Goal: Transaction & Acquisition: Obtain resource

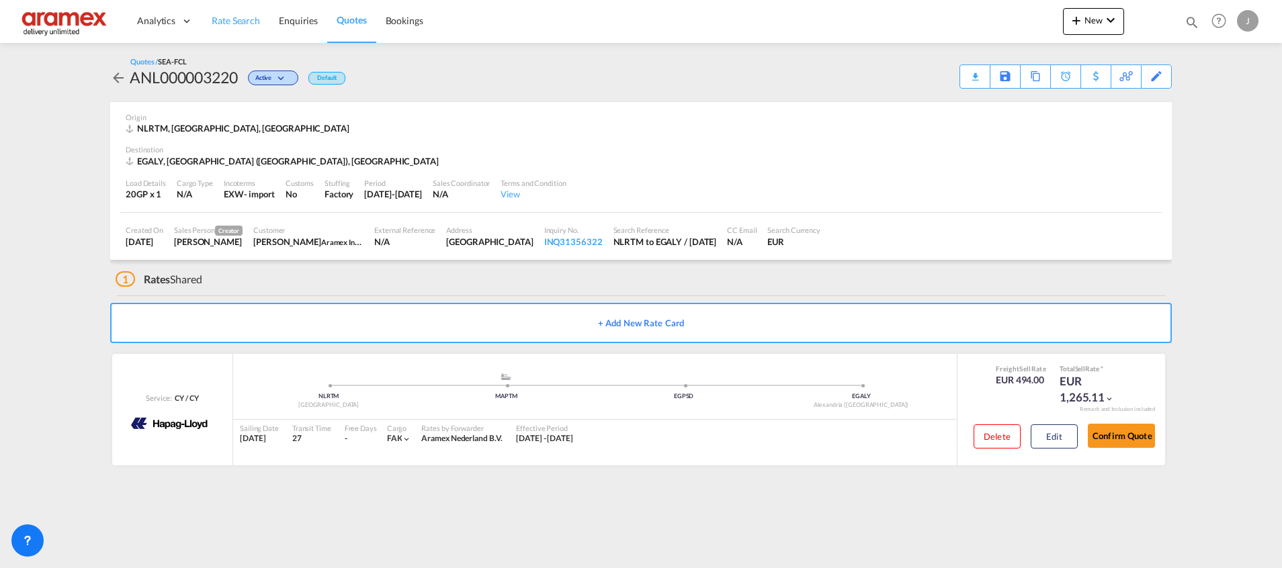
drag, startPoint x: 0, startPoint y: 0, endPoint x: 232, endPoint y: 15, distance: 232.3
click at [232, 15] on span "Rate Search" at bounding box center [236, 20] width 48 height 11
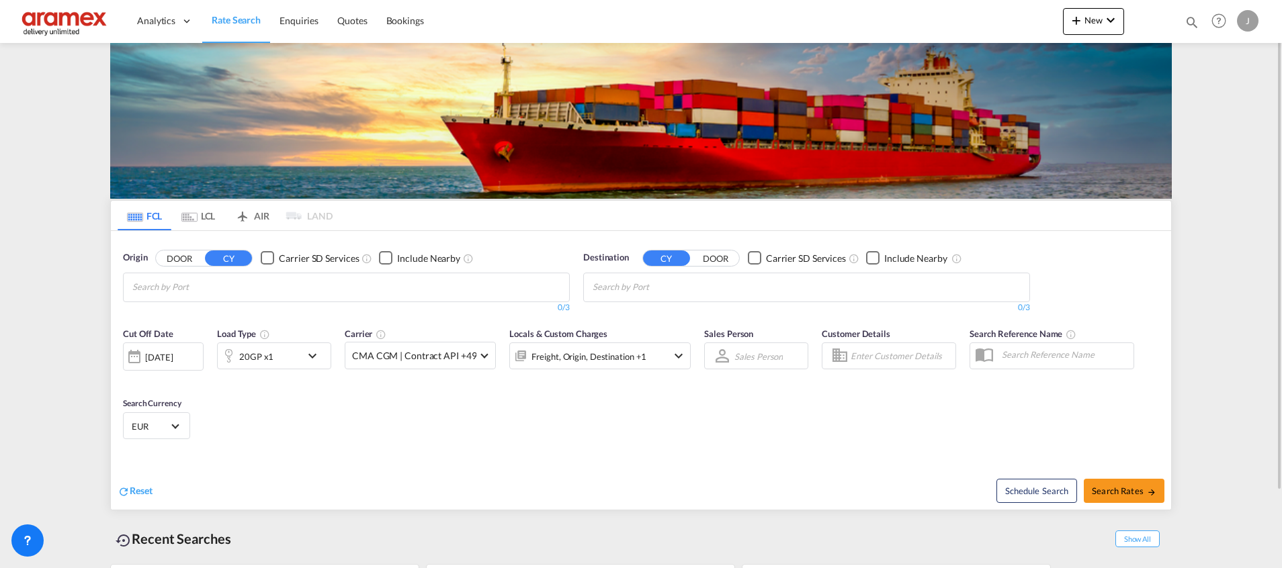
click at [200, 218] on md-tab-item "LCL" at bounding box center [198, 216] width 54 height 30
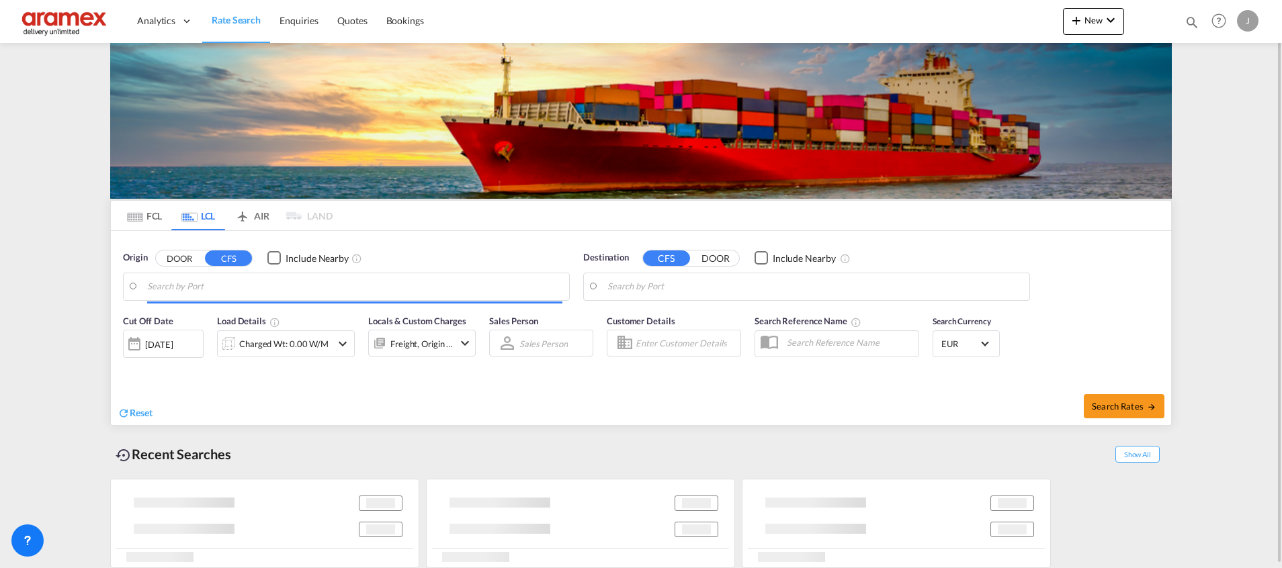
type input "[GEOGRAPHIC_DATA], NLRTM"
type input "Aqaba, JOAQB"
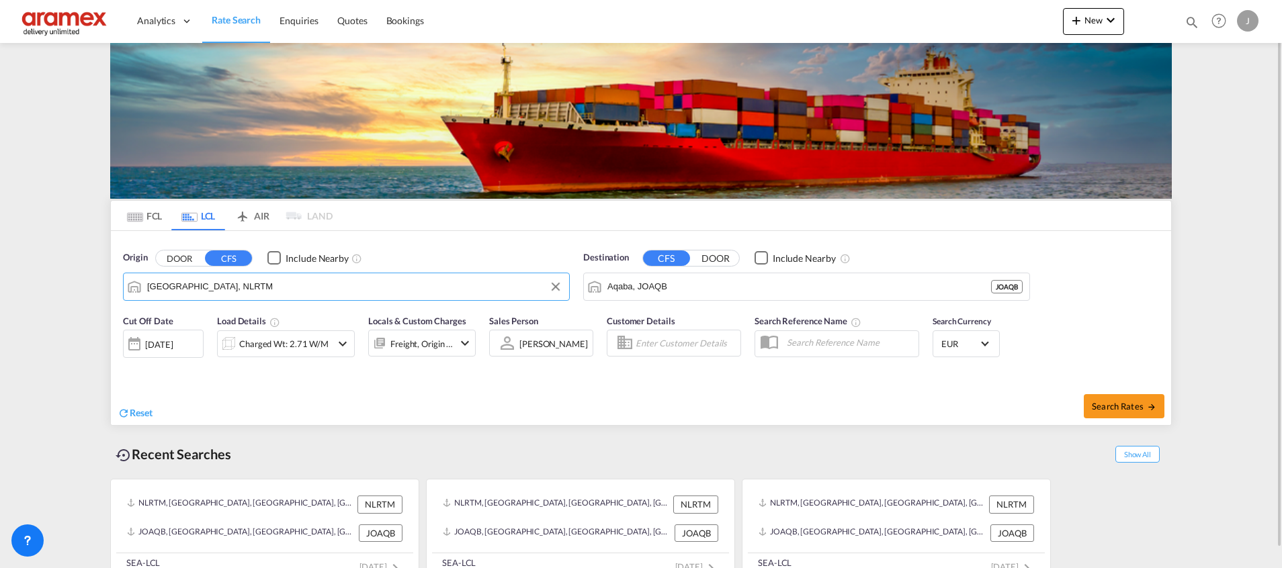
click at [159, 289] on input "[GEOGRAPHIC_DATA], NLRTM" at bounding box center [354, 287] width 415 height 20
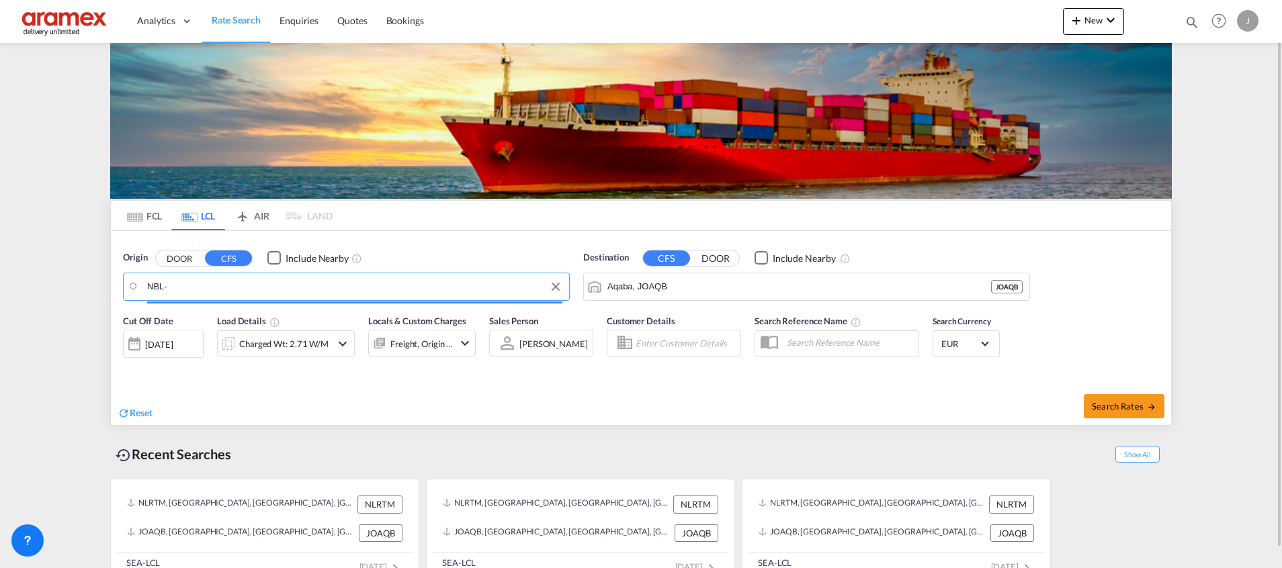
paste input "3274"
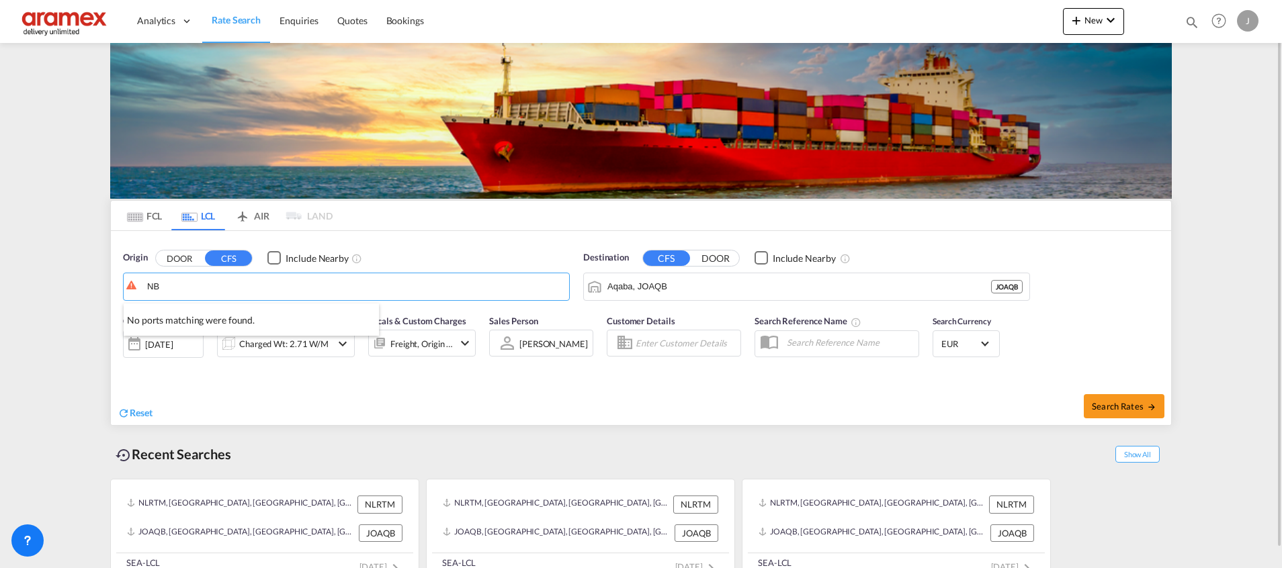
type input "N"
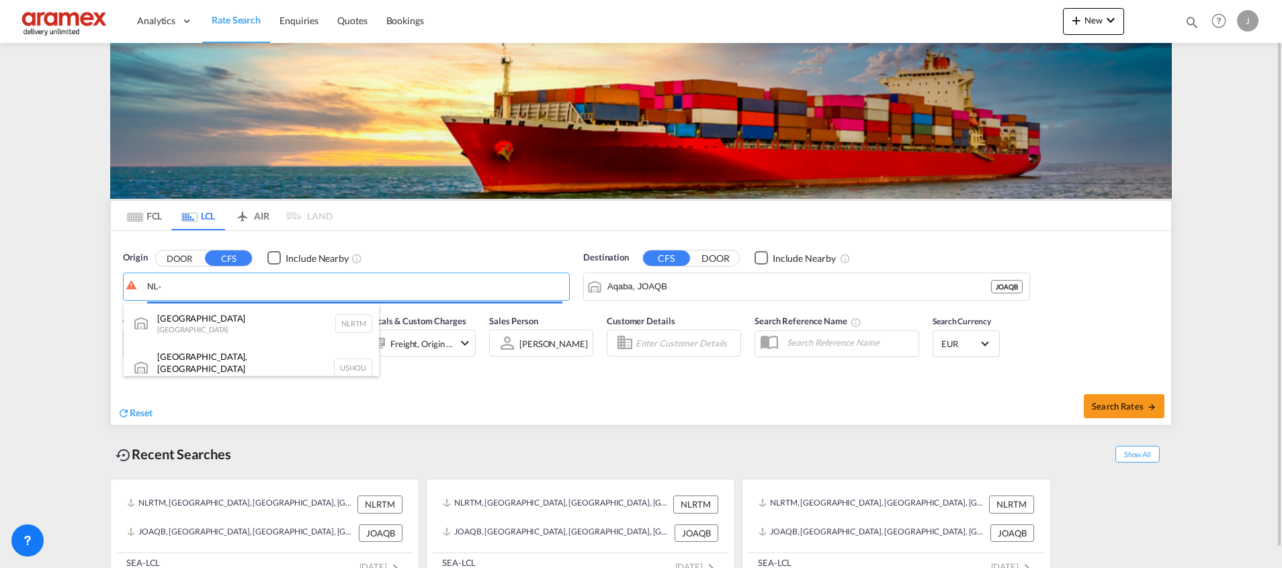
paste input "3274"
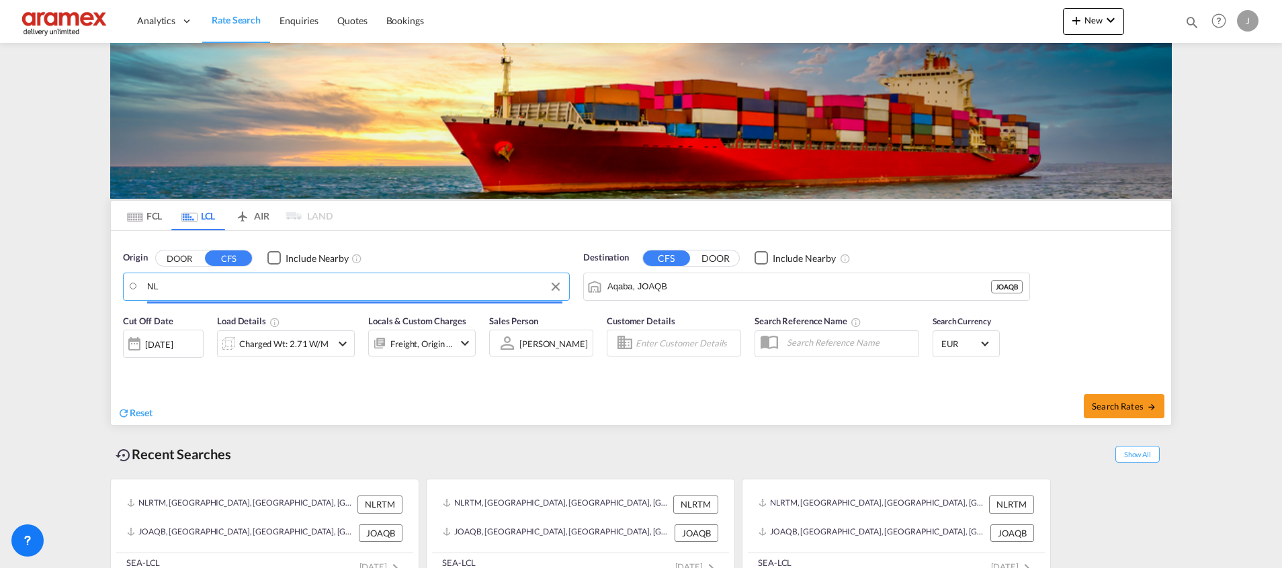
paste input "3274"
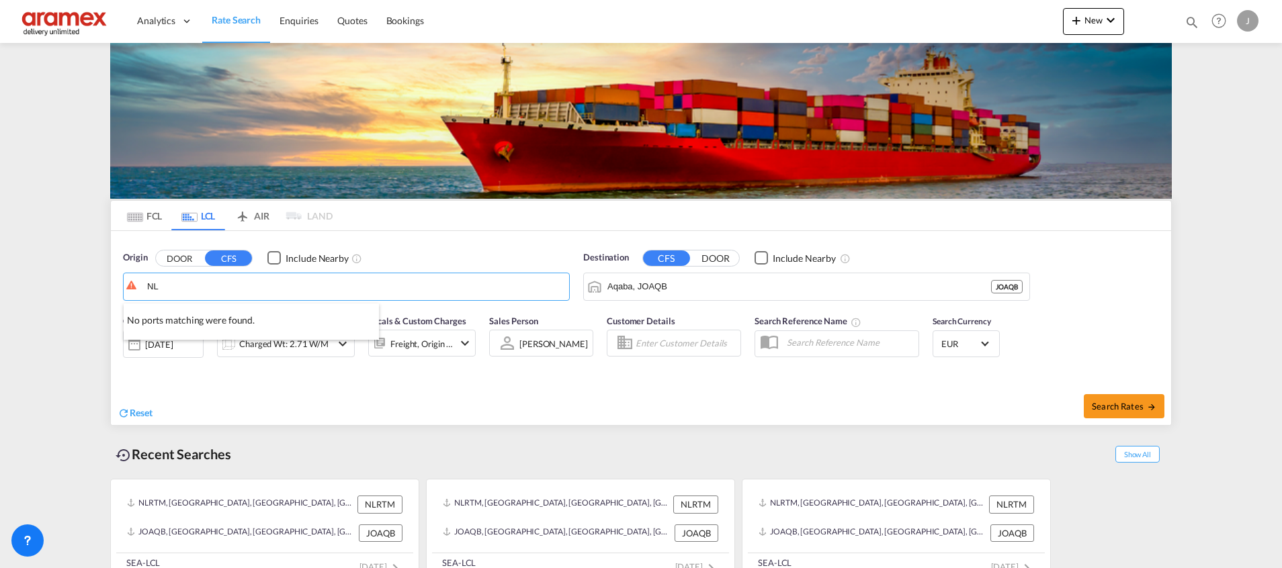
type input "N"
click at [179, 255] on button "DOOR" at bounding box center [179, 258] width 47 height 15
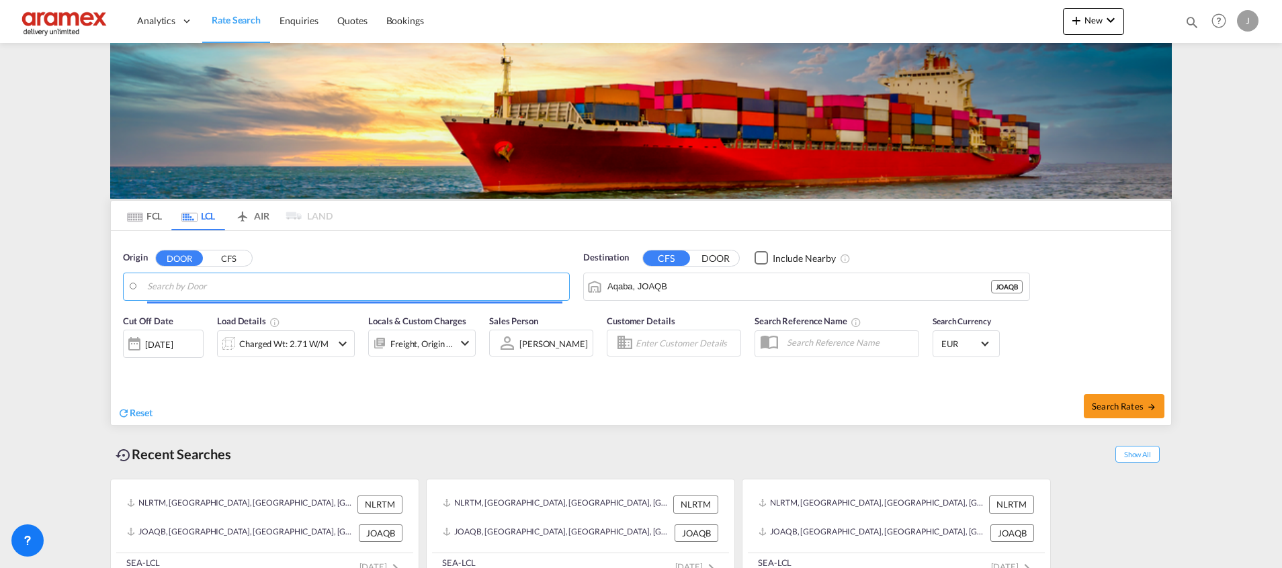
click at [173, 283] on input "Search by Door" at bounding box center [354, 287] width 415 height 20
paste input "3274"
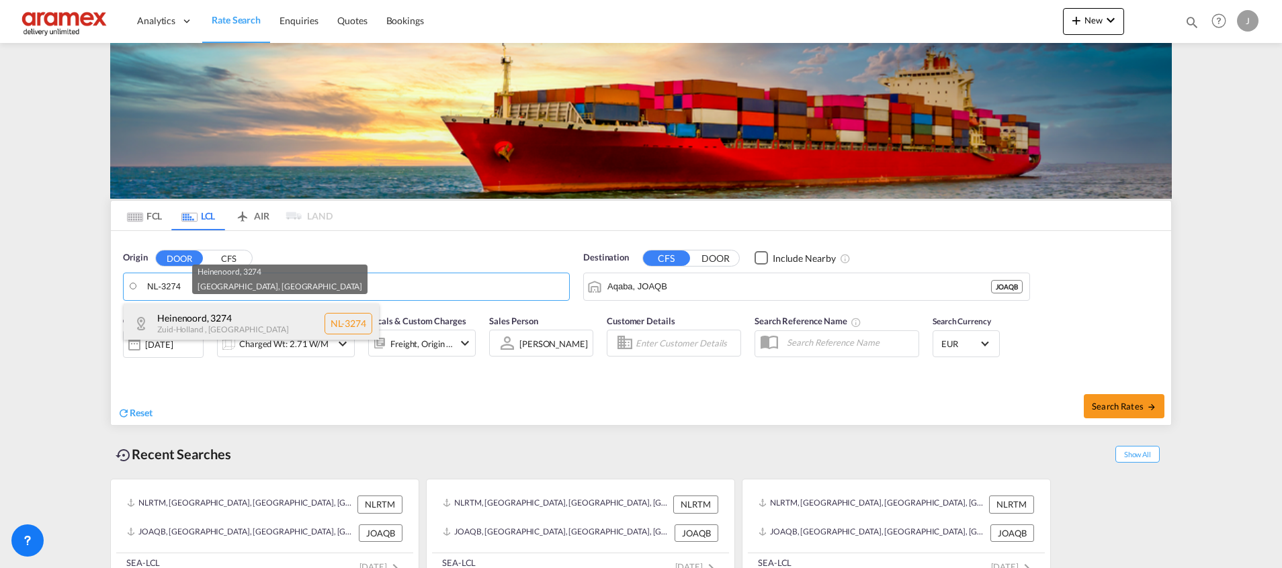
click at [186, 316] on div "Heinenoord , [STREET_ADDRESS]" at bounding box center [251, 324] width 255 height 40
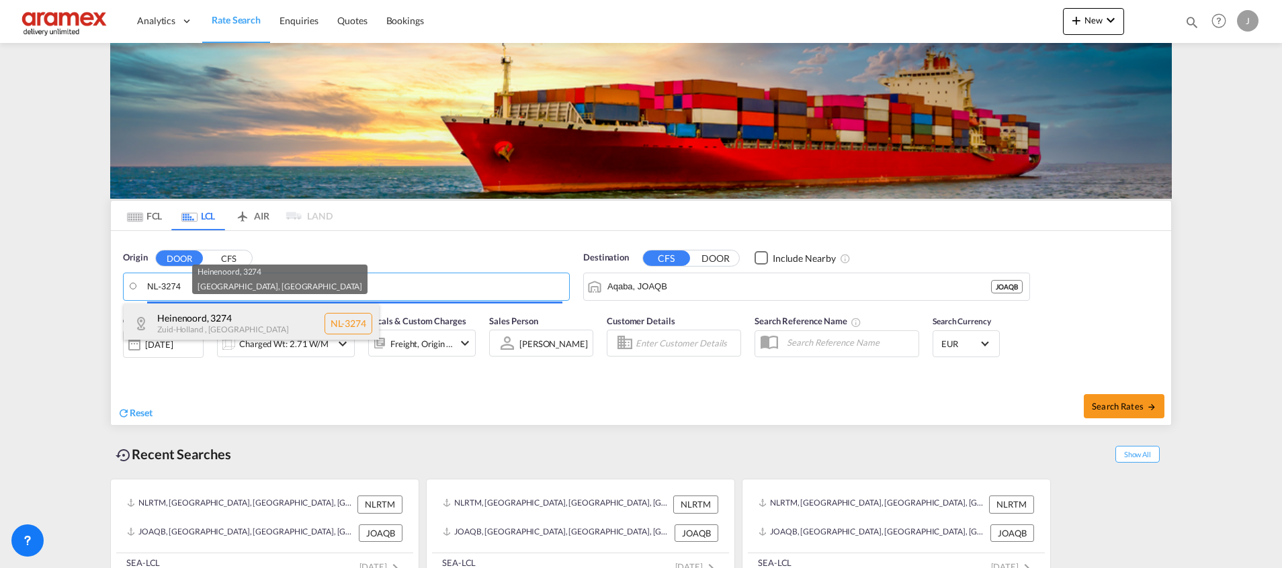
type input "NL-3274, [GEOGRAPHIC_DATA], [GEOGRAPHIC_DATA]"
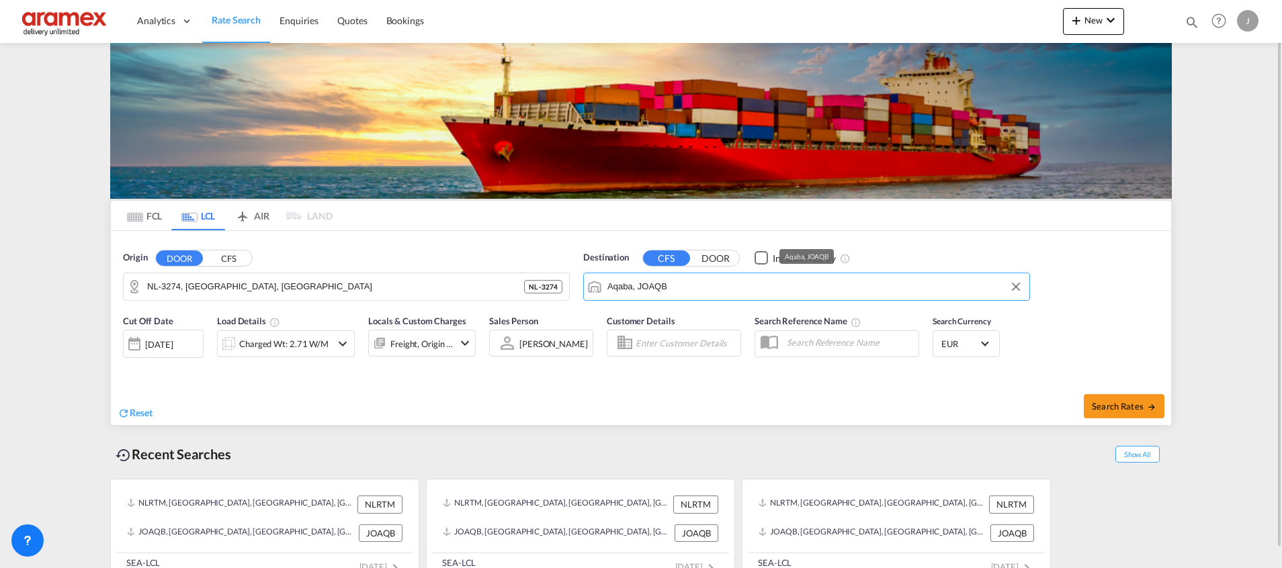
click at [656, 281] on input "Aqaba, JOAQB" at bounding box center [814, 287] width 415 height 20
type input "C"
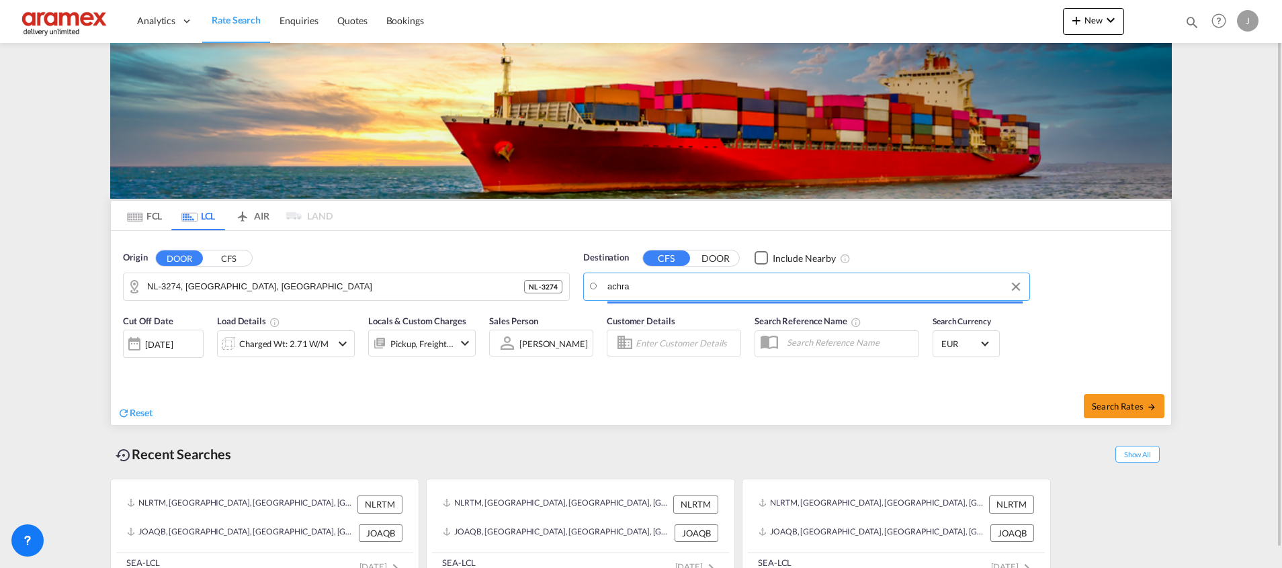
paste input "Acc"
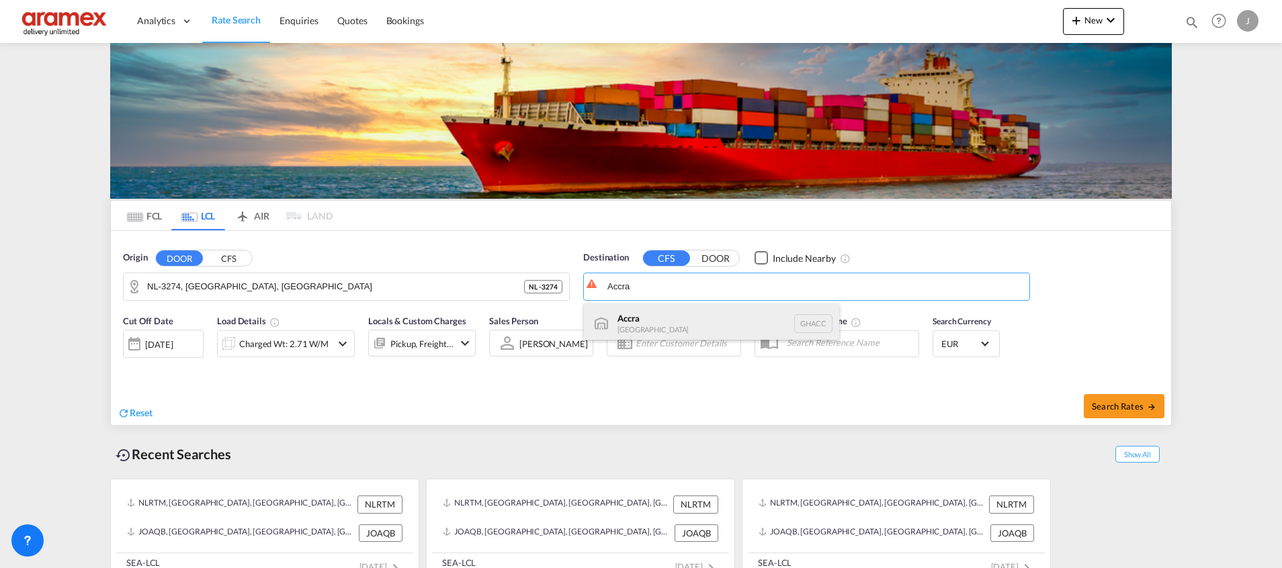
click at [644, 316] on div "Accra [GEOGRAPHIC_DATA] [GEOGRAPHIC_DATA]" at bounding box center [711, 324] width 255 height 40
type input "Accra, GHACC"
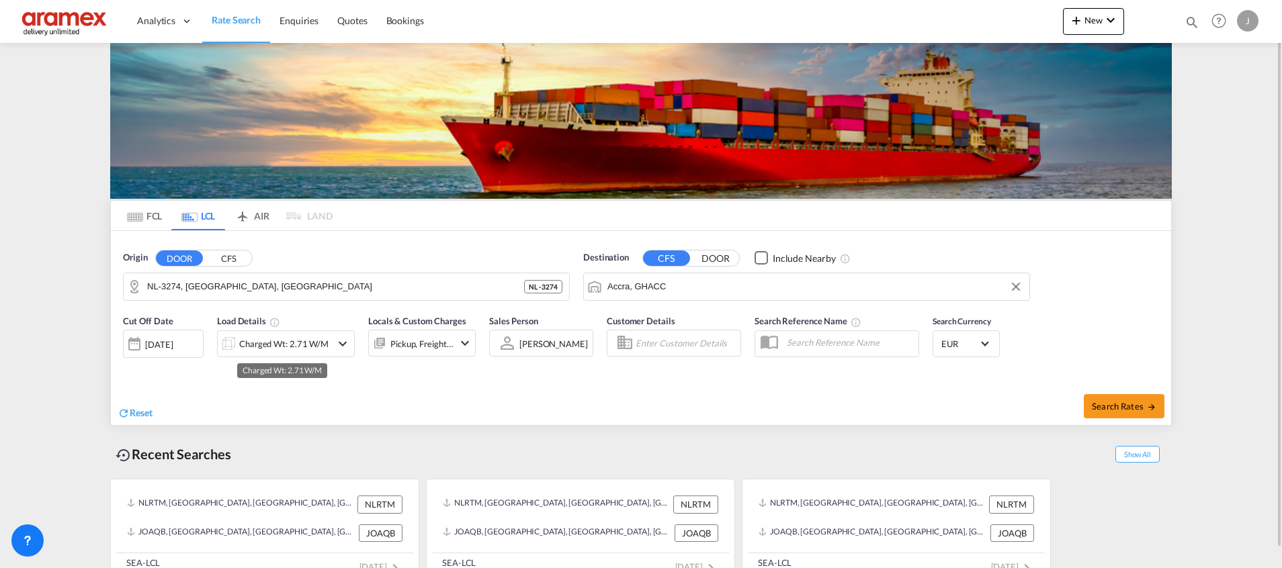
click at [300, 342] on div "Charged Wt: 2.71 W/M" at bounding box center [283, 344] width 89 height 19
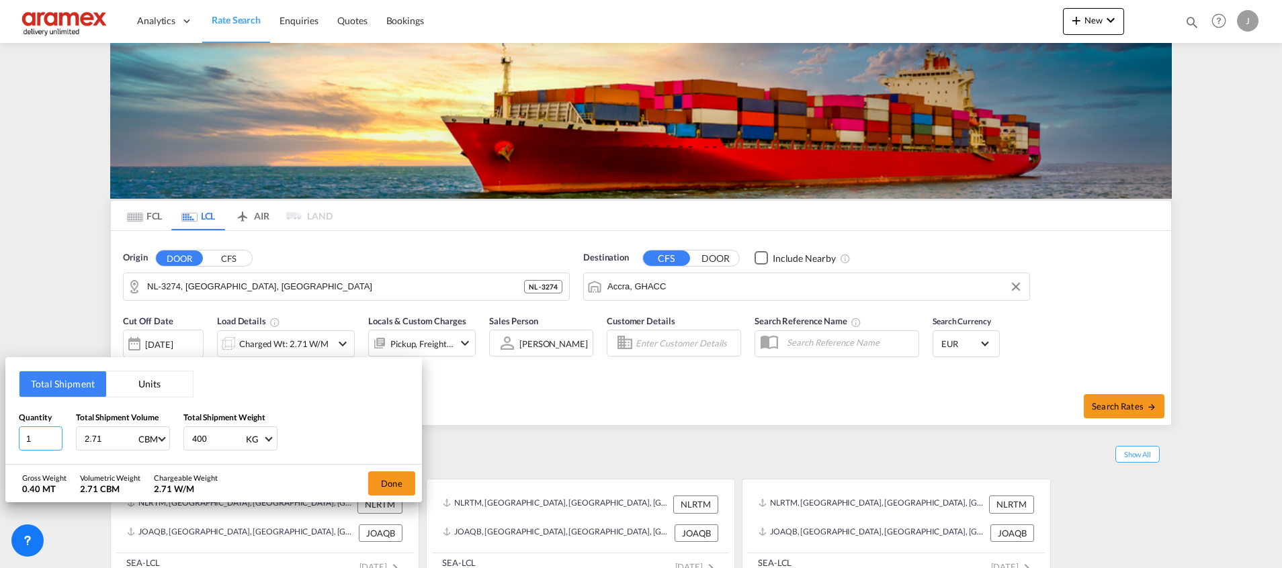
drag, startPoint x: 44, startPoint y: 435, endPoint x: 5, endPoint y: 438, distance: 38.4
click at [1, 438] on div "Total Shipment Units Quantity 1 Total Shipment Volume 2.71 CBM CBM CFT Total Sh…" at bounding box center [641, 284] width 1282 height 568
type input "2"
drag, startPoint x: 208, startPoint y: 441, endPoint x: 164, endPoint y: 440, distance: 43.7
click at [164, 440] on div "Quantity 2 Total Shipment Volume 2.71 CBM CBM CFT Total Shipment Weight 400 KG …" at bounding box center [214, 431] width 390 height 40
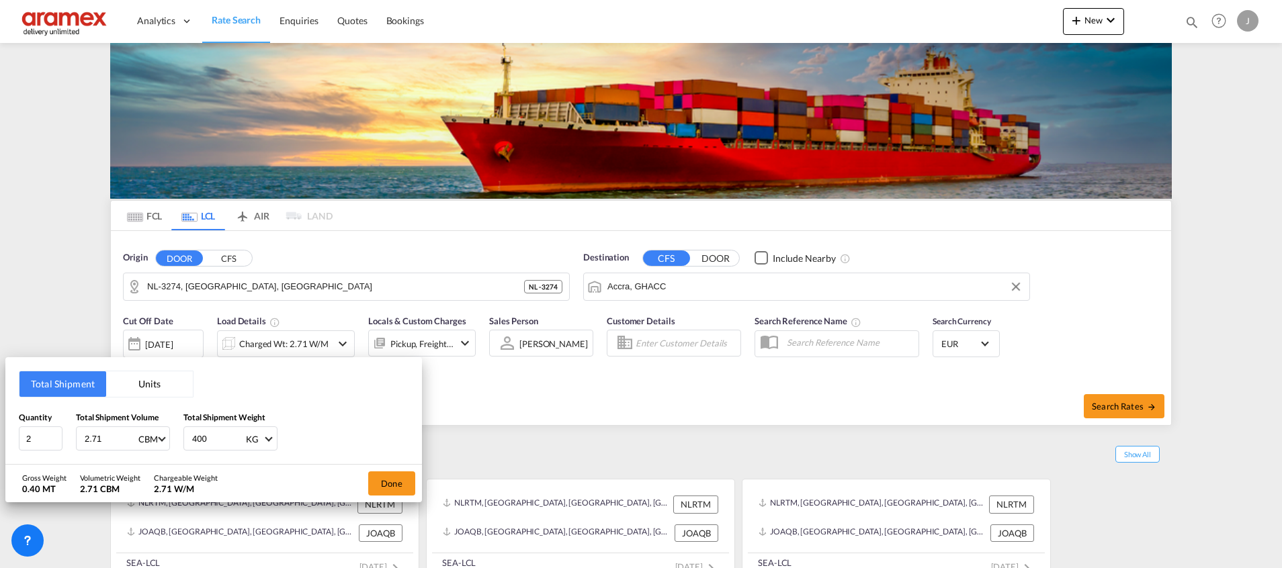
type input "2"
type input "330"
click at [93, 437] on input "2.71" at bounding box center [110, 438] width 54 height 23
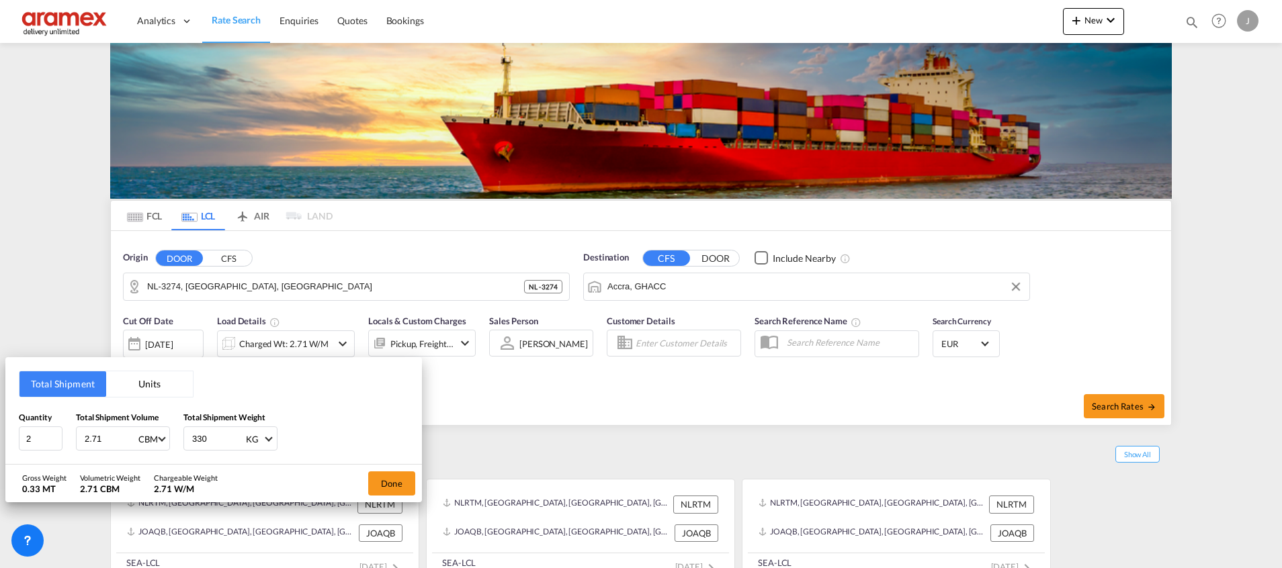
paste input "1.18"
type input "1.181"
click at [382, 476] on button "Done" at bounding box center [391, 484] width 47 height 24
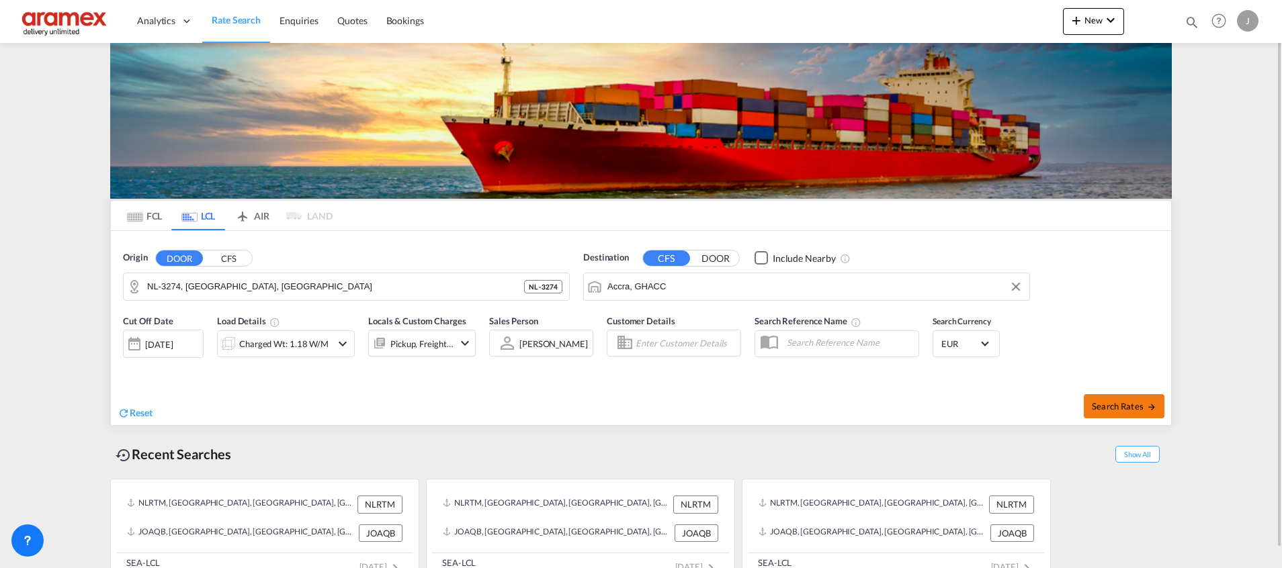
click at [1099, 399] on button "Search Rates" at bounding box center [1124, 406] width 81 height 24
type input "3274 to GHACC / [DATE]"
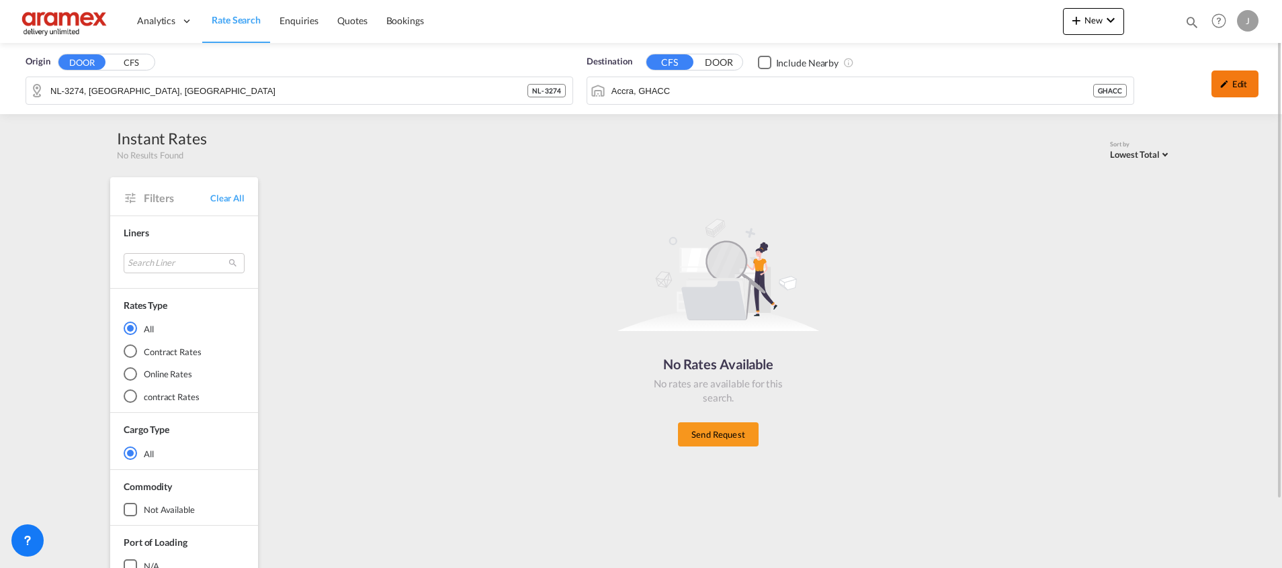
click at [1233, 87] on div "Edit" at bounding box center [1234, 84] width 47 height 27
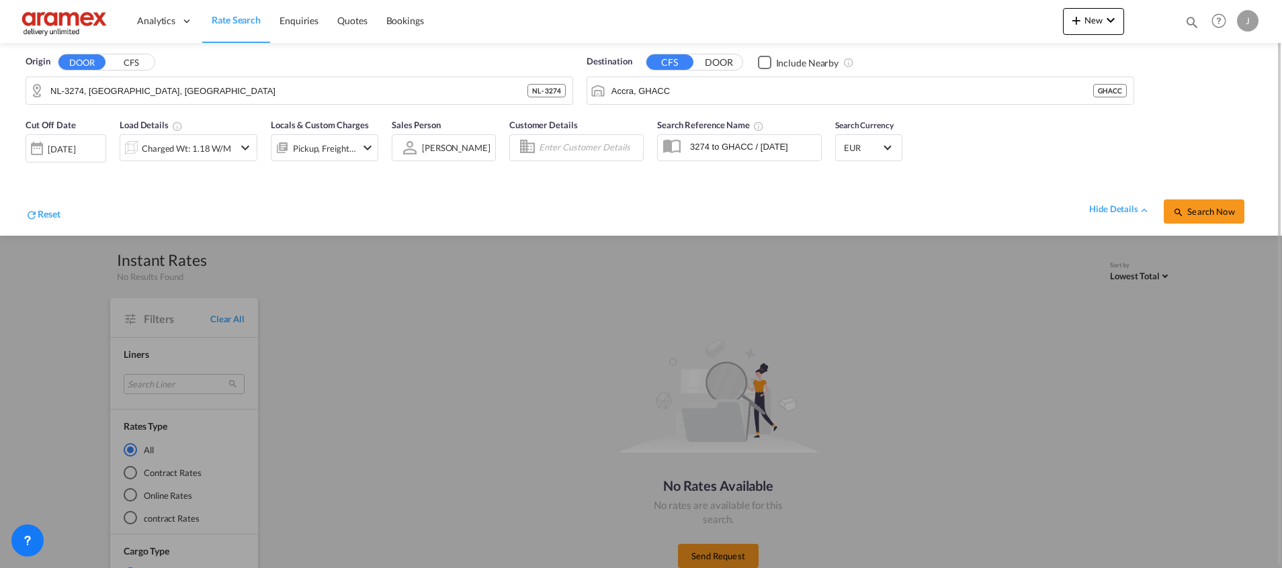
click at [73, 145] on div "[DATE]" at bounding box center [62, 149] width 28 height 12
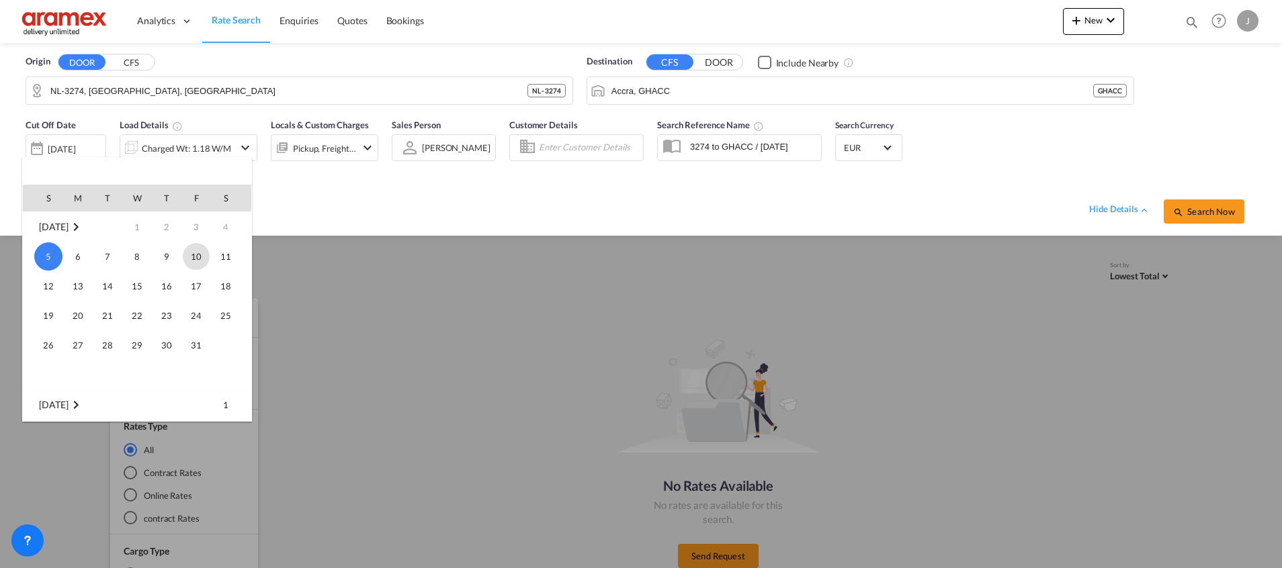
click at [199, 257] on span "10" at bounding box center [196, 256] width 27 height 27
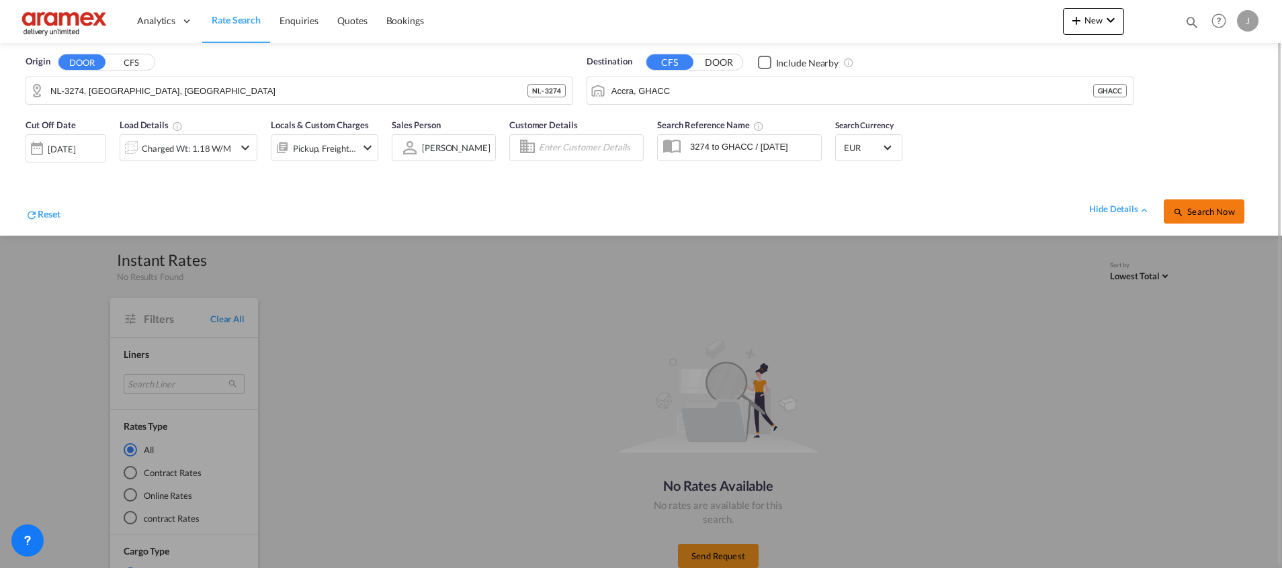
click at [1213, 212] on span "Search Now" at bounding box center [1203, 211] width 61 height 11
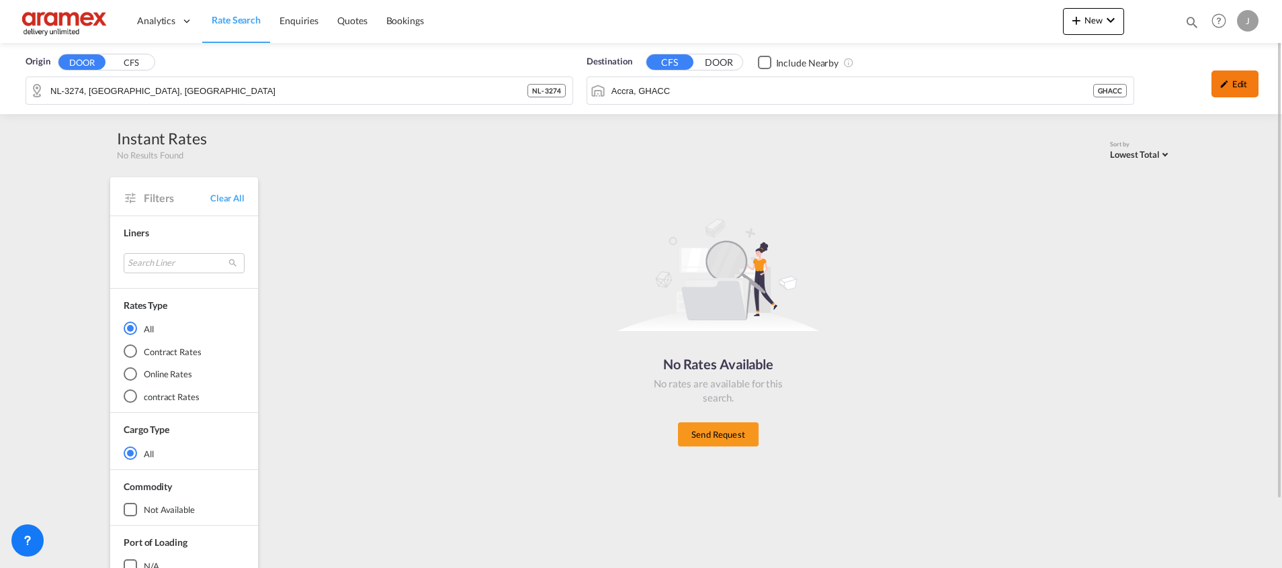
click at [1235, 82] on div "Edit" at bounding box center [1234, 84] width 47 height 27
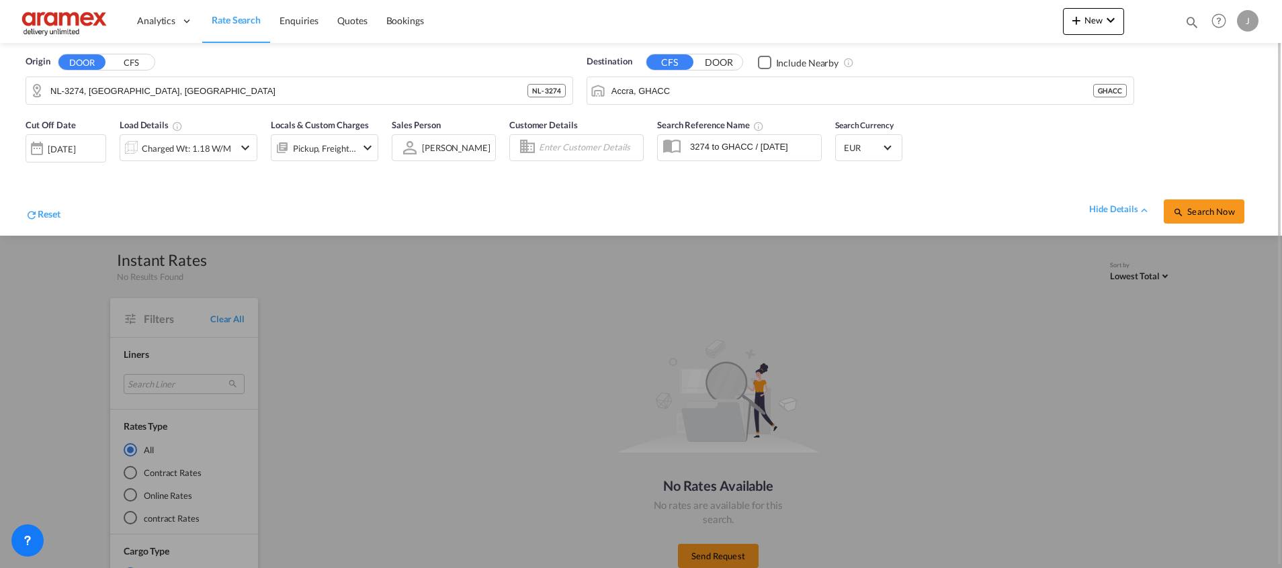
click at [75, 148] on div "[DATE]" at bounding box center [62, 149] width 28 height 12
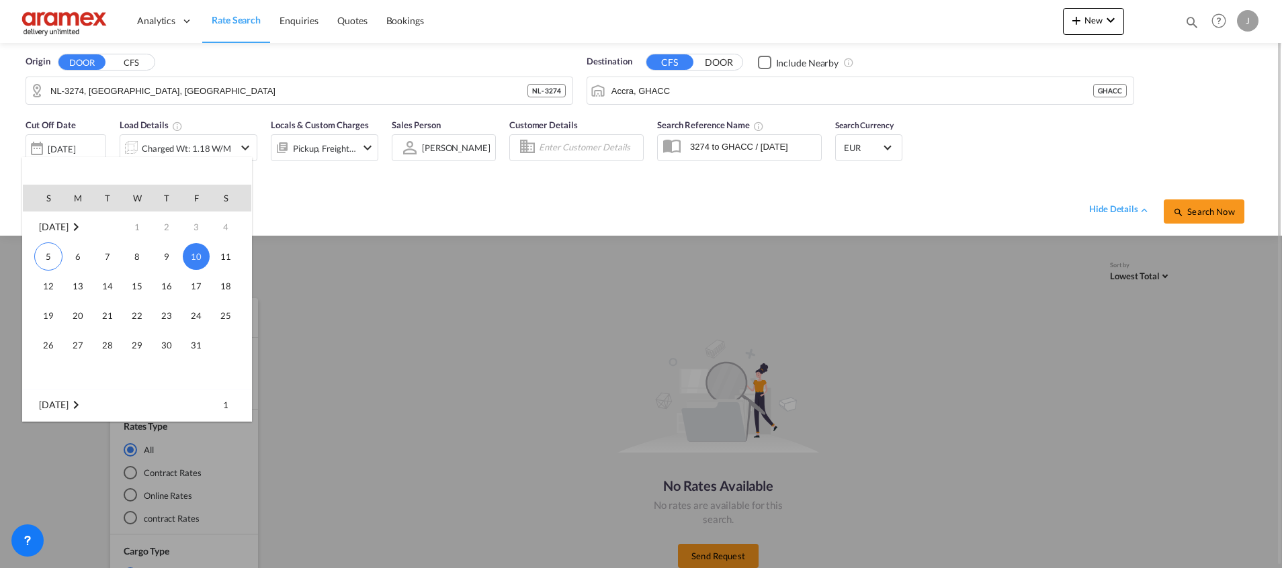
click at [140, 290] on span "15" at bounding box center [137, 286] width 27 height 27
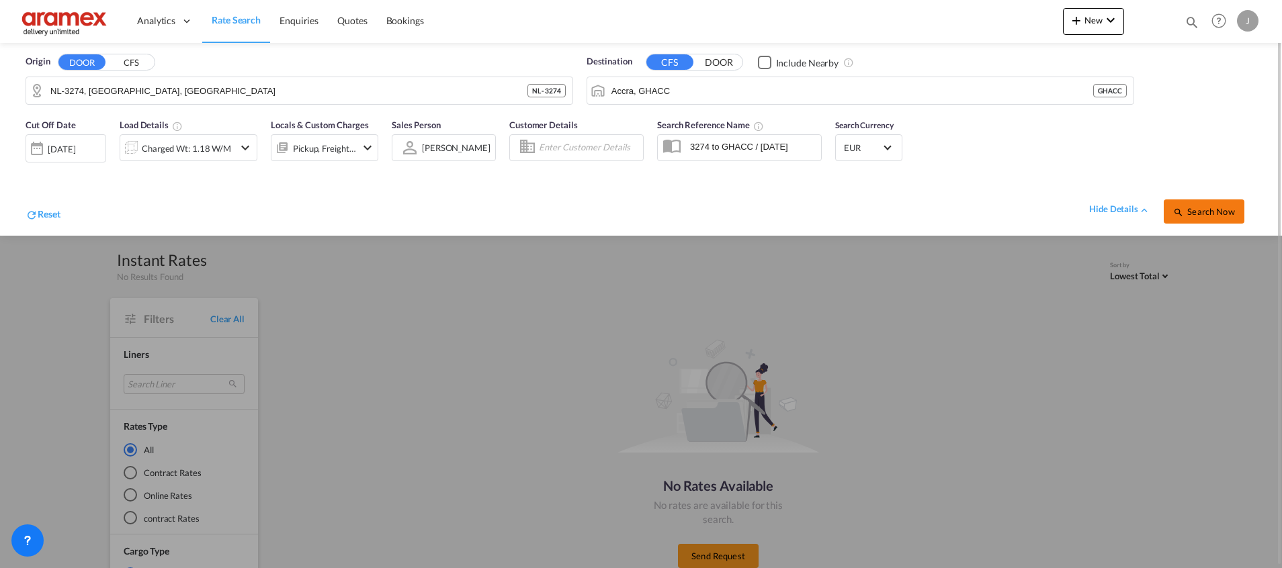
click at [1203, 212] on span "Search Now" at bounding box center [1203, 211] width 61 height 11
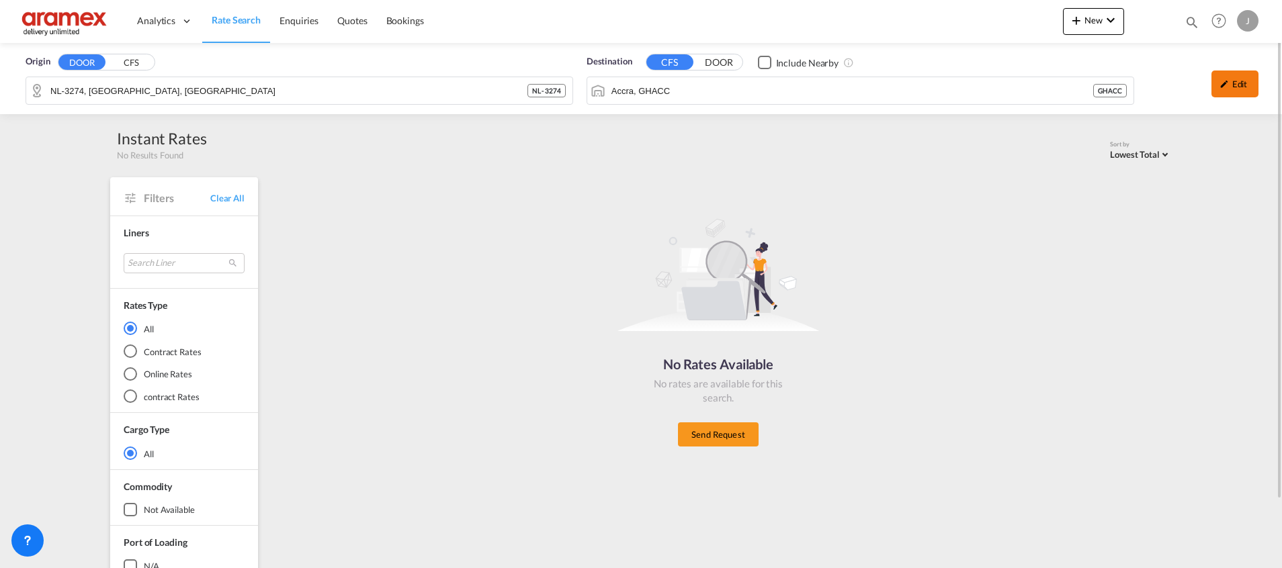
click at [1241, 89] on div "Edit" at bounding box center [1234, 84] width 47 height 27
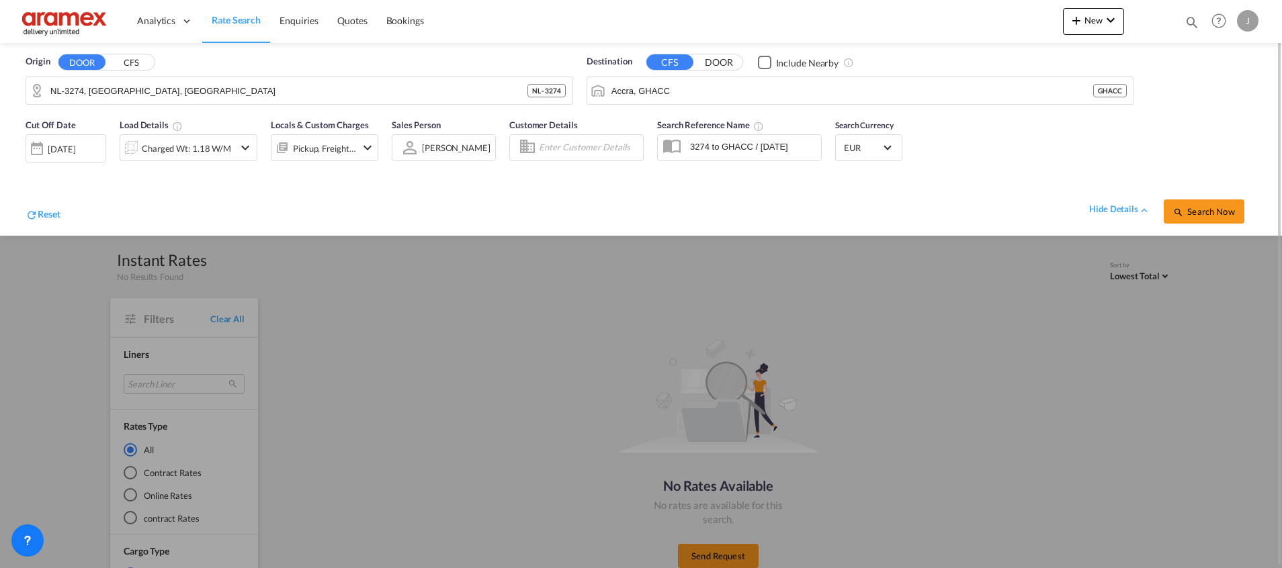
click at [67, 147] on div "[DATE]" at bounding box center [62, 149] width 28 height 12
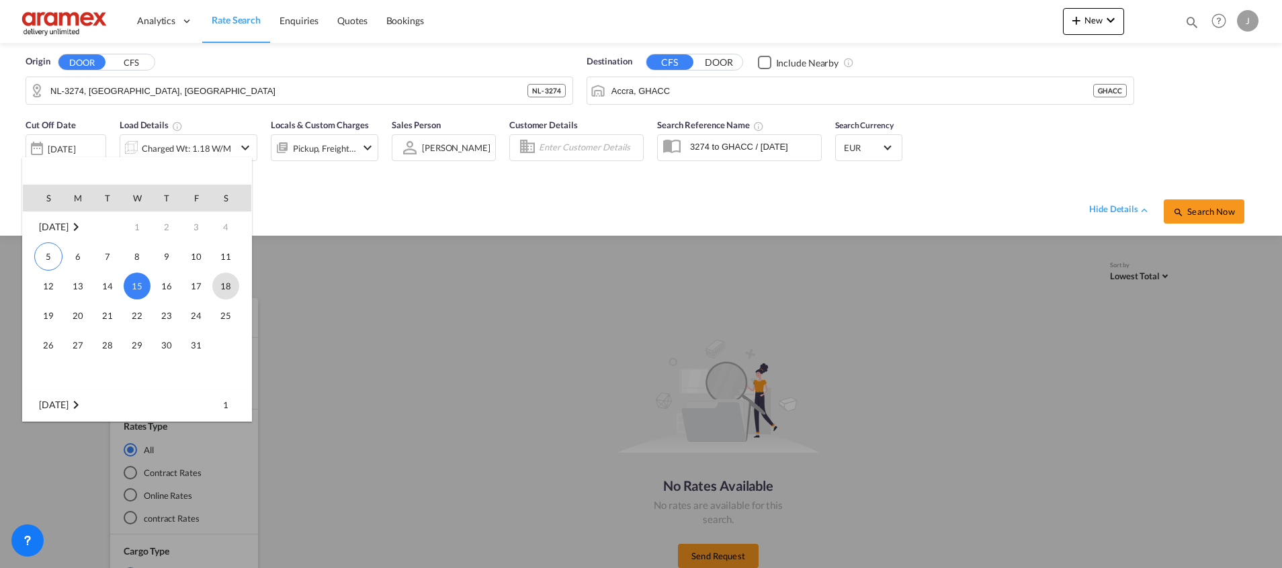
click at [228, 284] on span "18" at bounding box center [225, 286] width 27 height 27
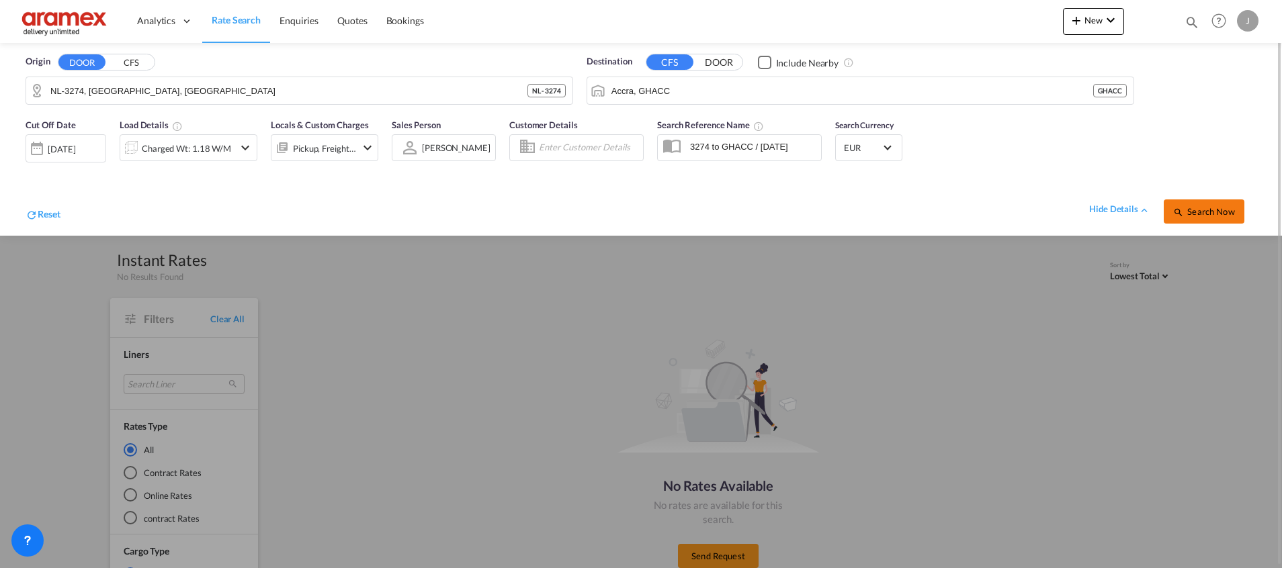
click at [1178, 204] on button "Search Now" at bounding box center [1203, 212] width 81 height 24
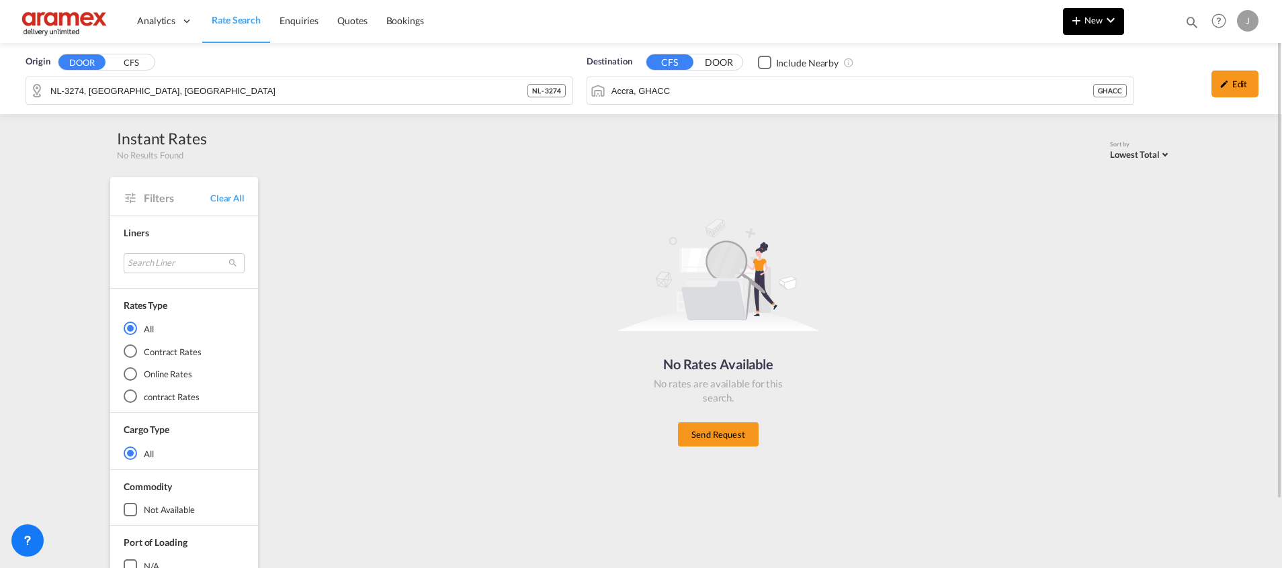
click at [1084, 21] on md-icon "icon-plus 400-fg" at bounding box center [1076, 20] width 16 height 16
click at [1231, 85] on md-backdrop at bounding box center [641, 284] width 1282 height 568
click at [1231, 86] on div "Edit" at bounding box center [1234, 84] width 47 height 27
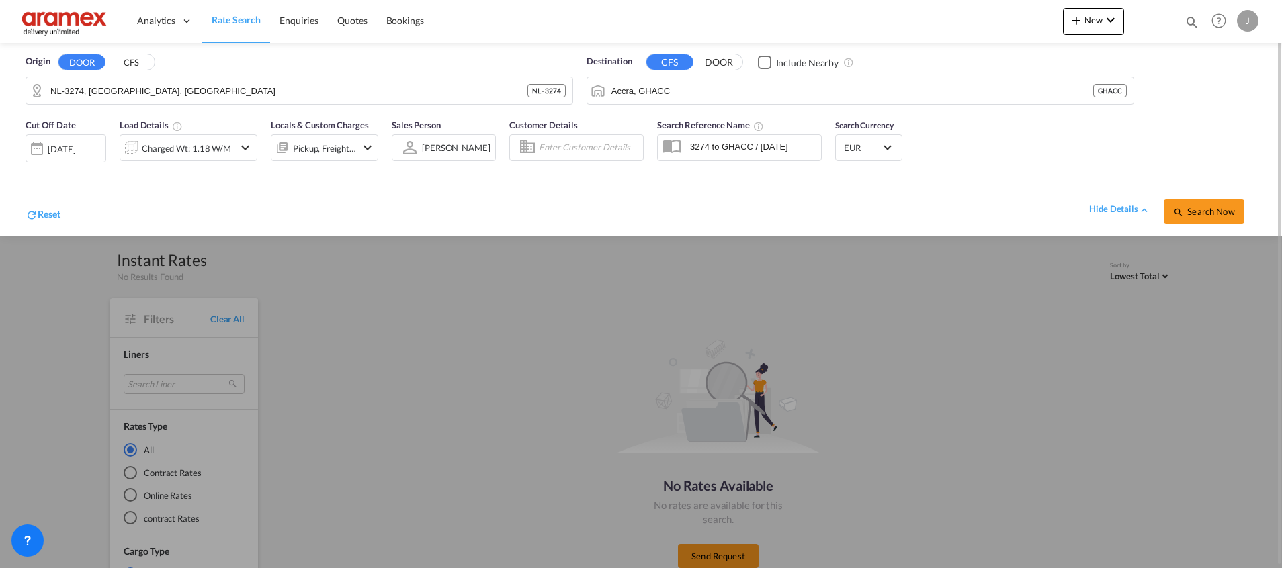
click at [54, 138] on div "[DATE]" at bounding box center [66, 148] width 81 height 28
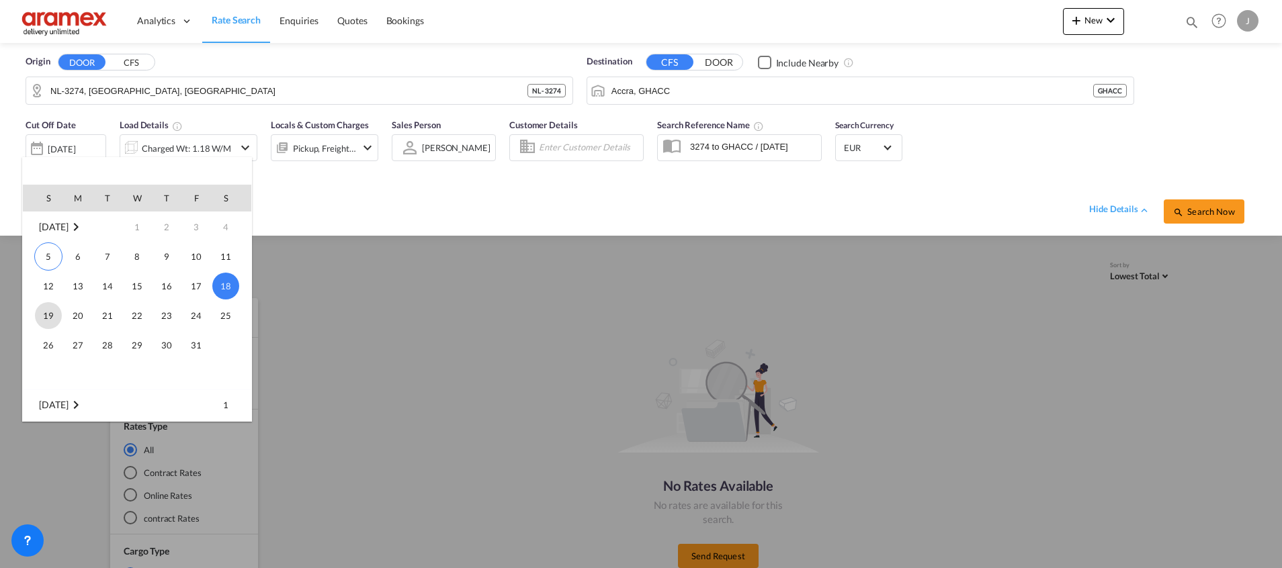
click at [47, 314] on span "19" at bounding box center [48, 315] width 27 height 27
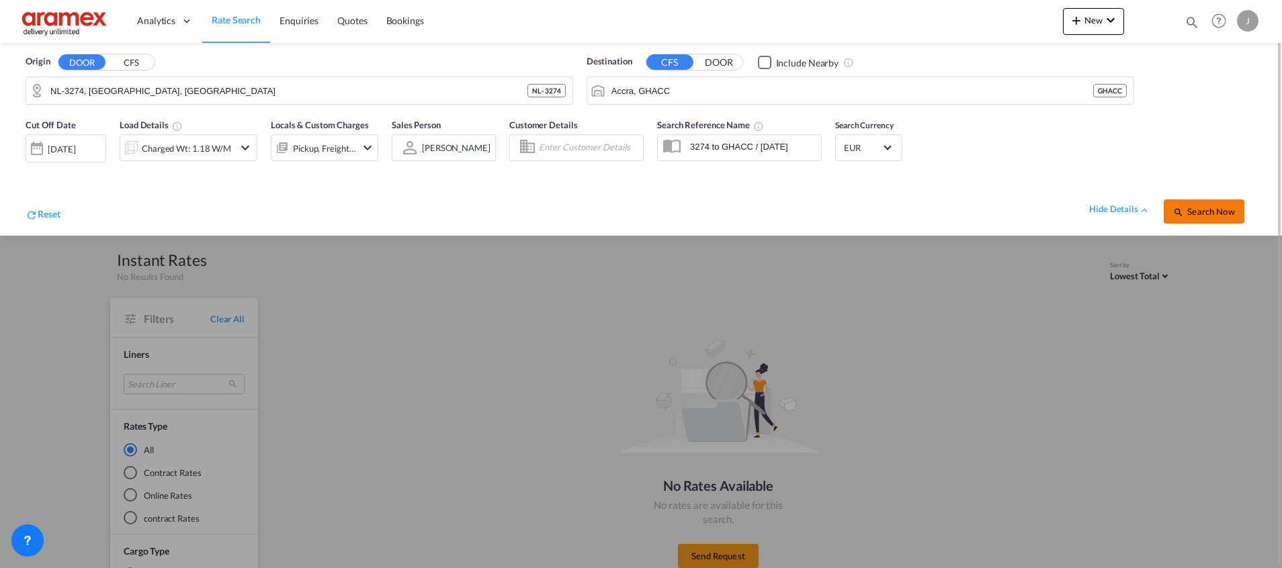
click at [1206, 211] on span "Search Now" at bounding box center [1203, 211] width 61 height 11
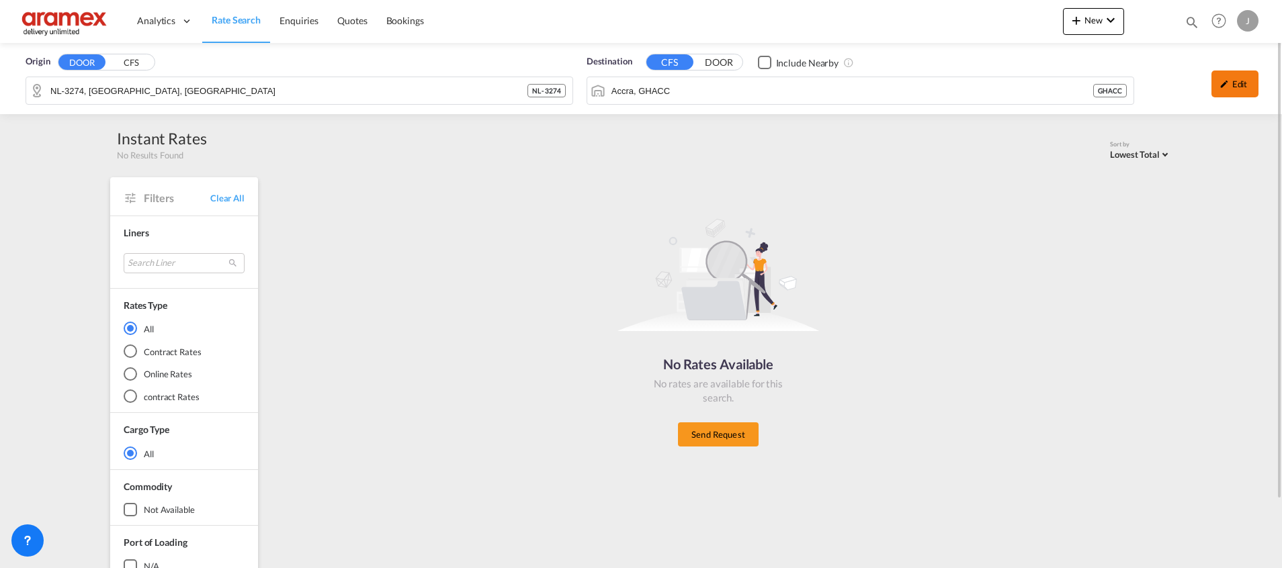
click at [1232, 85] on div "Edit" at bounding box center [1234, 84] width 47 height 27
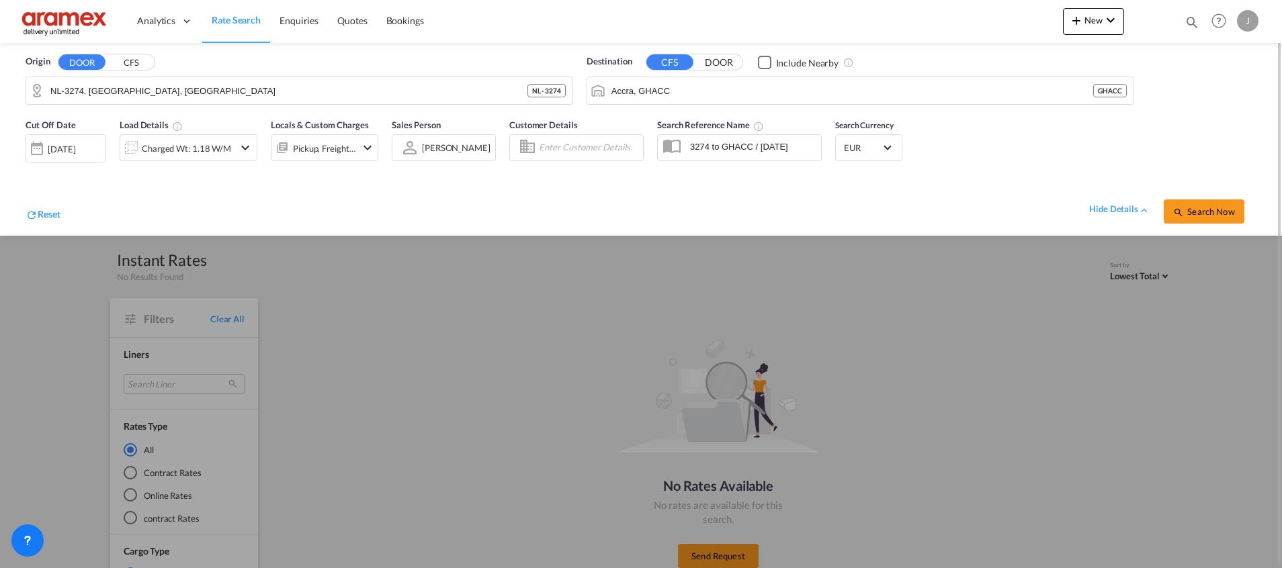
click at [341, 148] on div "Pickup, Freight, Origin, Destination" at bounding box center [324, 148] width 63 height 19
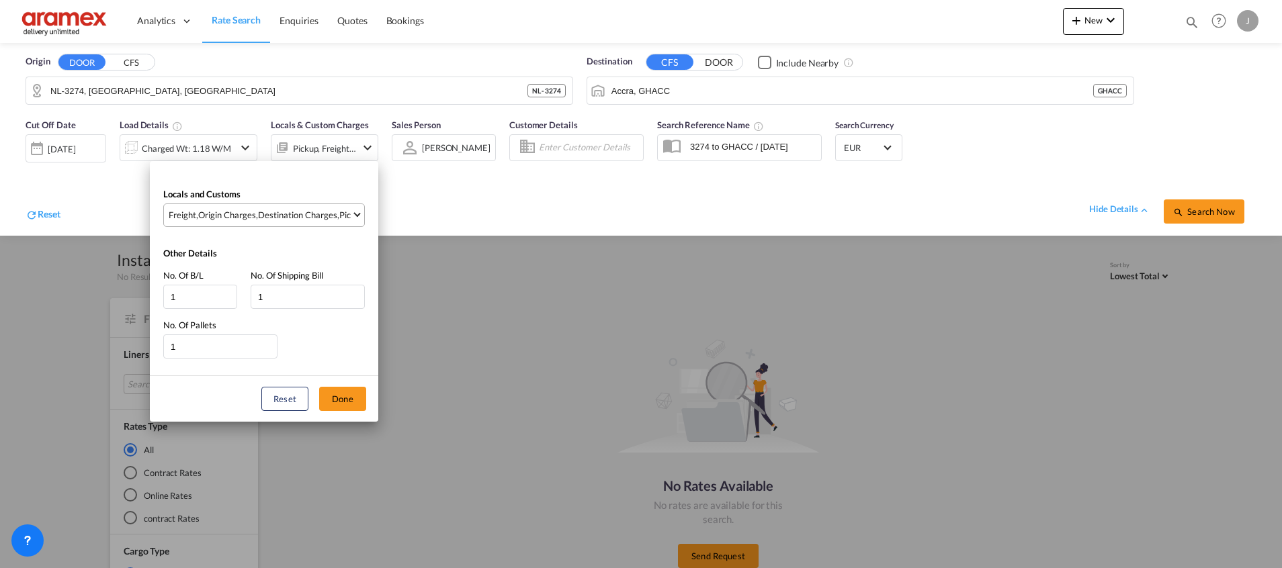
click at [310, 212] on div "Destination Charges" at bounding box center [297, 215] width 79 height 12
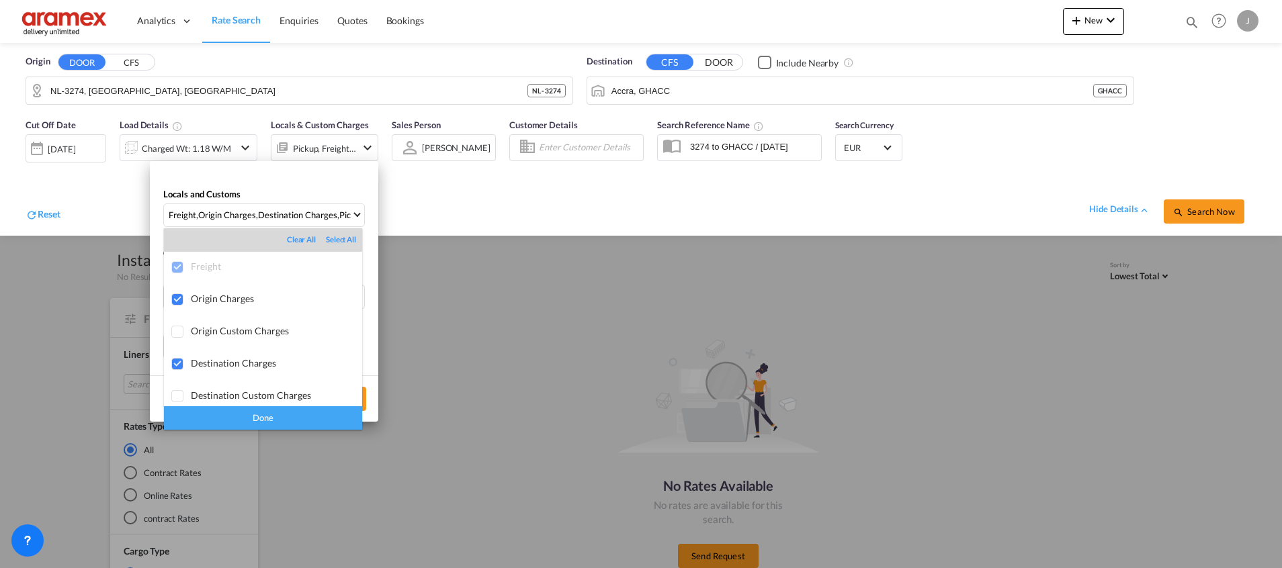
click at [561, 185] on md-backdrop at bounding box center [641, 284] width 1282 height 568
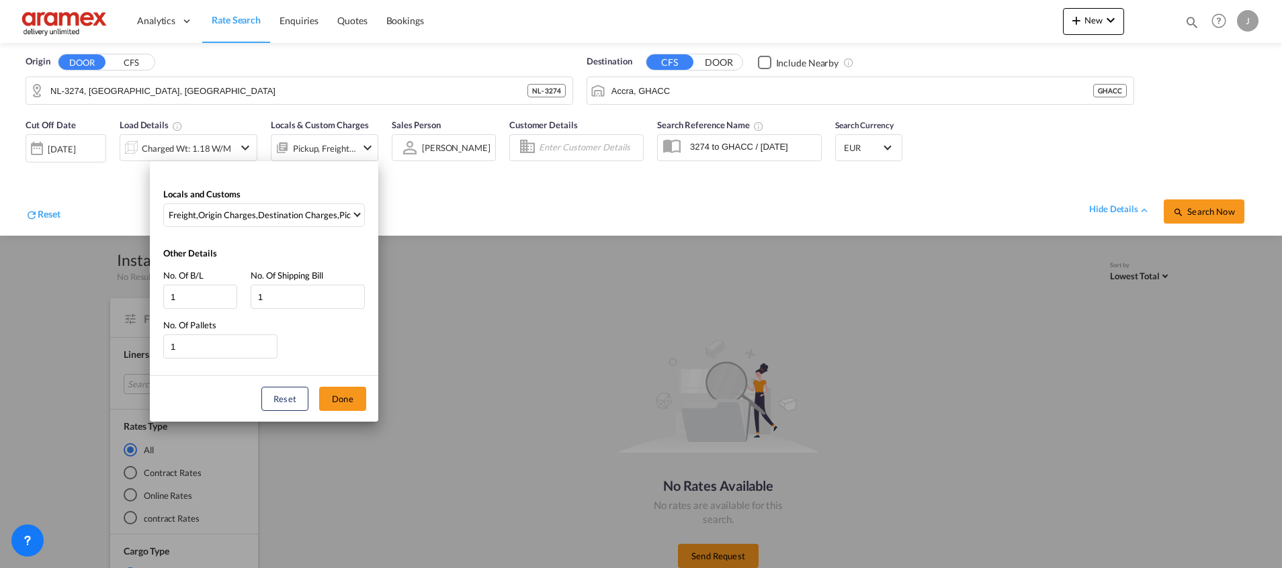
click at [552, 185] on div "Locals and Customs Freight , Origin Charges , Destination Charges , Pickup Char…" at bounding box center [641, 284] width 1282 height 568
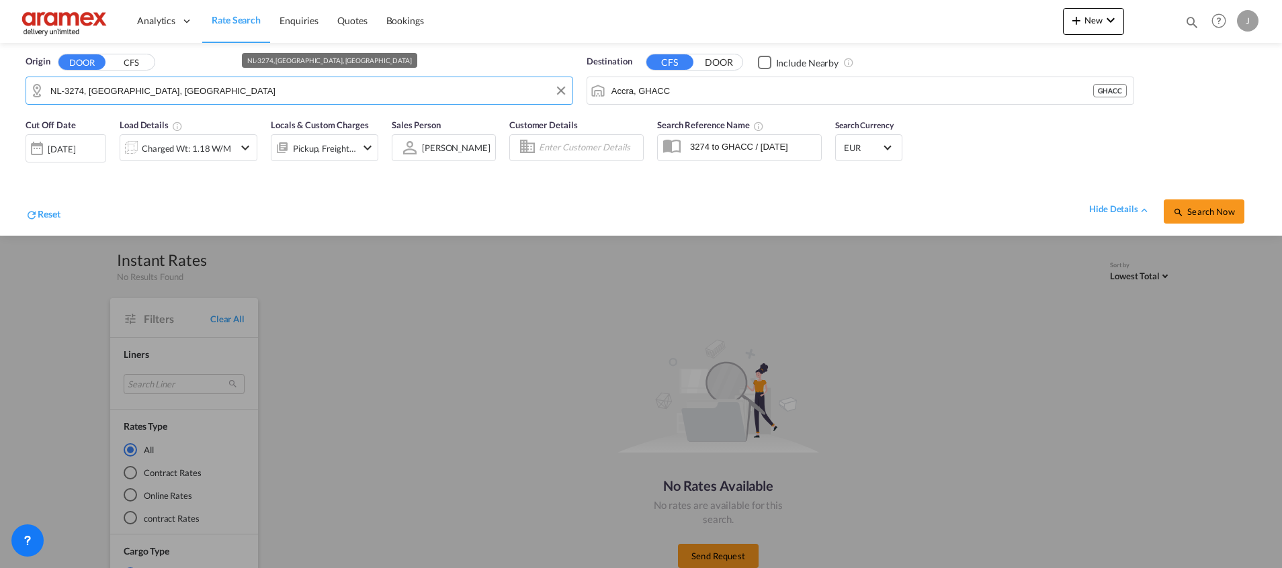
click at [94, 92] on input "NL-3274, [GEOGRAPHIC_DATA], [GEOGRAPHIC_DATA]" at bounding box center [307, 91] width 515 height 20
click at [65, 90] on input "NL-3274, [GEOGRAPHIC_DATA], [GEOGRAPHIC_DATA]" at bounding box center [307, 91] width 515 height 20
click at [132, 62] on button "CFS" at bounding box center [130, 62] width 47 height 15
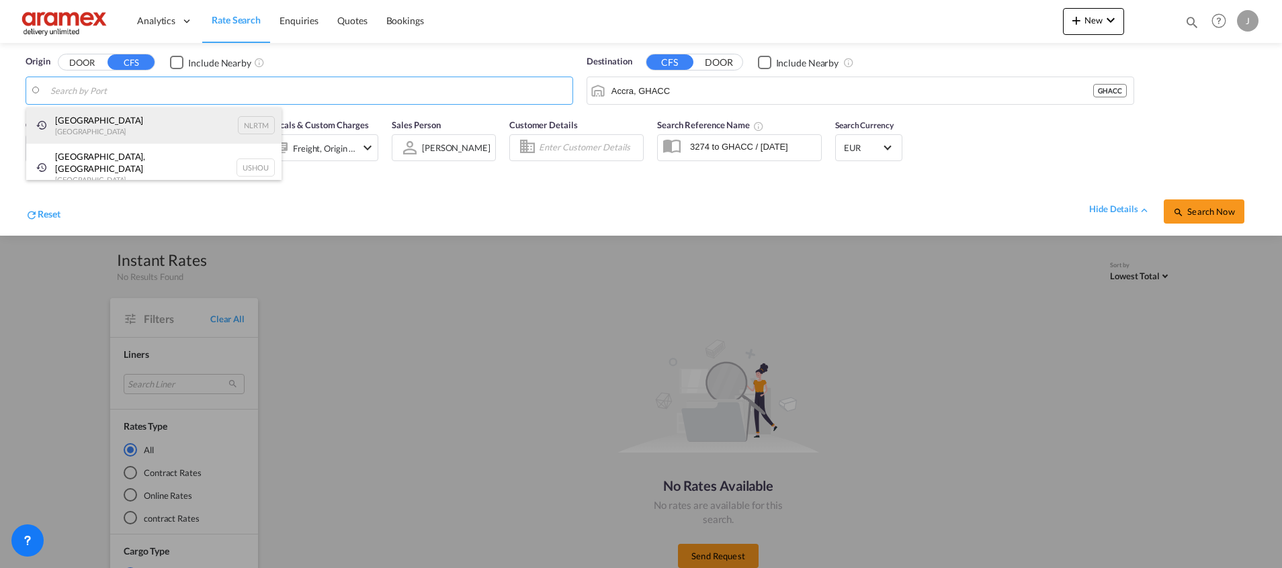
click at [96, 123] on div "[GEOGRAPHIC_DATA] [GEOGRAPHIC_DATA] NLRTM" at bounding box center [153, 125] width 255 height 36
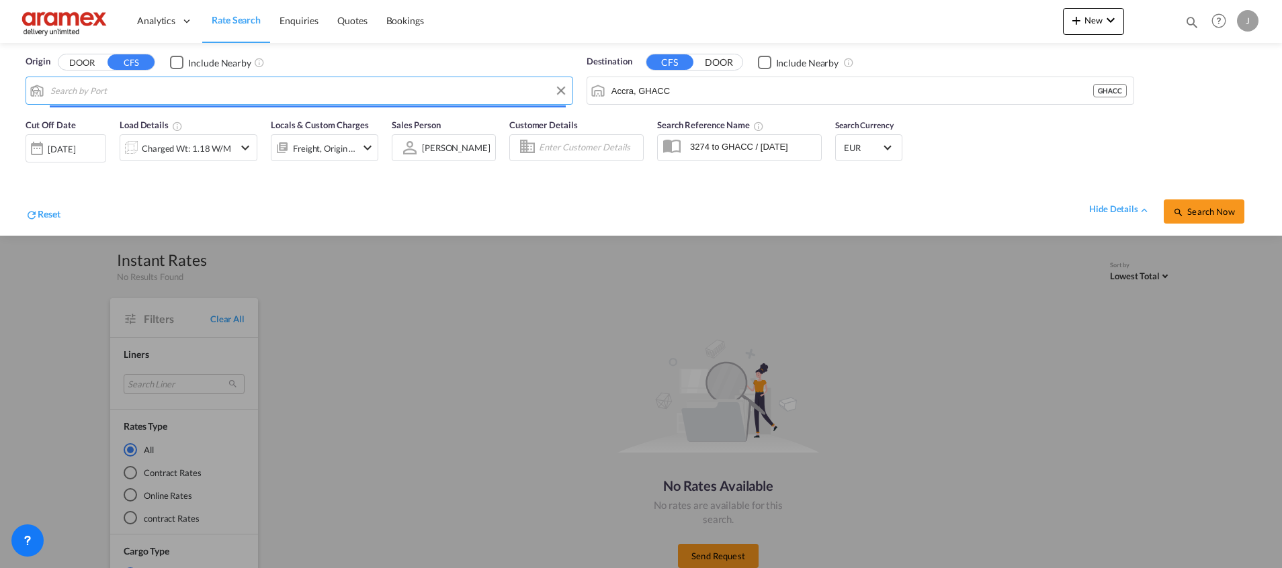
type input "[GEOGRAPHIC_DATA], NLRTM"
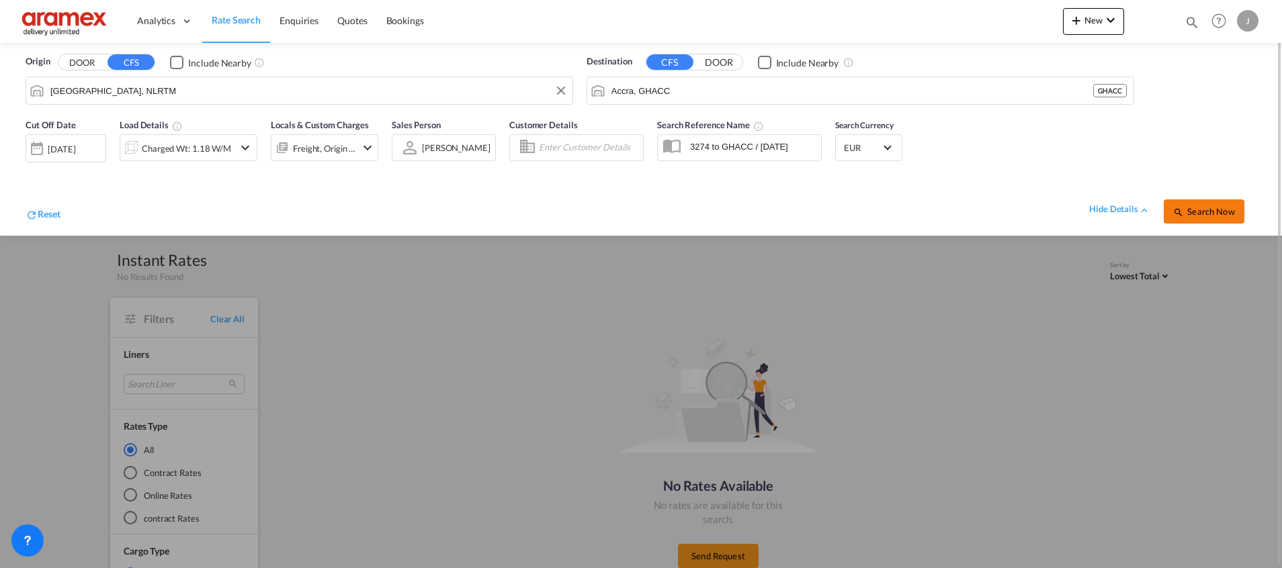
click at [1190, 200] on button "Search Now" at bounding box center [1203, 212] width 81 height 24
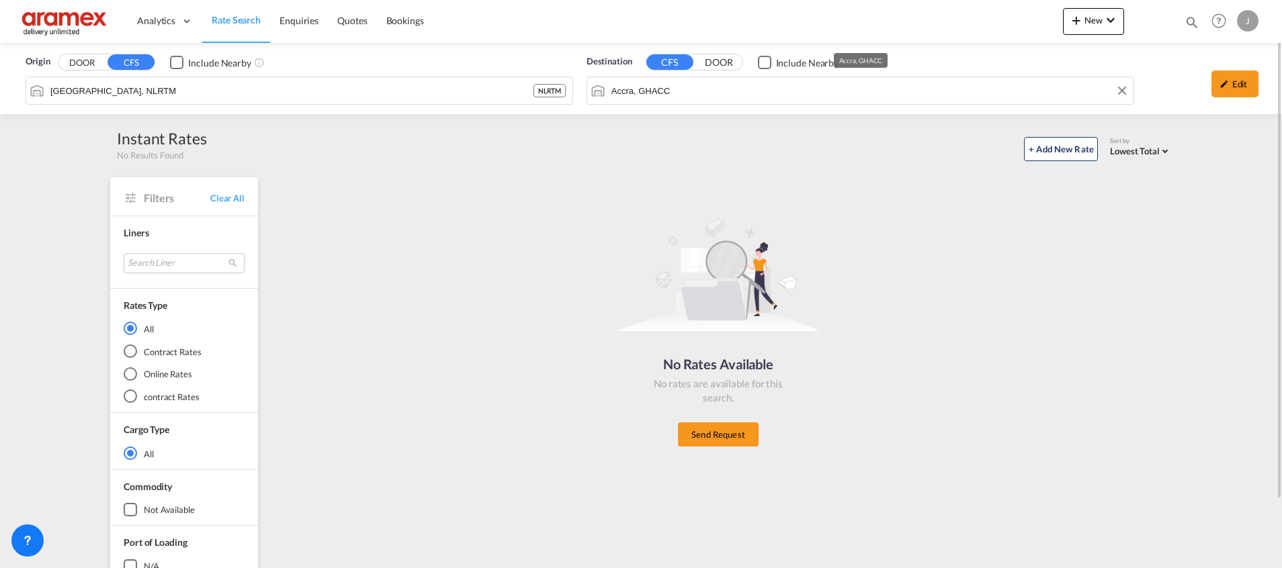
click at [619, 91] on input "Accra, GHACC" at bounding box center [868, 91] width 515 height 20
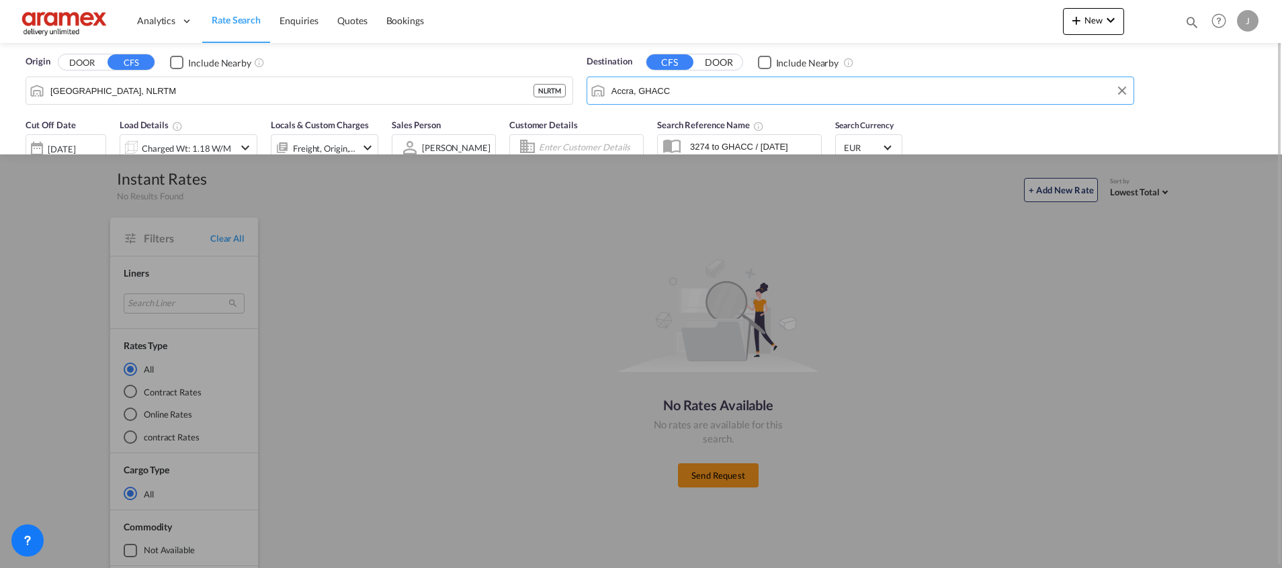
click at [619, 91] on input "Accra, GHACC" at bounding box center [868, 91] width 515 height 20
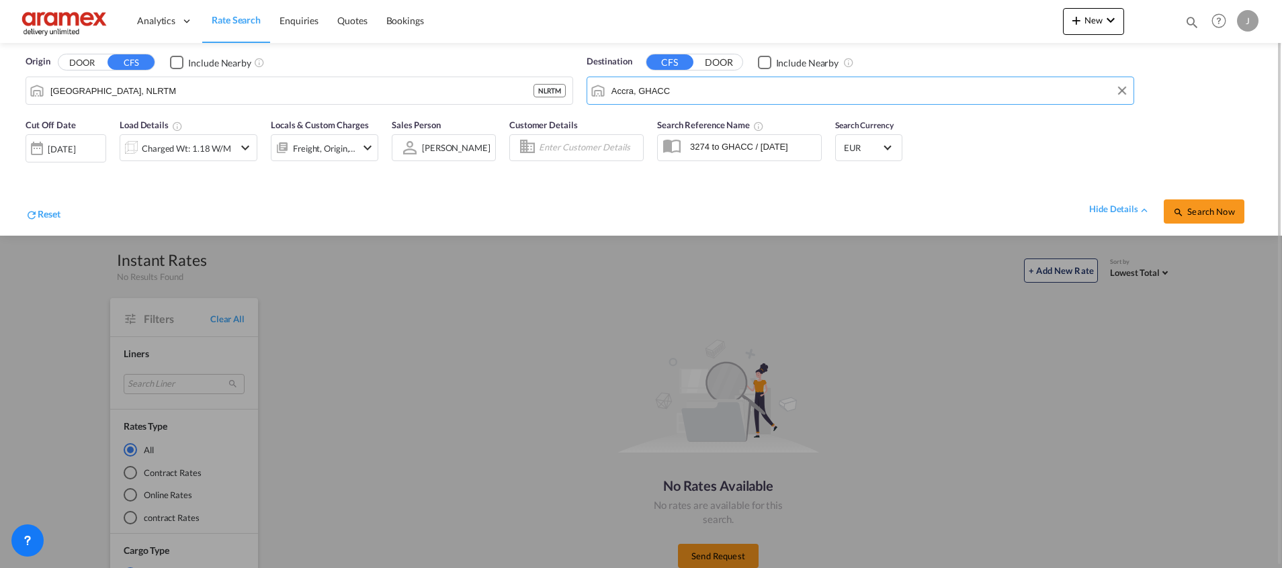
click at [619, 91] on input "Accra, GHACC" at bounding box center [868, 91] width 515 height 20
click at [346, 22] on span "Quotes" at bounding box center [352, 20] width 30 height 11
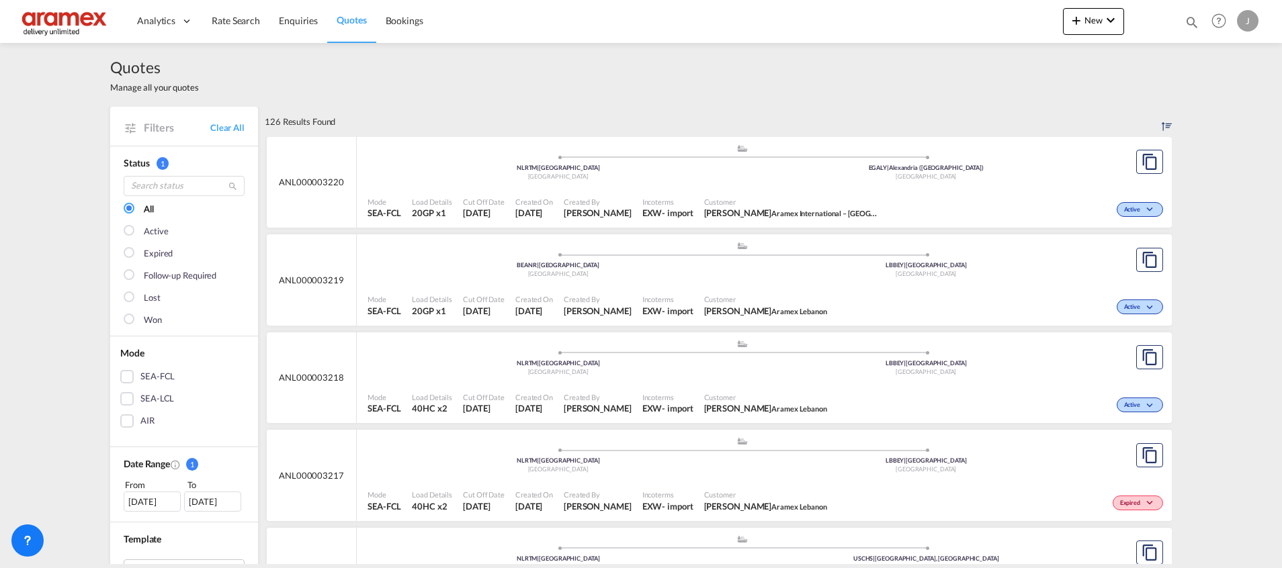
click at [122, 396] on div "SEA-LCL" at bounding box center [126, 398] width 13 height 13
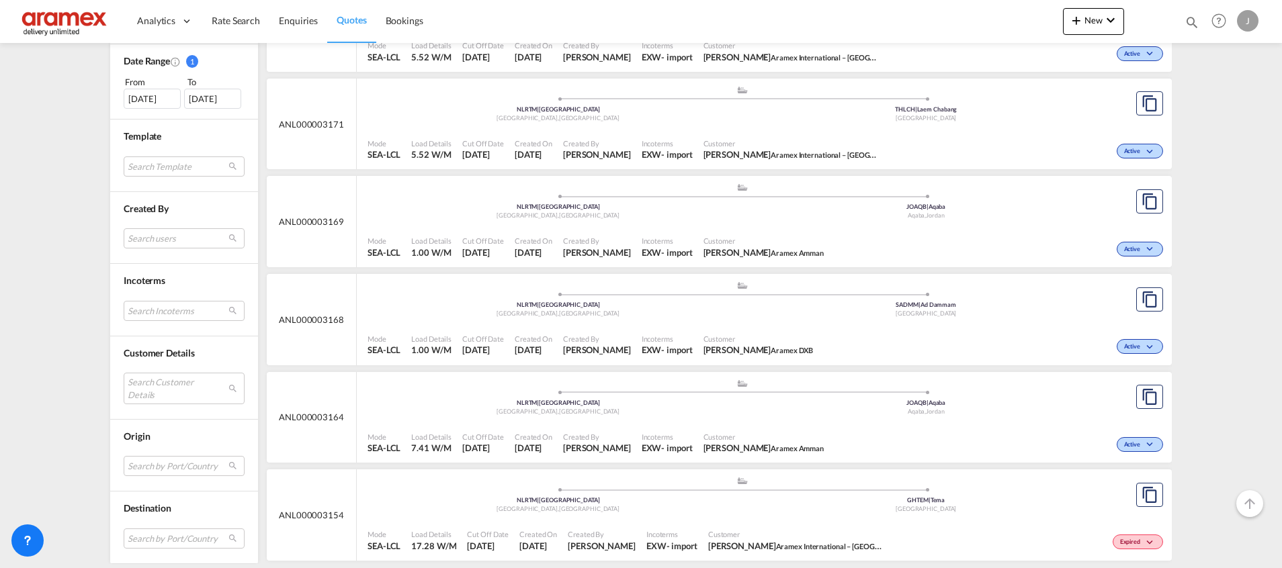
scroll to position [456, 0]
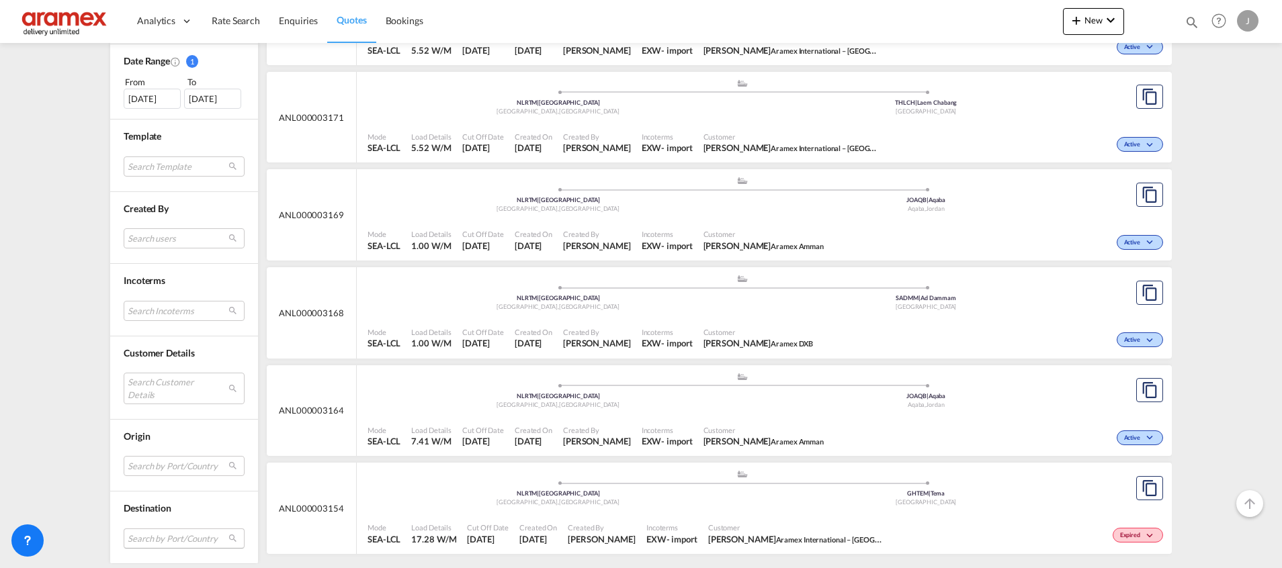
click at [127, 540] on md-select "Search by Port/Country JPNIC nichinan [GEOGRAPHIC_DATA] AEAMF mussafah [GEOGRAP…" at bounding box center [184, 539] width 121 height 20
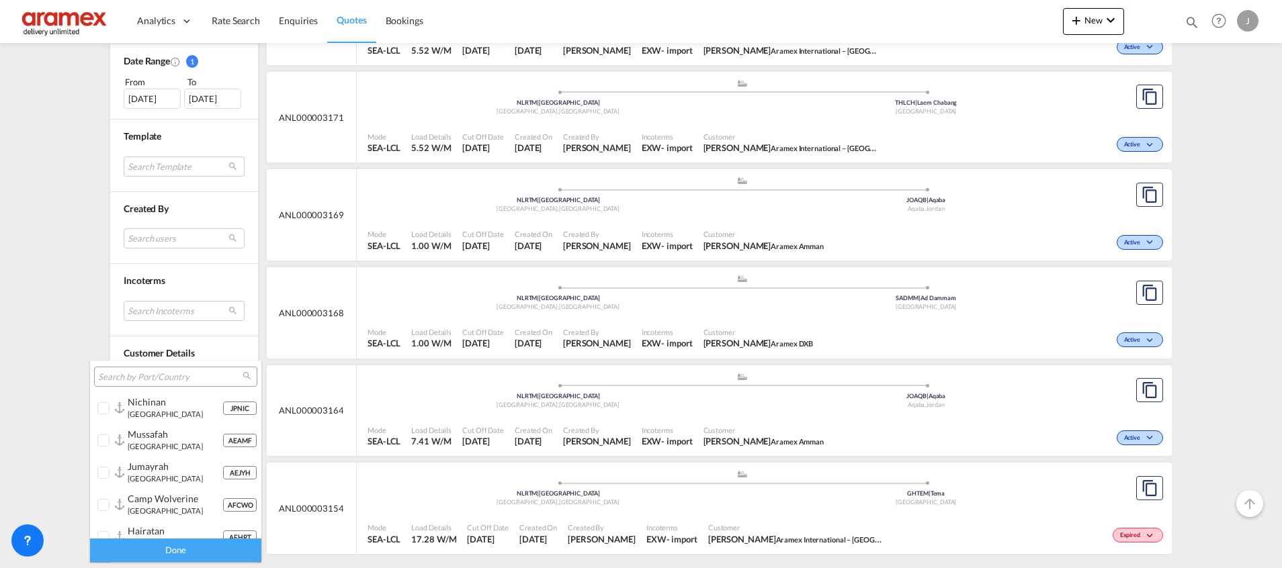
click at [139, 376] on input "search" at bounding box center [170, 377] width 144 height 12
paste input "Accra"
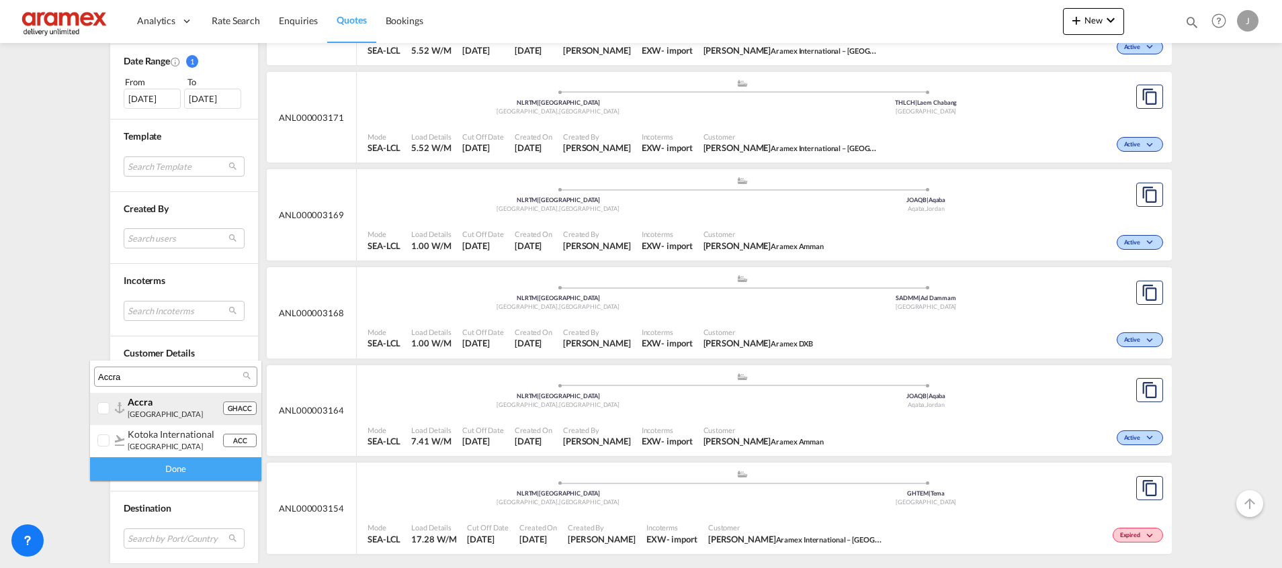
type input "Accra"
click at [99, 409] on div at bounding box center [103, 408] width 13 height 13
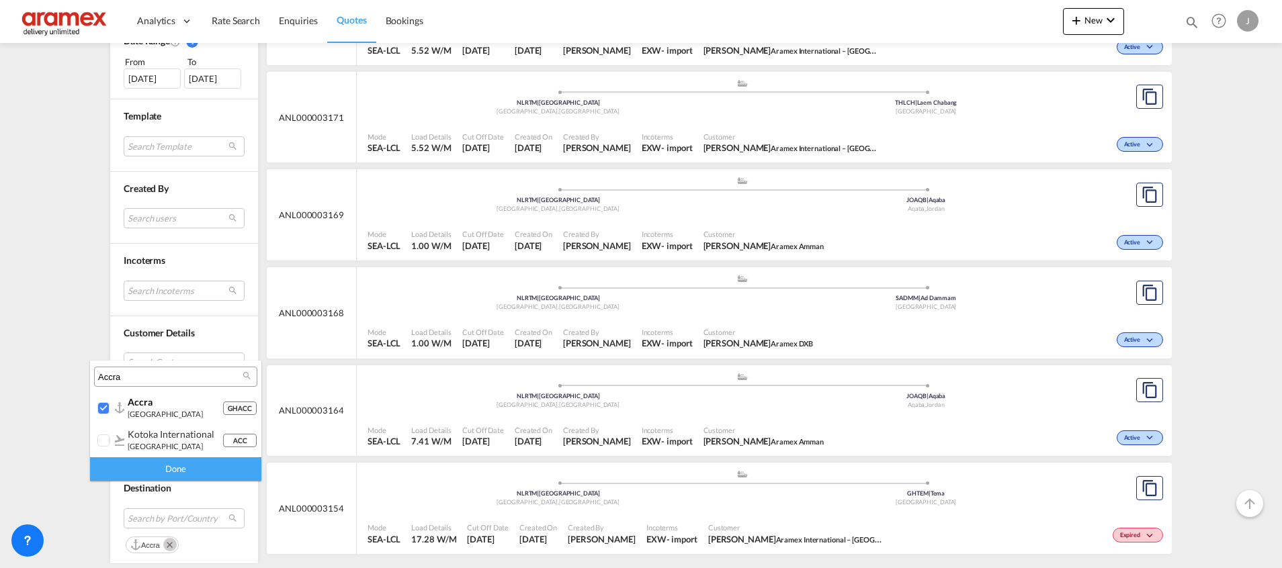
click at [164, 468] on div "Done" at bounding box center [175, 469] width 171 height 24
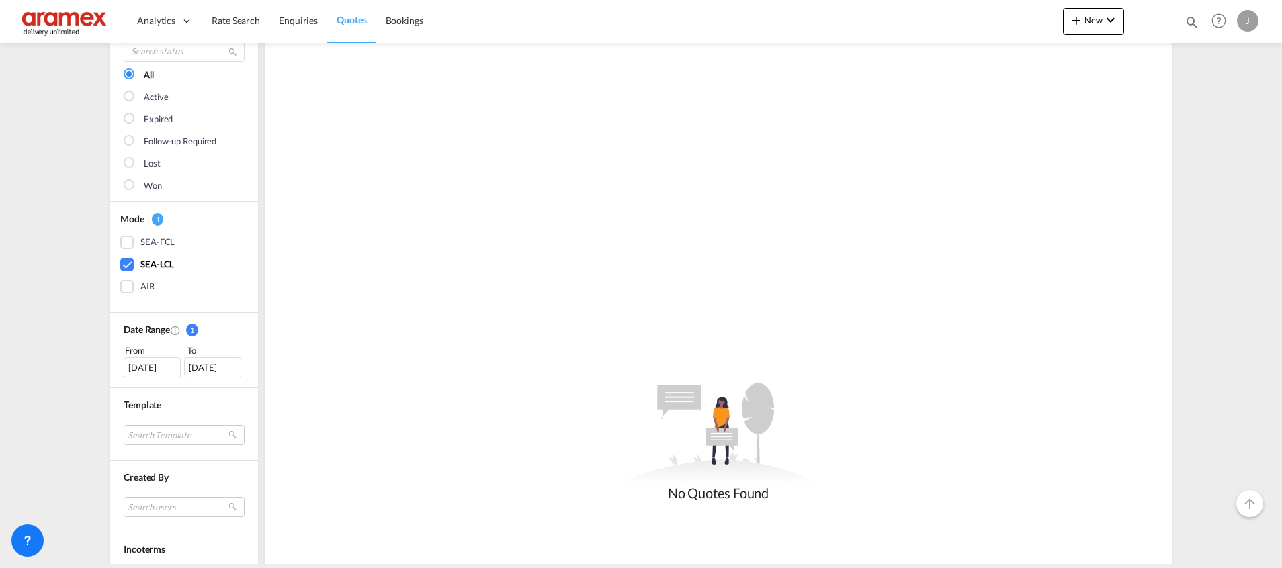
scroll to position [202, 0]
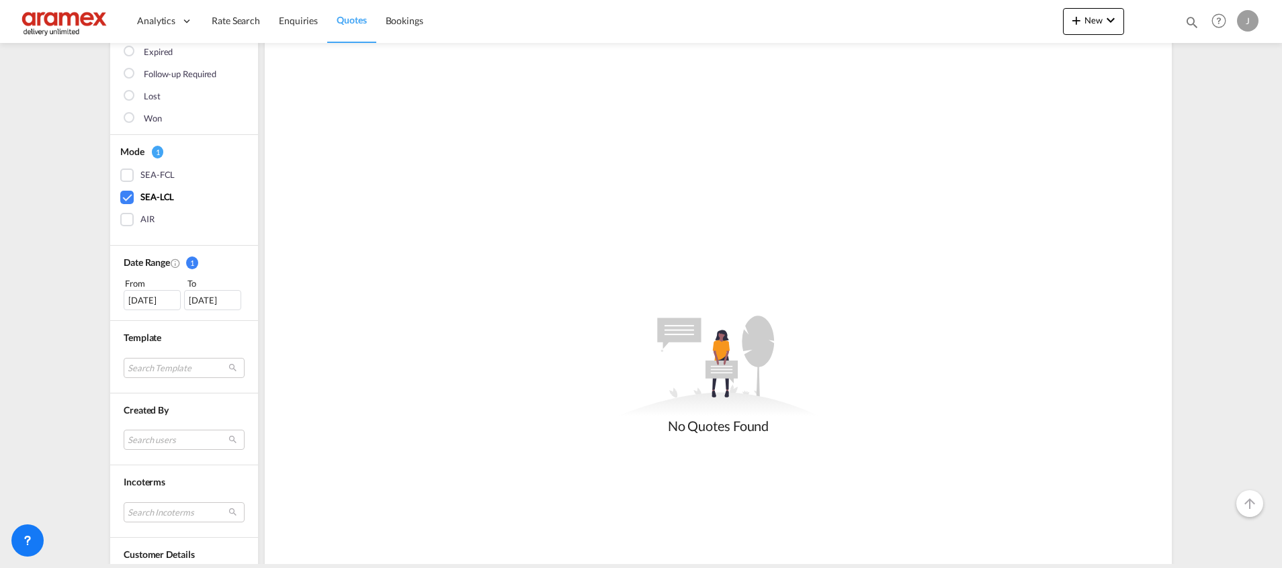
click at [140, 300] on div "[DATE]" at bounding box center [152, 300] width 57 height 20
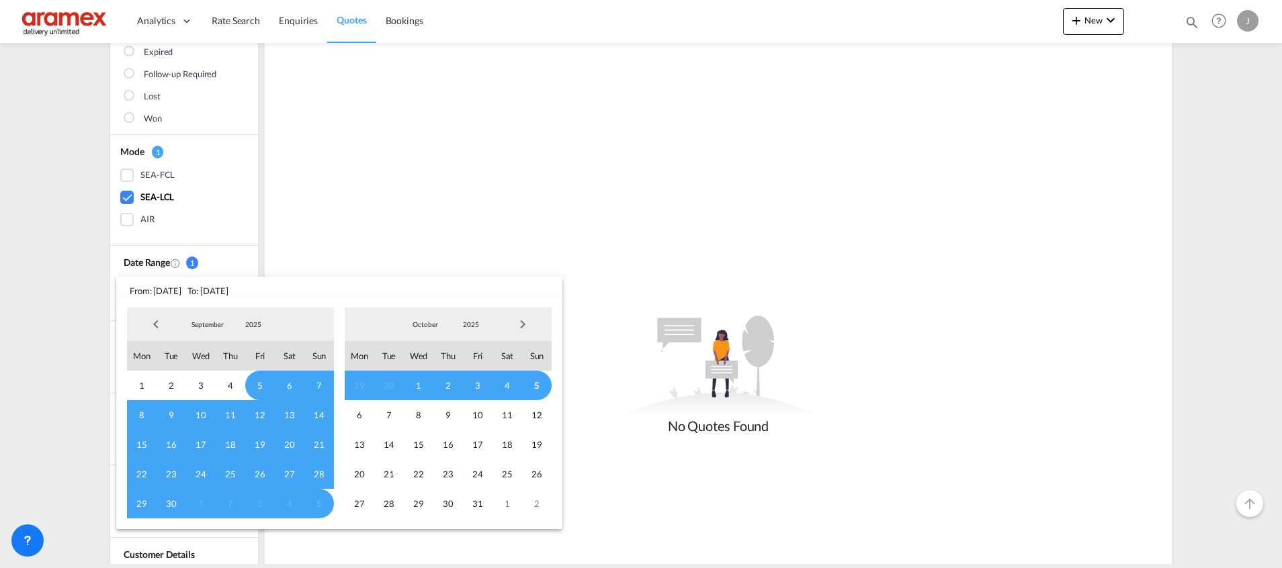
click at [155, 324] on span "Previous Month" at bounding box center [155, 324] width 27 height 27
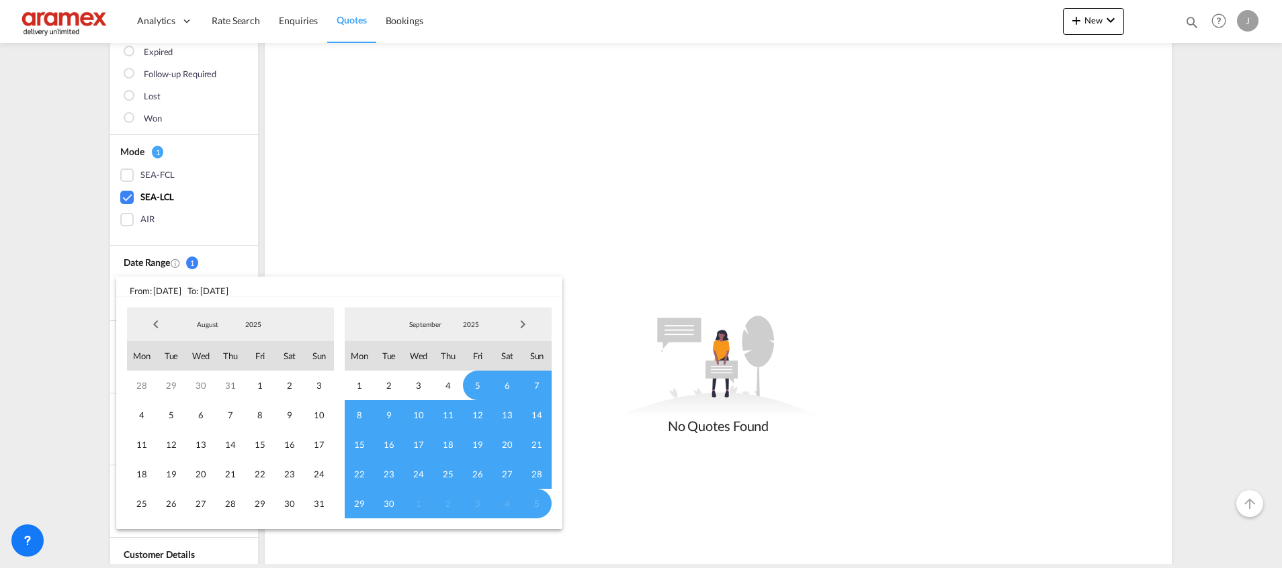
click at [155, 324] on span "Previous Month" at bounding box center [155, 324] width 27 height 27
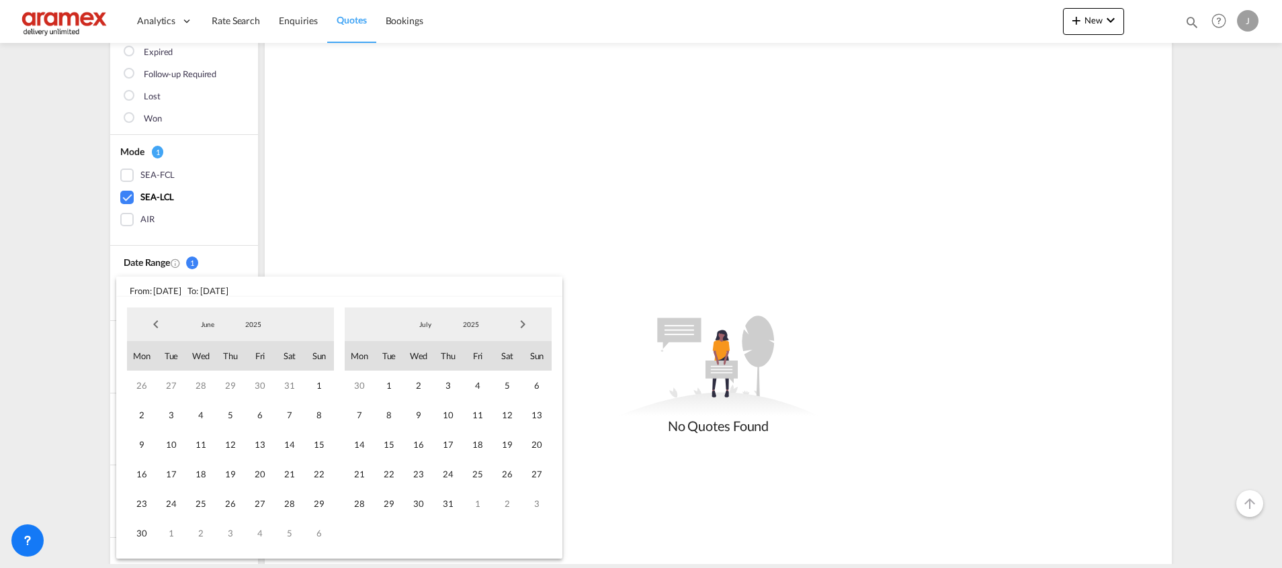
click at [155, 324] on span "Previous Month" at bounding box center [155, 324] width 27 height 27
click at [285, 383] on span "1" at bounding box center [290, 386] width 30 height 30
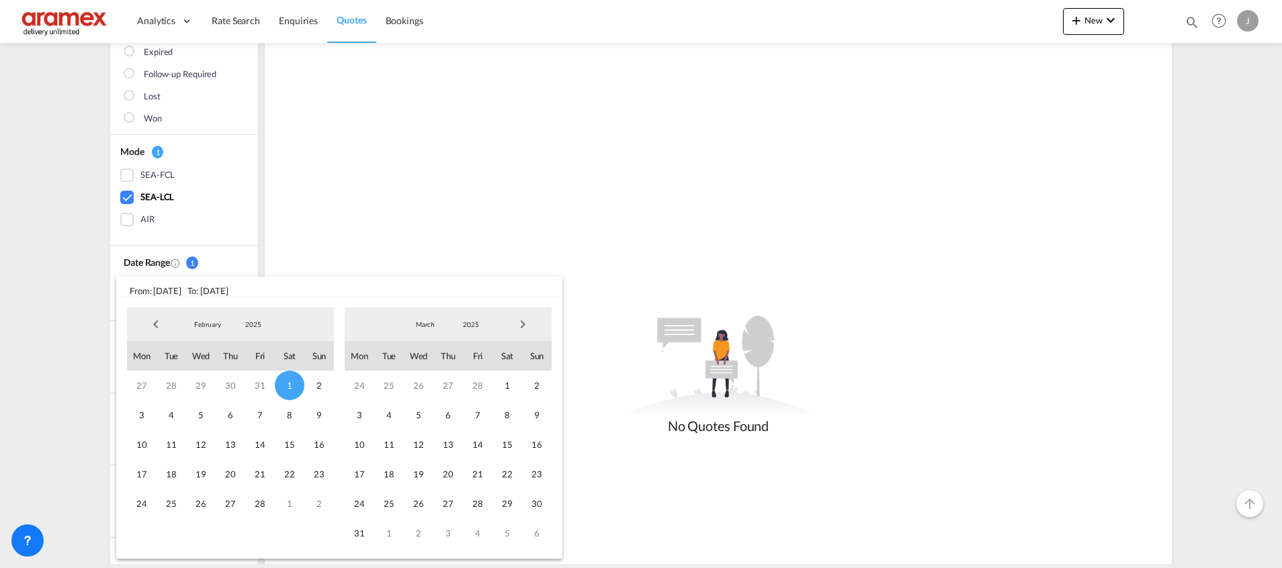
click at [523, 325] on span "Next Month" at bounding box center [522, 324] width 27 height 27
click at [523, 324] on span "Next Month" at bounding box center [522, 324] width 27 height 27
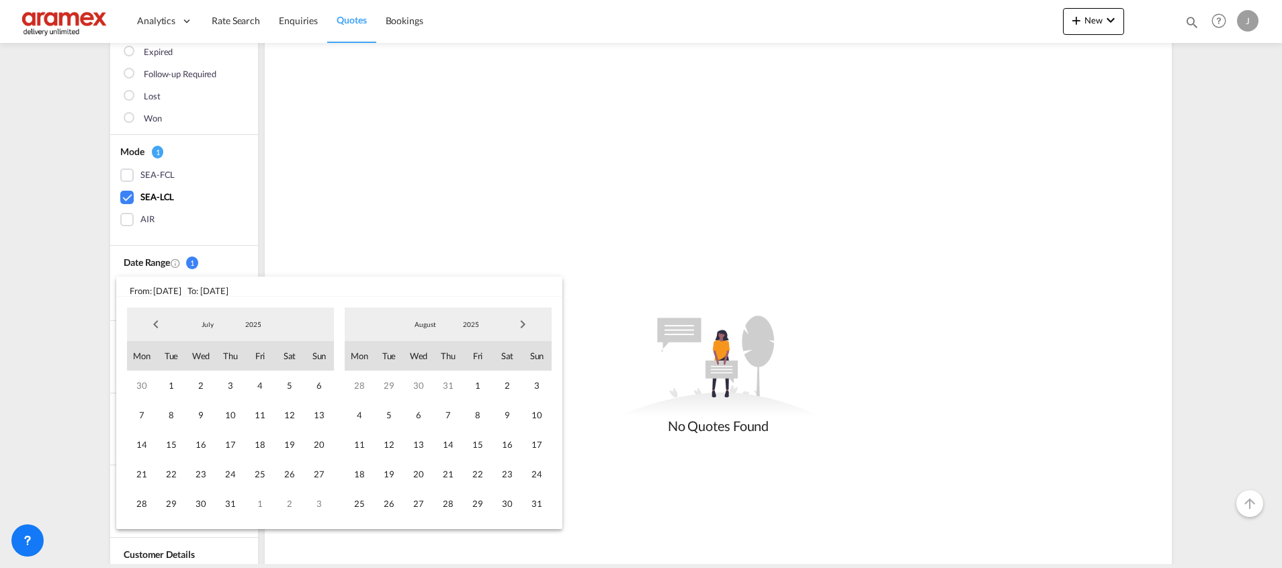
click at [523, 324] on span "Next Month" at bounding box center [522, 324] width 27 height 27
click at [421, 417] on span "10" at bounding box center [419, 415] width 30 height 30
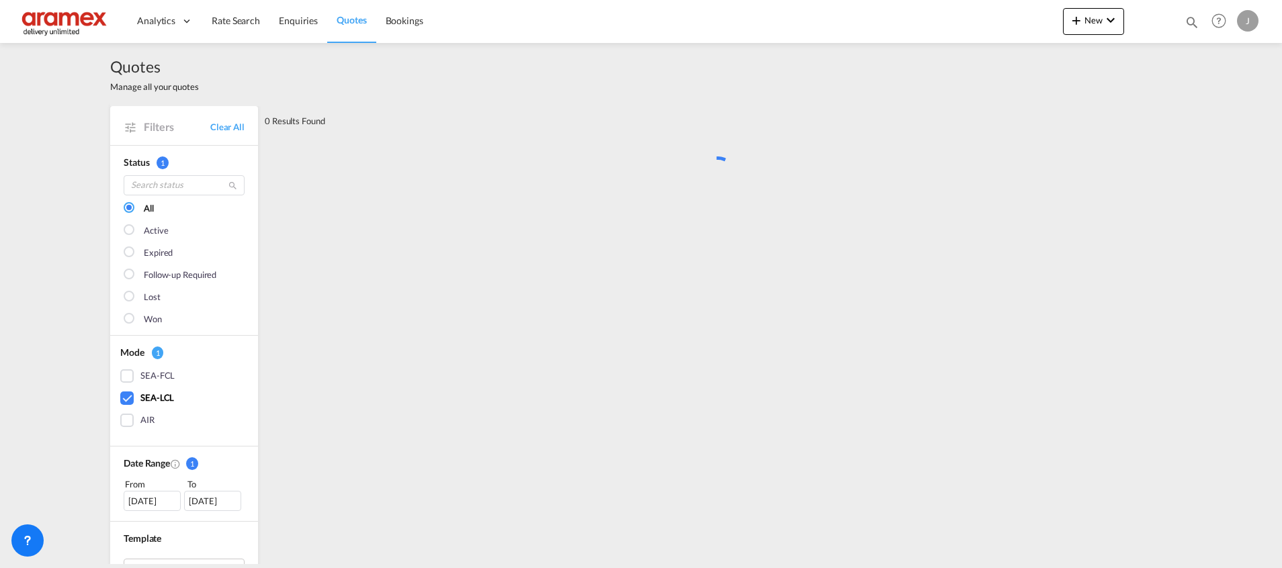
scroll to position [0, 0]
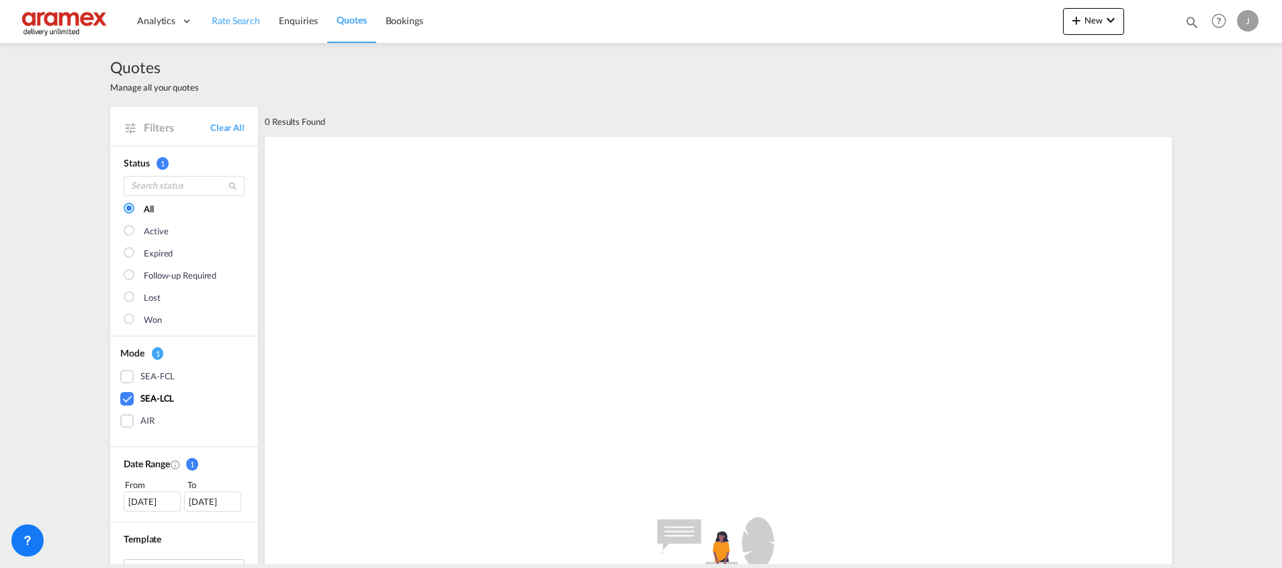
click at [243, 16] on span "Rate Search" at bounding box center [236, 20] width 48 height 11
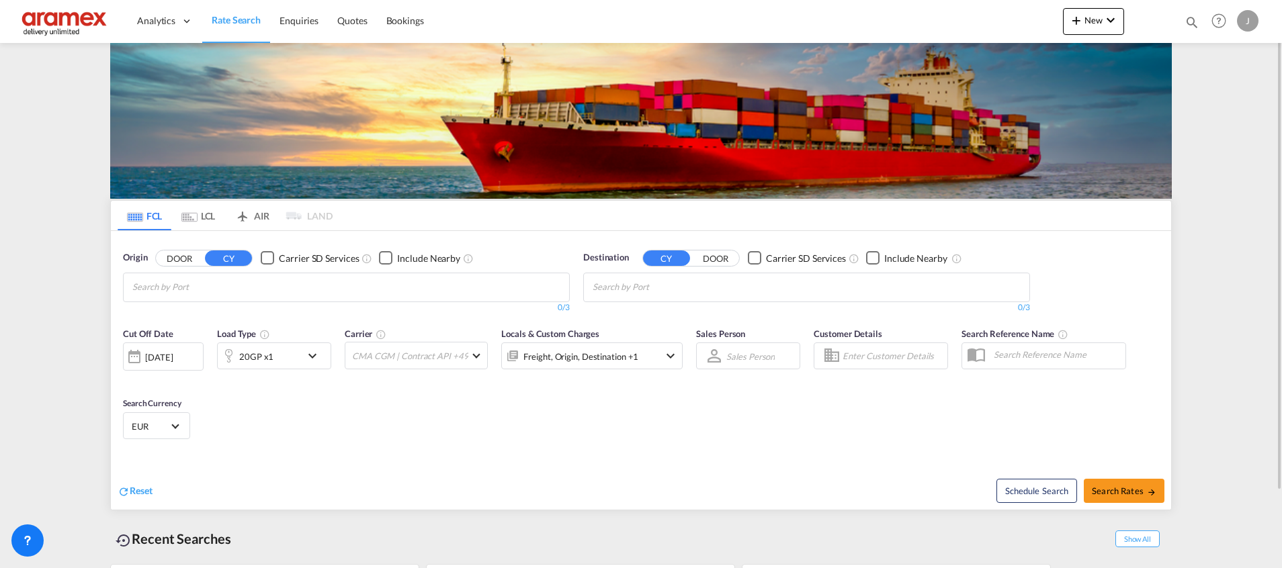
click at [174, 261] on button "DOOR" at bounding box center [179, 258] width 47 height 15
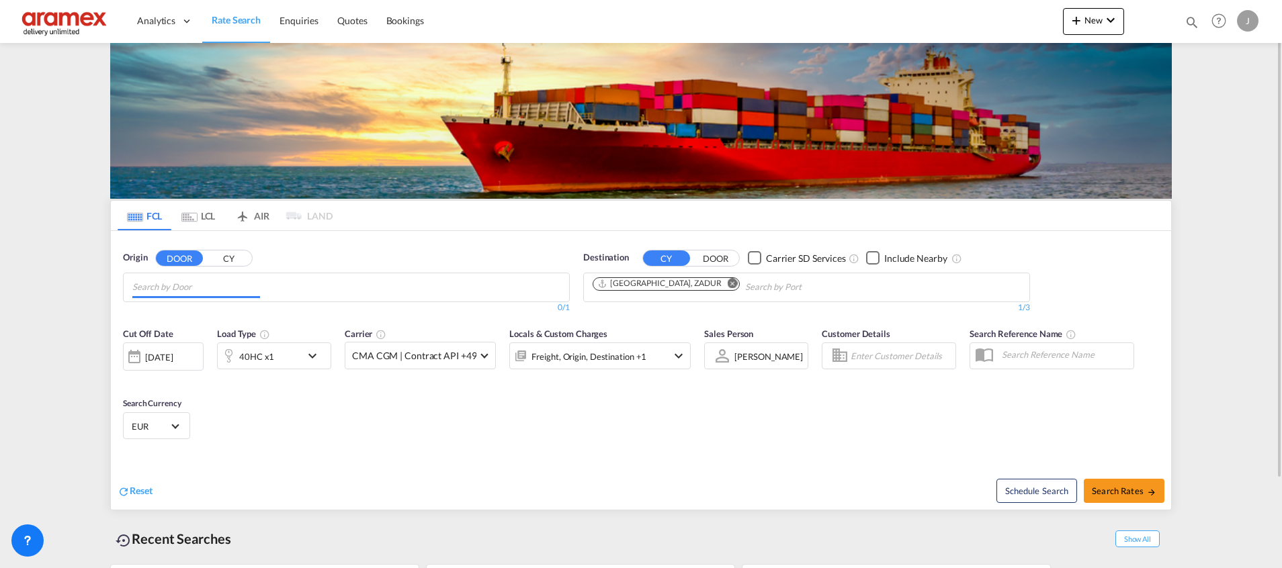
click at [165, 288] on input "Chips input." at bounding box center [196, 287] width 128 height 21
paste input "3274"
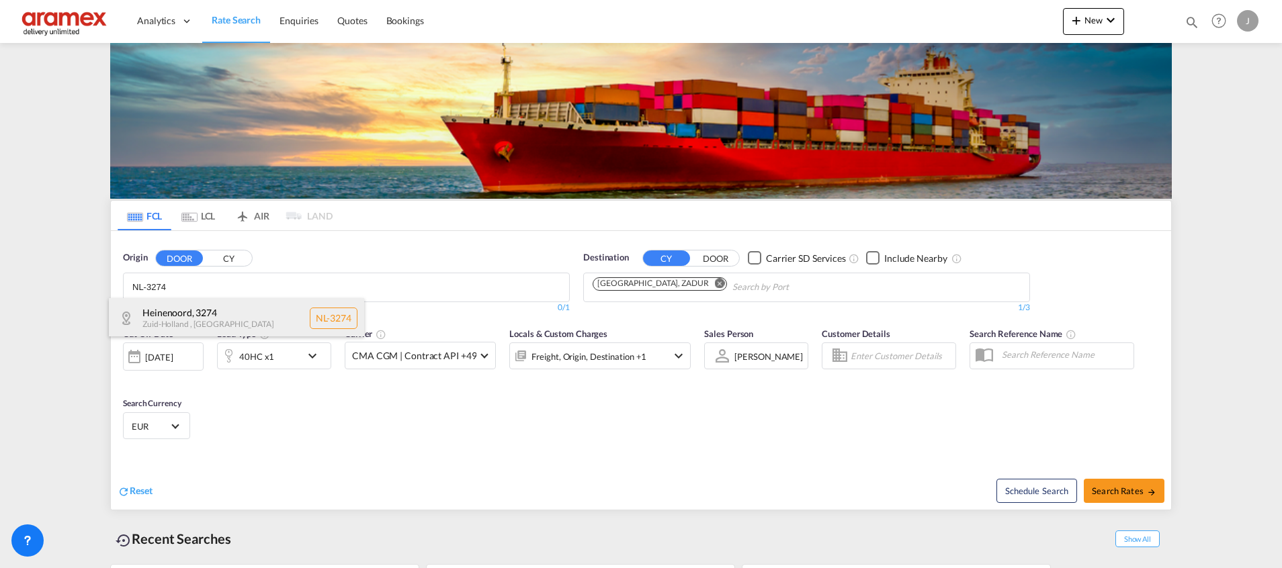
type input "NL-3274"
click at [169, 311] on div "Heinenoord , [STREET_ADDRESS]" at bounding box center [236, 318] width 255 height 40
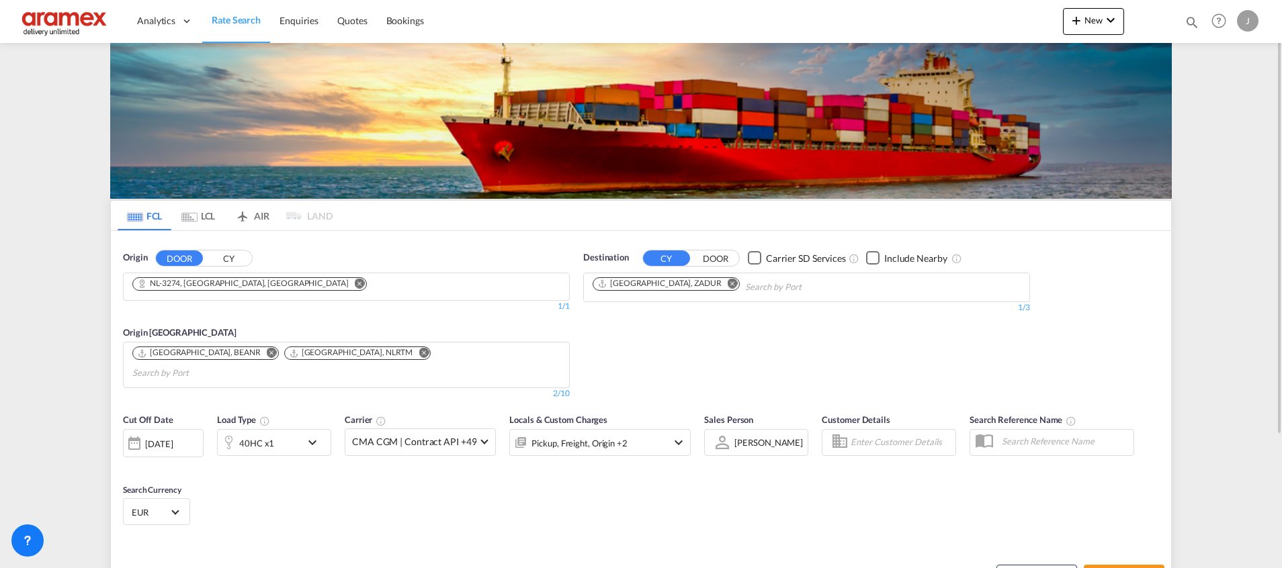
click at [728, 281] on md-icon "Remove" at bounding box center [733, 283] width 10 height 10
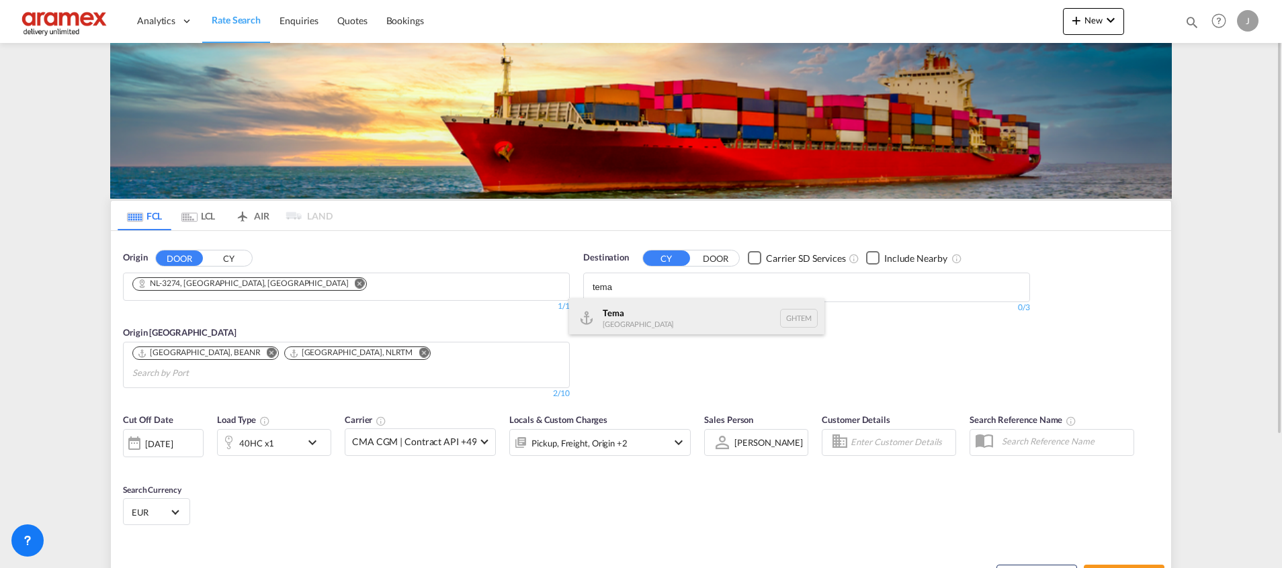
type input "tema"
click at [641, 321] on div "Tema [GEOGRAPHIC_DATA] [GEOGRAPHIC_DATA]" at bounding box center [696, 318] width 255 height 40
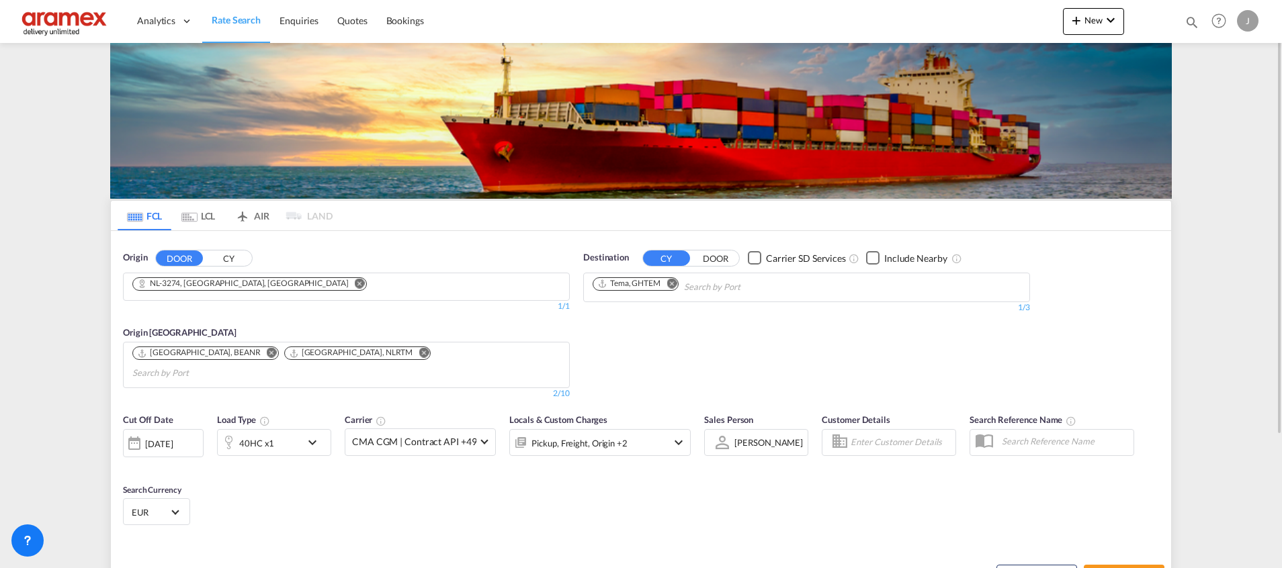
click at [171, 438] on div "[DATE]" at bounding box center [159, 444] width 28 height 12
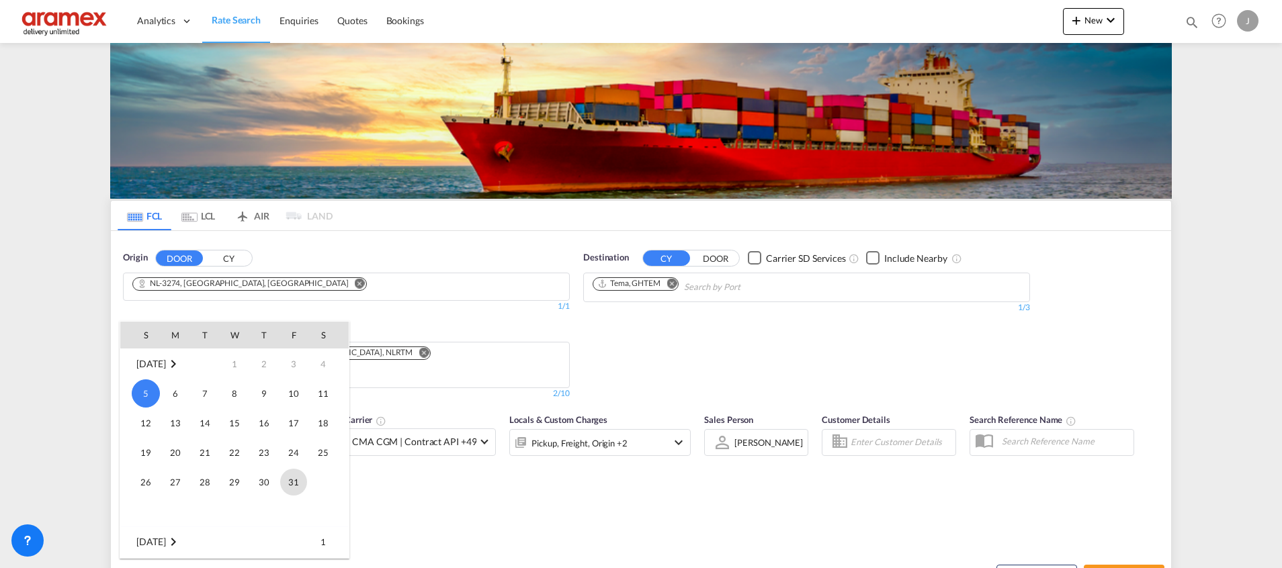
click at [288, 425] on td "17" at bounding box center [294, 423] width 30 height 30
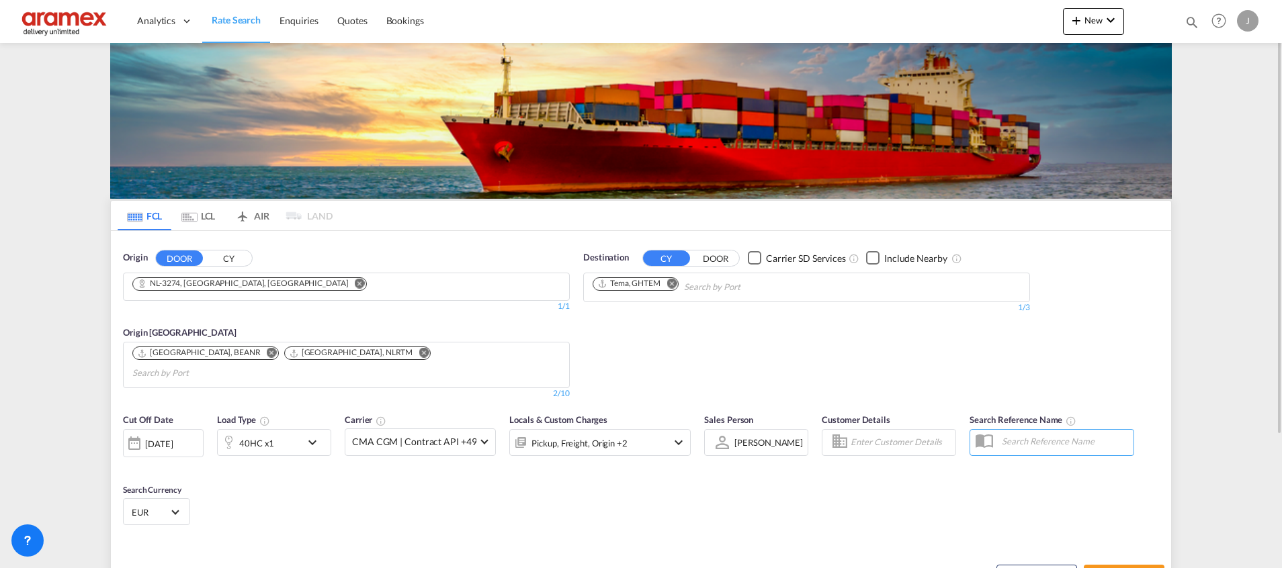
click at [482, 466] on div "Cut Off Date [DATE] [DATE] Load Type 40HC x1 Carrier CMA CGM | Contract API +49…" at bounding box center [641, 471] width 1060 height 131
click at [206, 216] on md-tab-item "LCL" at bounding box center [198, 216] width 54 height 30
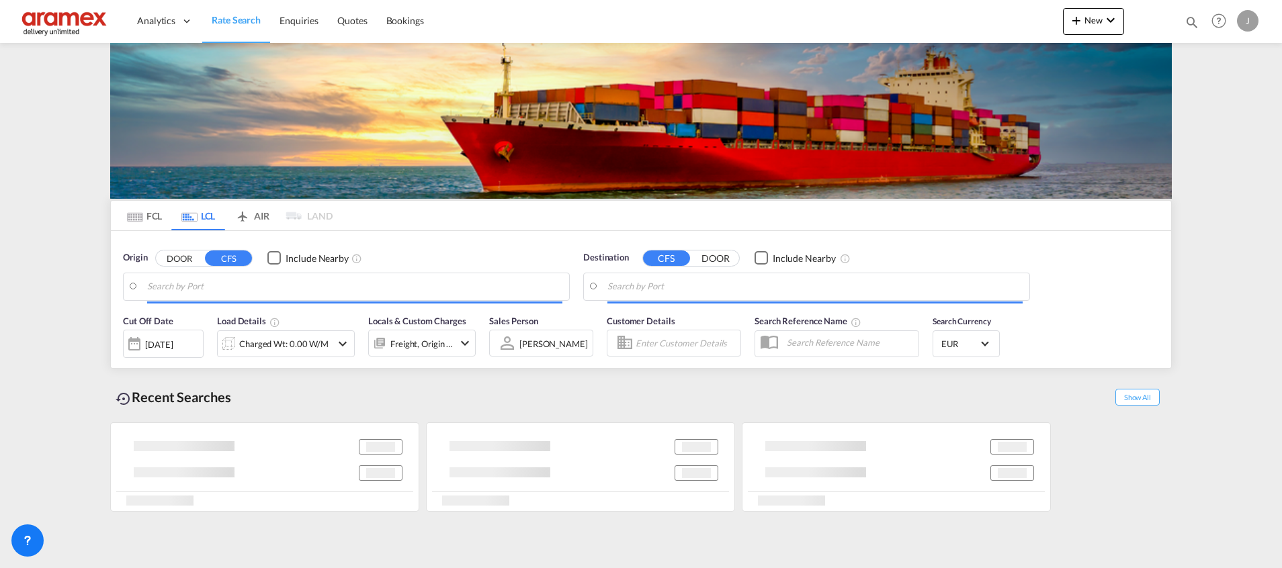
type input "[GEOGRAPHIC_DATA], NLRTM"
type input "Accra, GHACC"
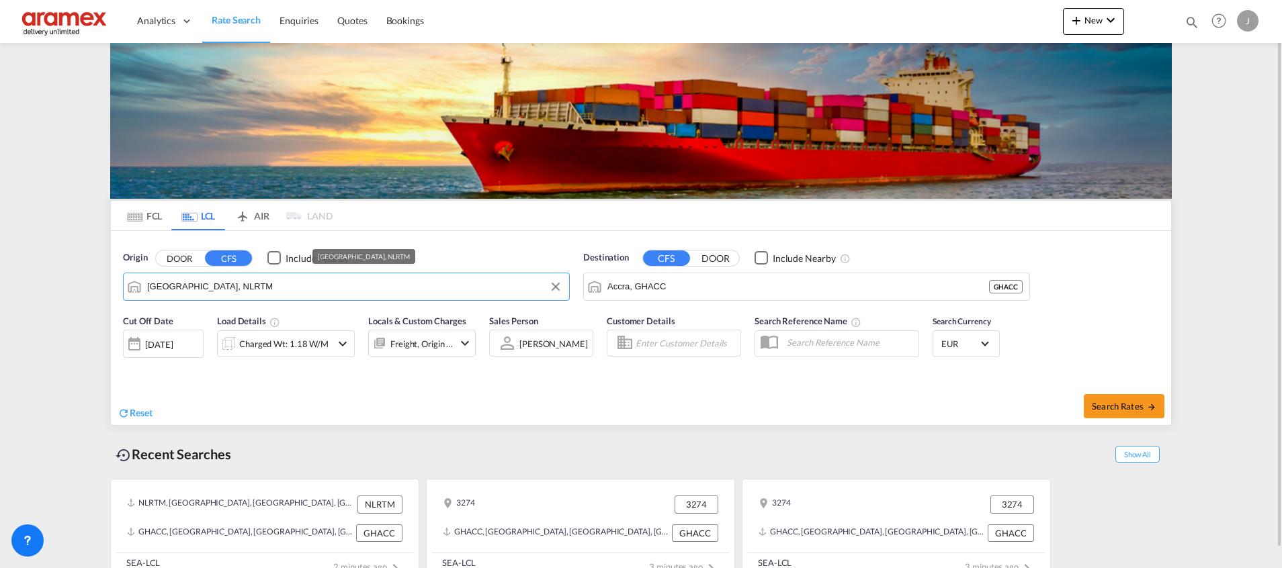
click at [191, 290] on input "[GEOGRAPHIC_DATA], NLRTM" at bounding box center [354, 287] width 415 height 20
paste input "3274"
type input "NL-3274"
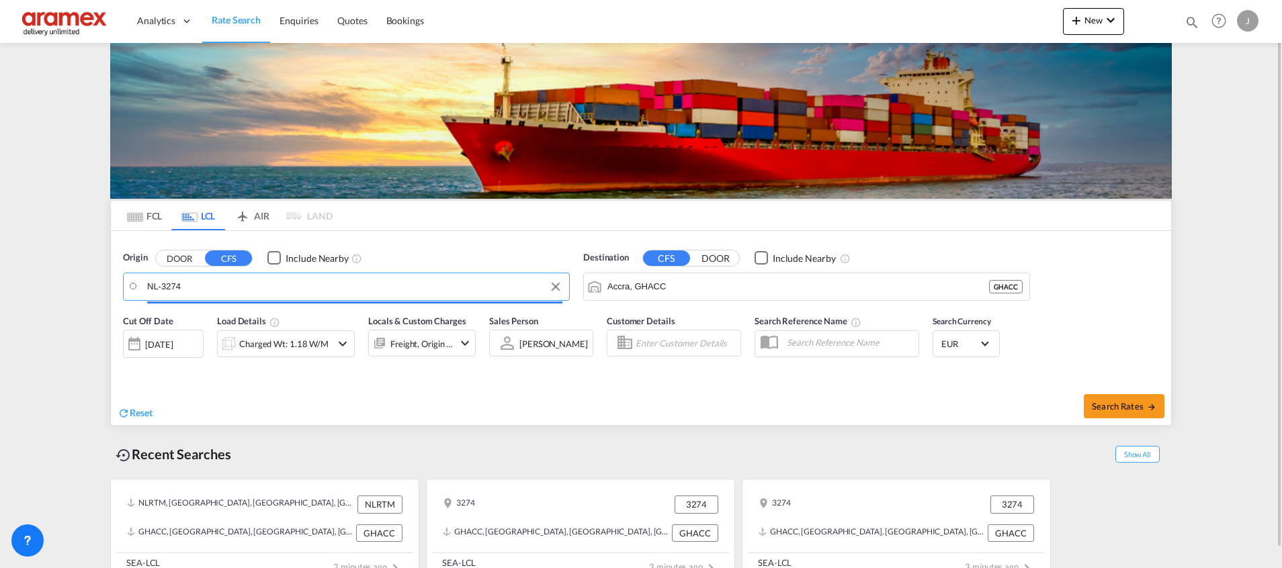
click at [189, 285] on input "NL-3274" at bounding box center [354, 287] width 415 height 20
click at [191, 287] on input "NL-3274" at bounding box center [354, 287] width 415 height 20
click at [206, 279] on input "NL-3274" at bounding box center [354, 287] width 415 height 20
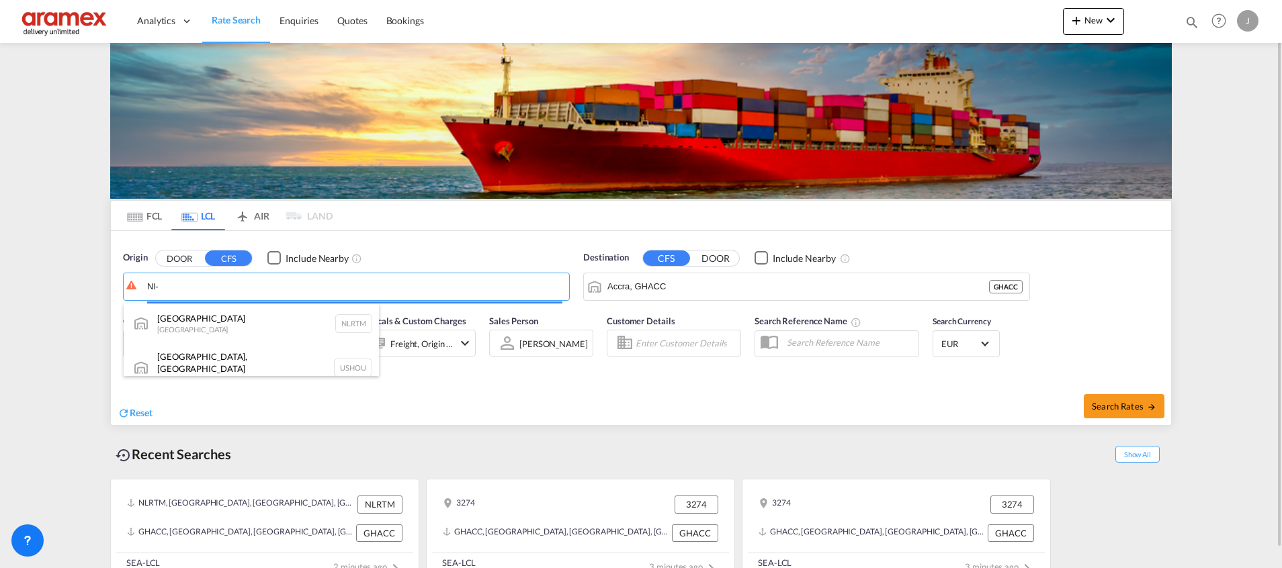
paste input "3274"
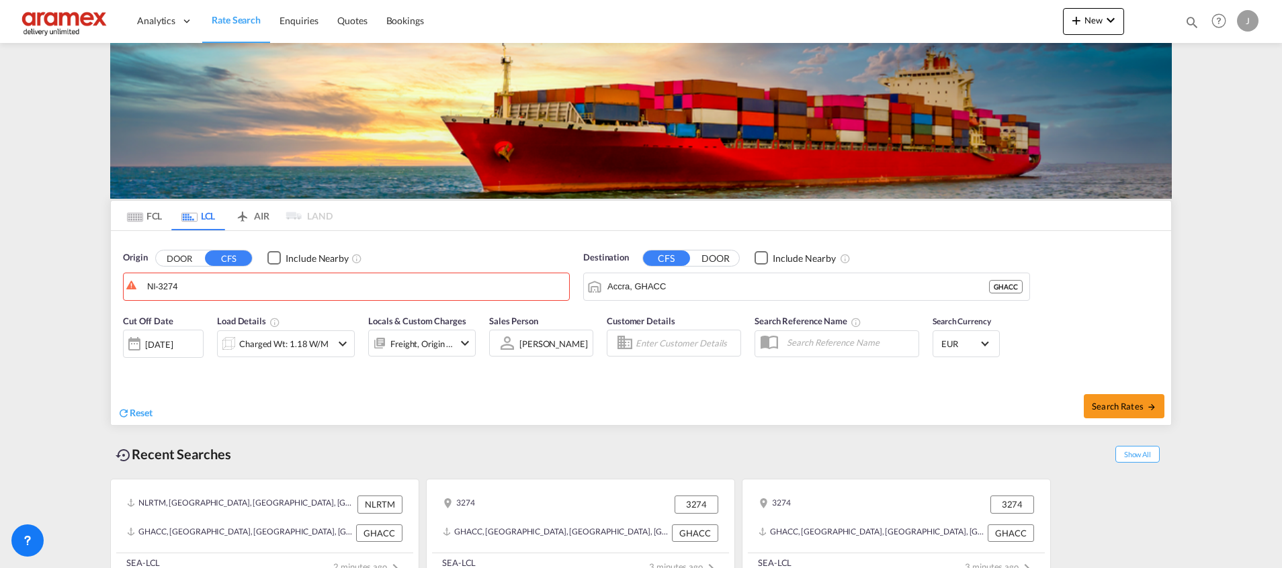
click at [184, 260] on button "DOOR" at bounding box center [179, 258] width 47 height 15
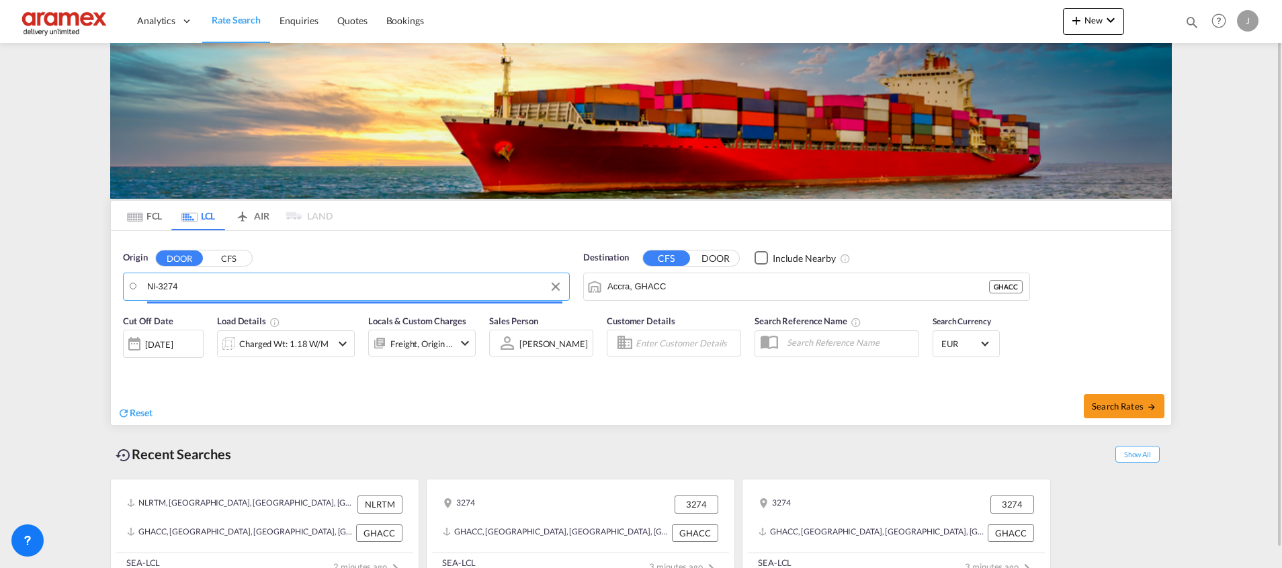
click at [183, 288] on input "Nl-3274" at bounding box center [354, 287] width 415 height 20
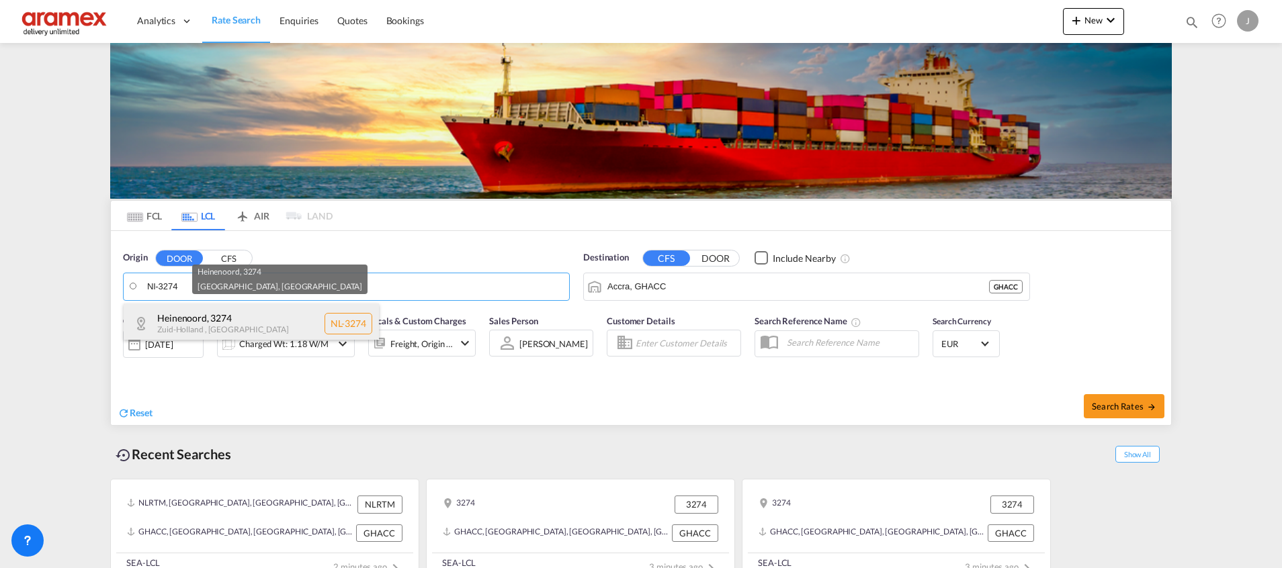
click at [184, 320] on div "Heinenoord , [STREET_ADDRESS]" at bounding box center [251, 324] width 255 height 40
type input "NL-3274, [GEOGRAPHIC_DATA], [GEOGRAPHIC_DATA]"
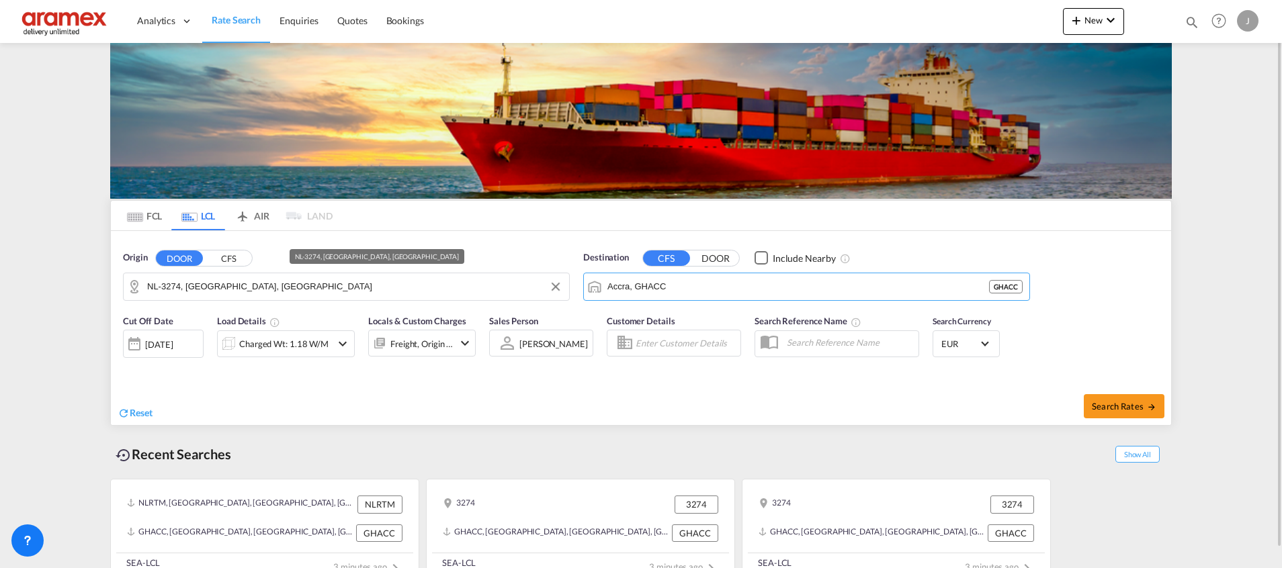
drag, startPoint x: 672, startPoint y: 280, endPoint x: 521, endPoint y: 278, distance: 150.5
click at [521, 278] on div "Origin DOOR CFS NL-3274, [GEOGRAPHIC_DATA], Zuid-Holland Destination CFS DOOR I…" at bounding box center [641, 269] width 1060 height 77
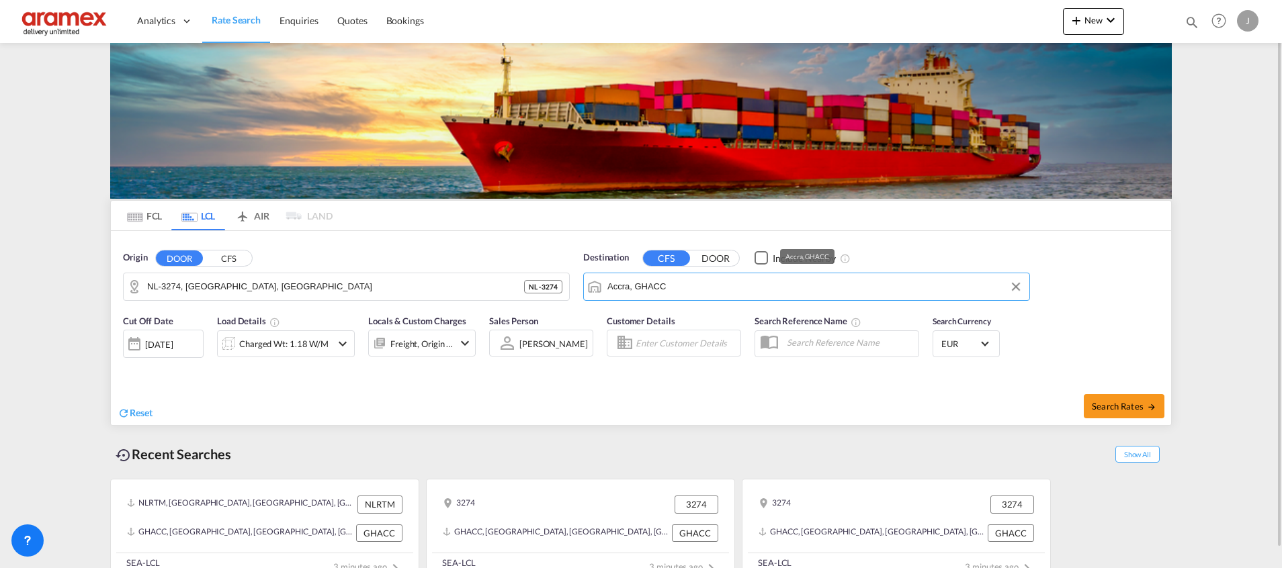
click at [635, 288] on input "Accra, GHACC" at bounding box center [814, 287] width 415 height 20
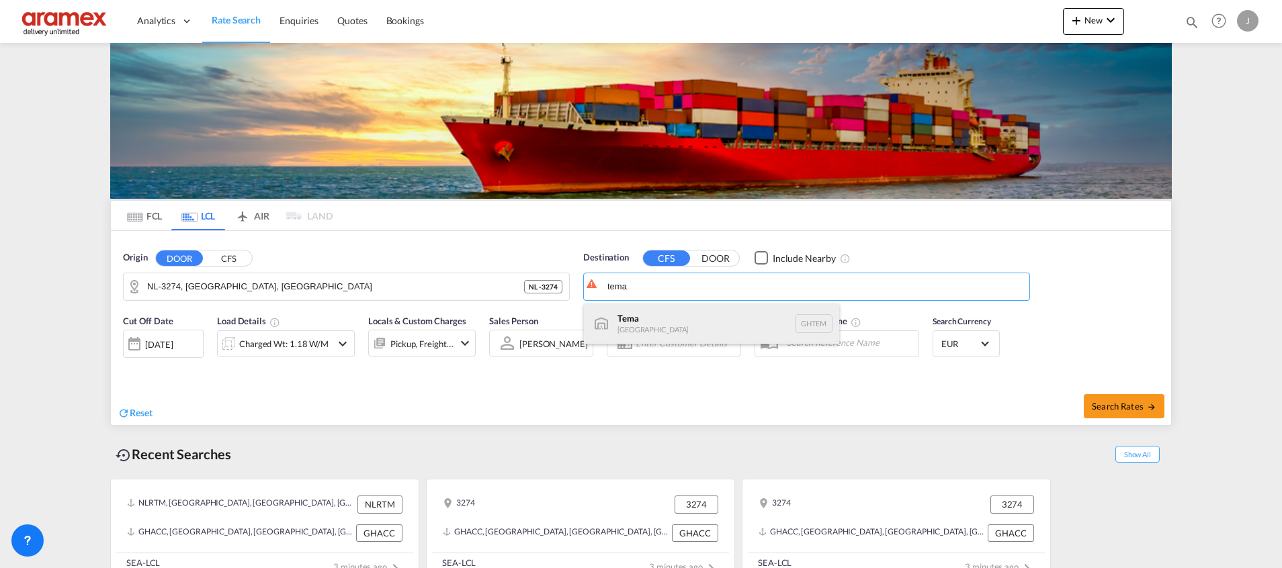
click at [628, 316] on div "Tema [GEOGRAPHIC_DATA] [GEOGRAPHIC_DATA]" at bounding box center [711, 324] width 255 height 40
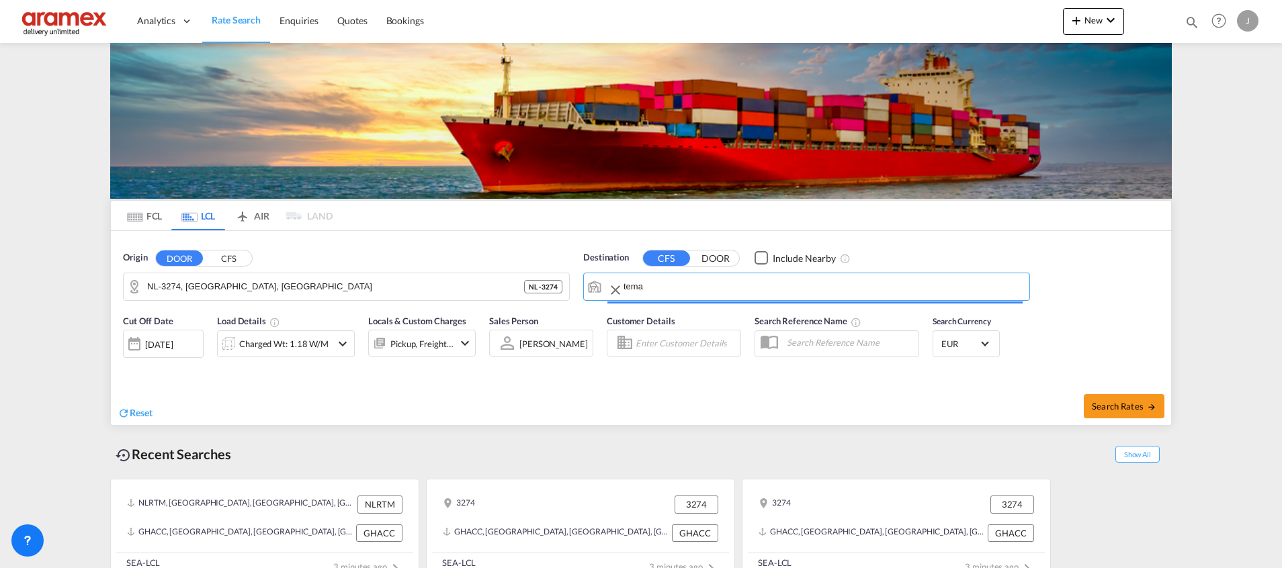
type input "Tema, GHTEM"
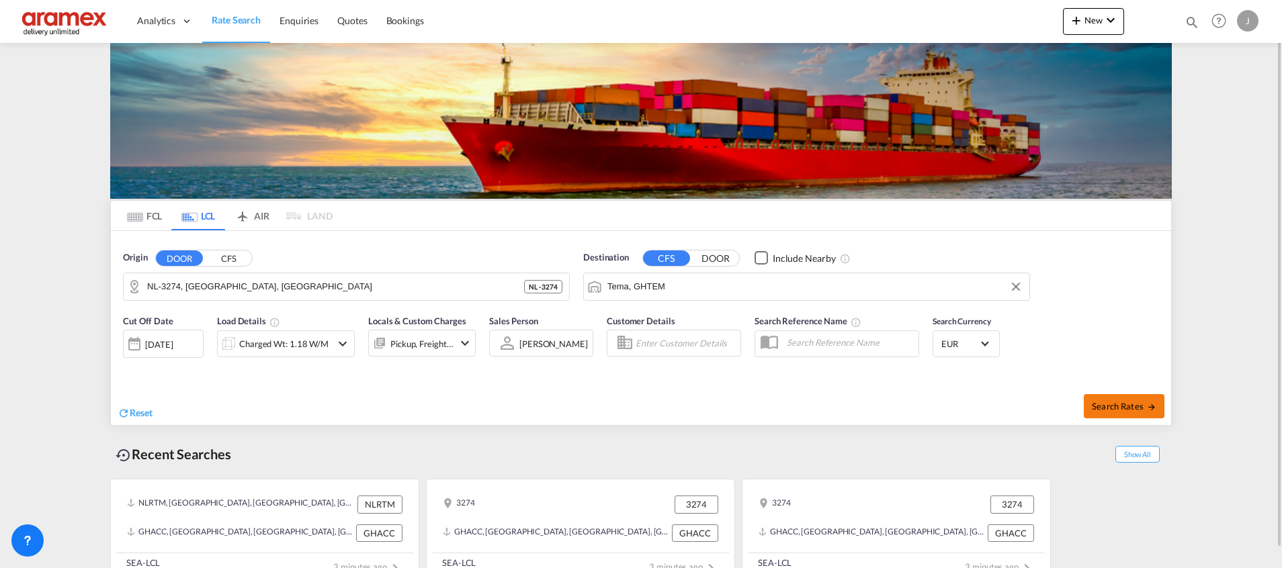
click at [1112, 403] on span "Search Rates" at bounding box center [1124, 406] width 64 height 11
type input "3274 to GHTEM / [DATE]"
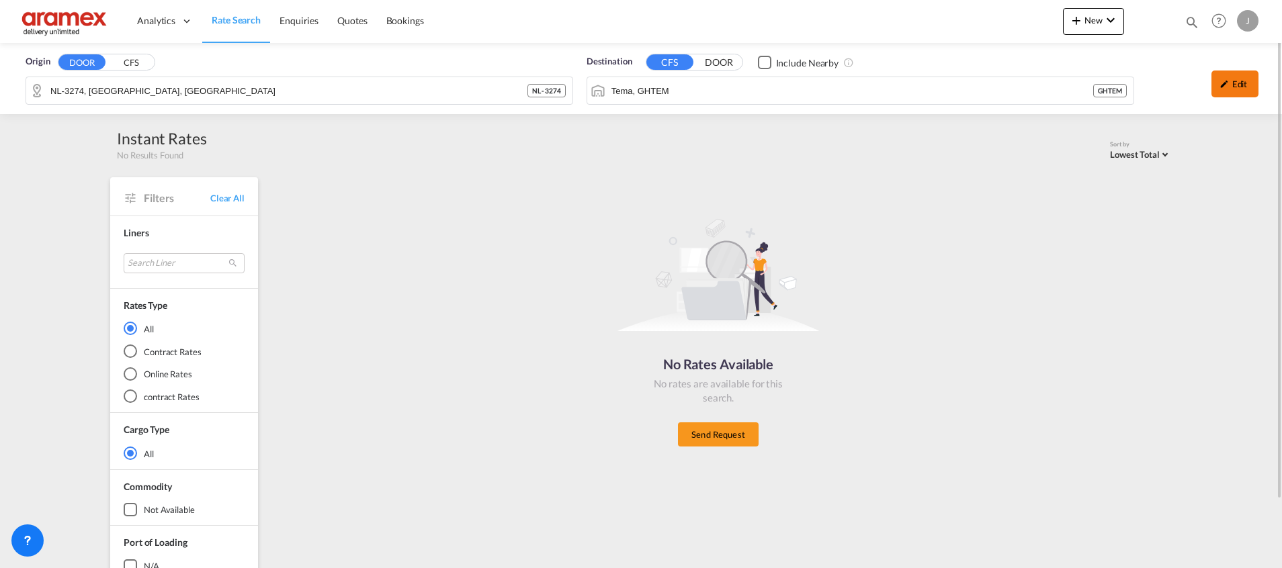
click at [1232, 77] on div "Edit" at bounding box center [1234, 84] width 47 height 27
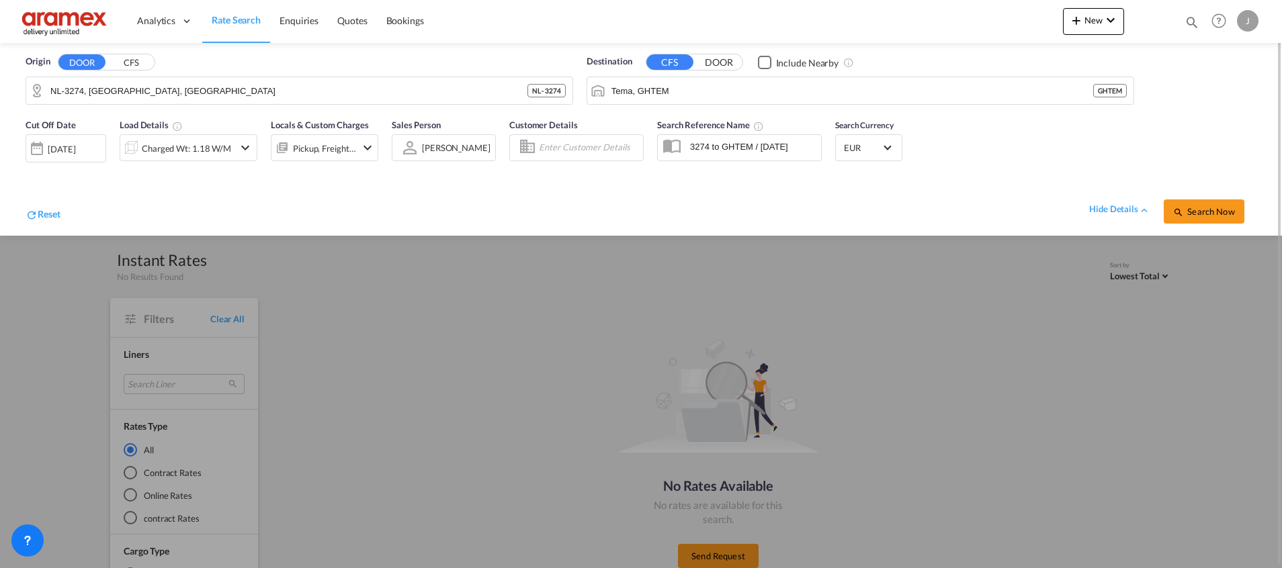
click at [58, 144] on div "[DATE]" at bounding box center [62, 149] width 28 height 12
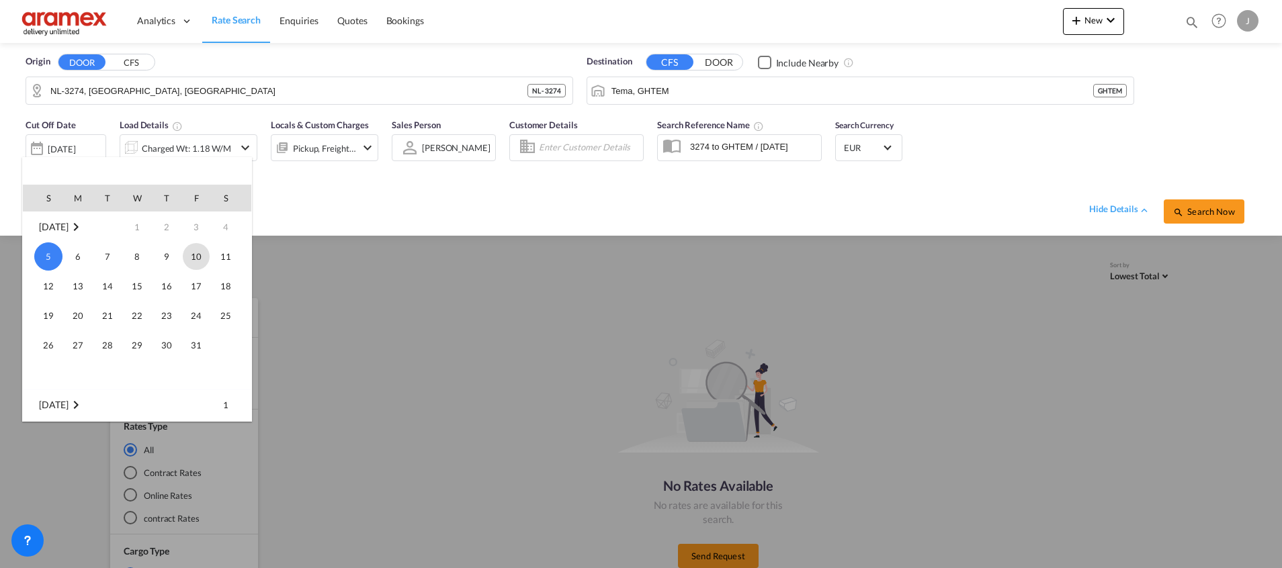
click at [200, 252] on span "10" at bounding box center [196, 256] width 27 height 27
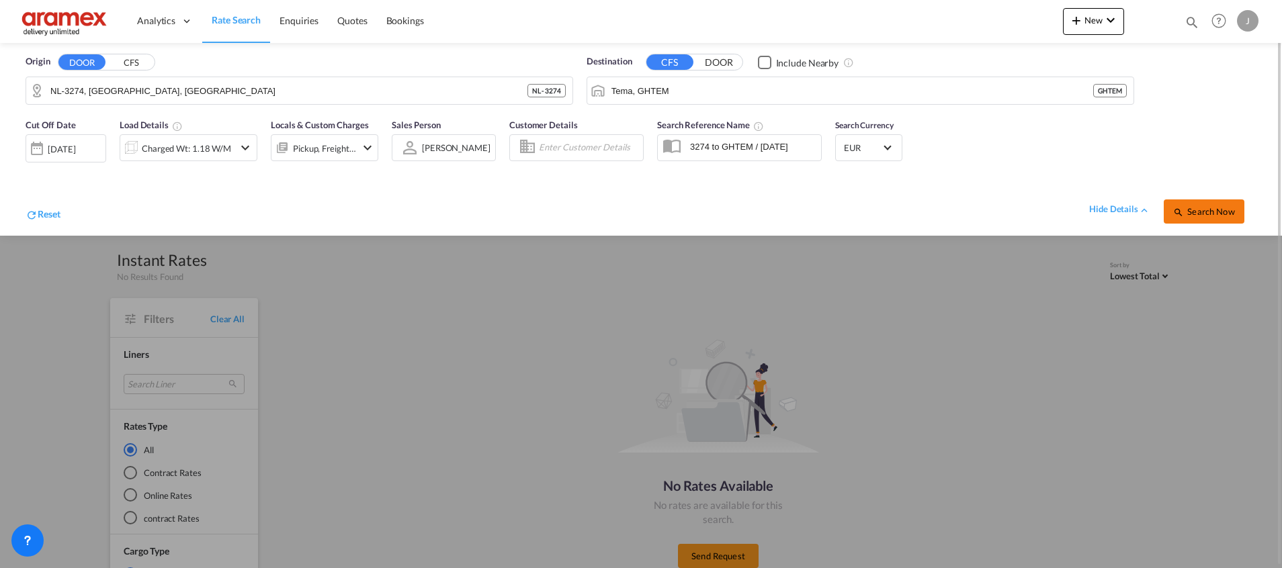
click at [1200, 203] on button "Search Now" at bounding box center [1203, 212] width 81 height 24
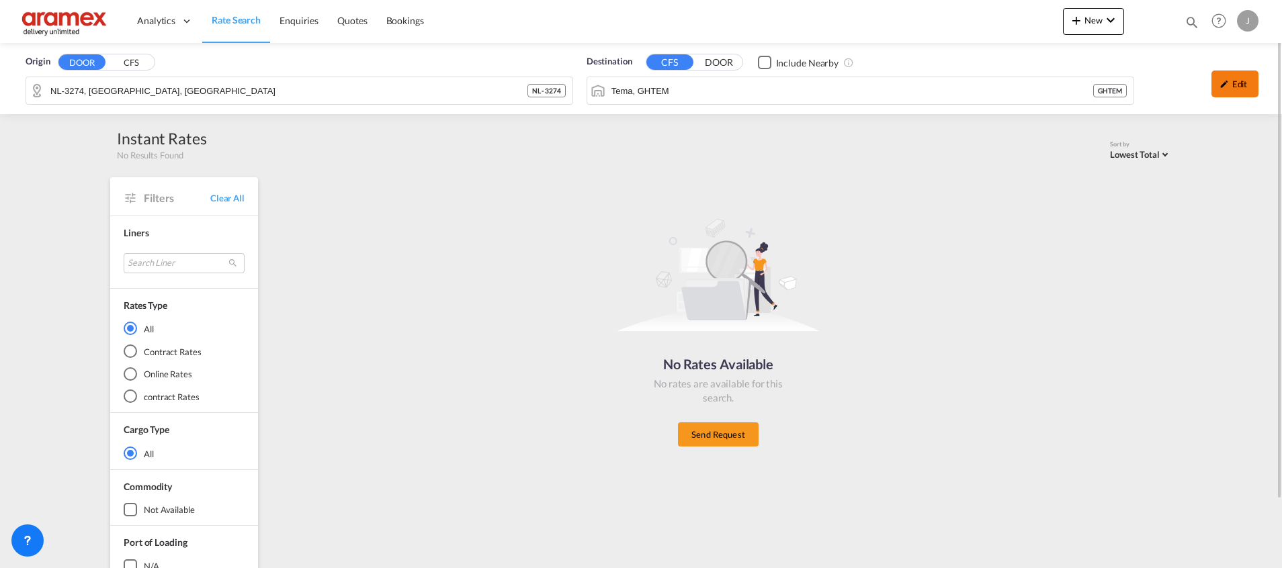
click at [1225, 86] on md-icon "icon-pencil" at bounding box center [1223, 83] width 9 height 9
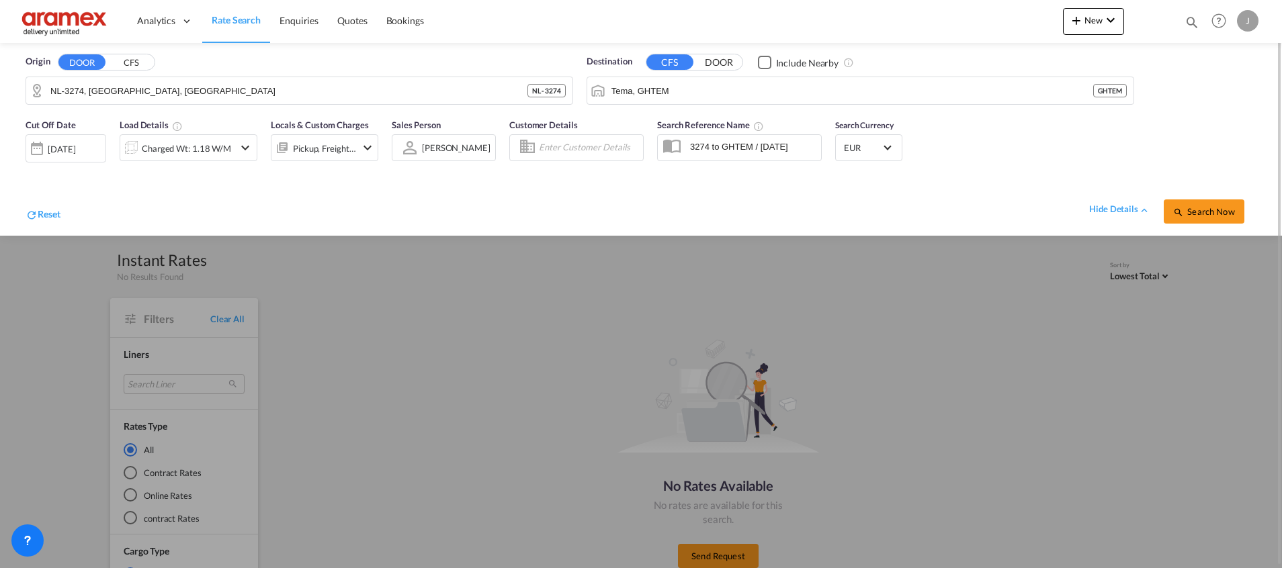
click at [64, 144] on div "[DATE]" at bounding box center [62, 149] width 28 height 12
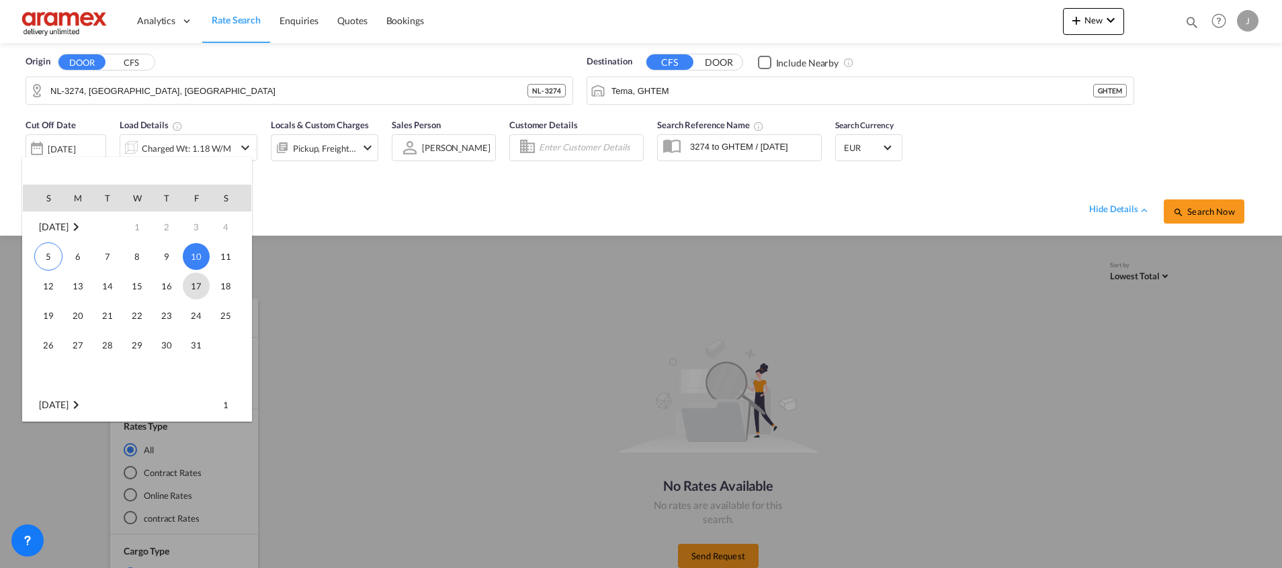
click at [201, 279] on span "17" at bounding box center [196, 286] width 27 height 27
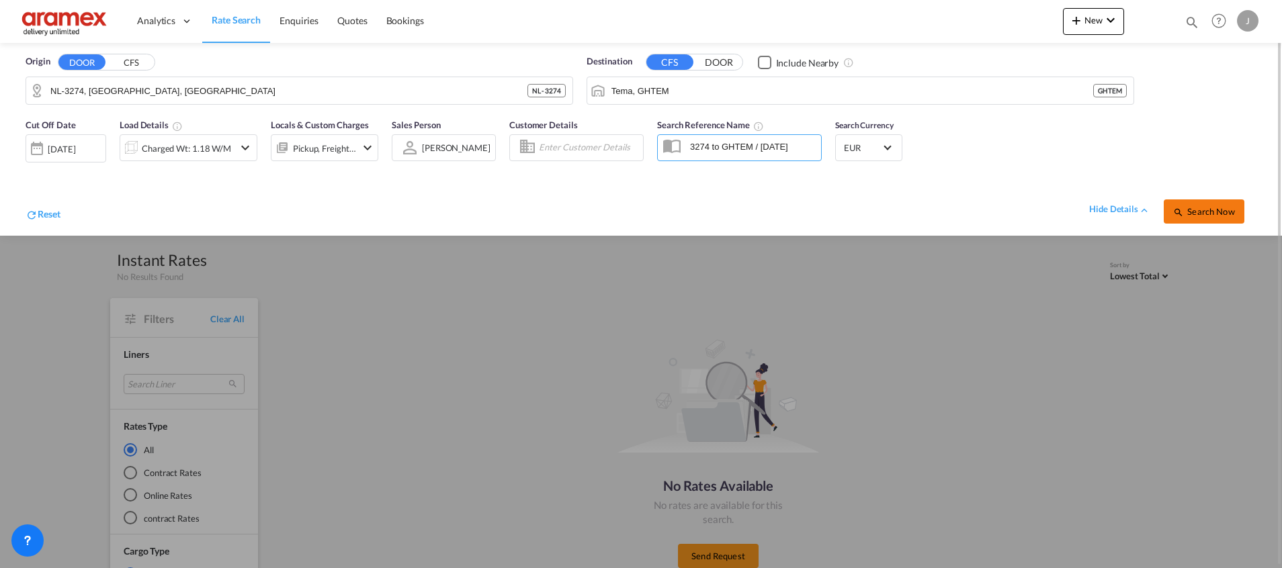
click at [1196, 209] on span "Search Now" at bounding box center [1203, 211] width 61 height 11
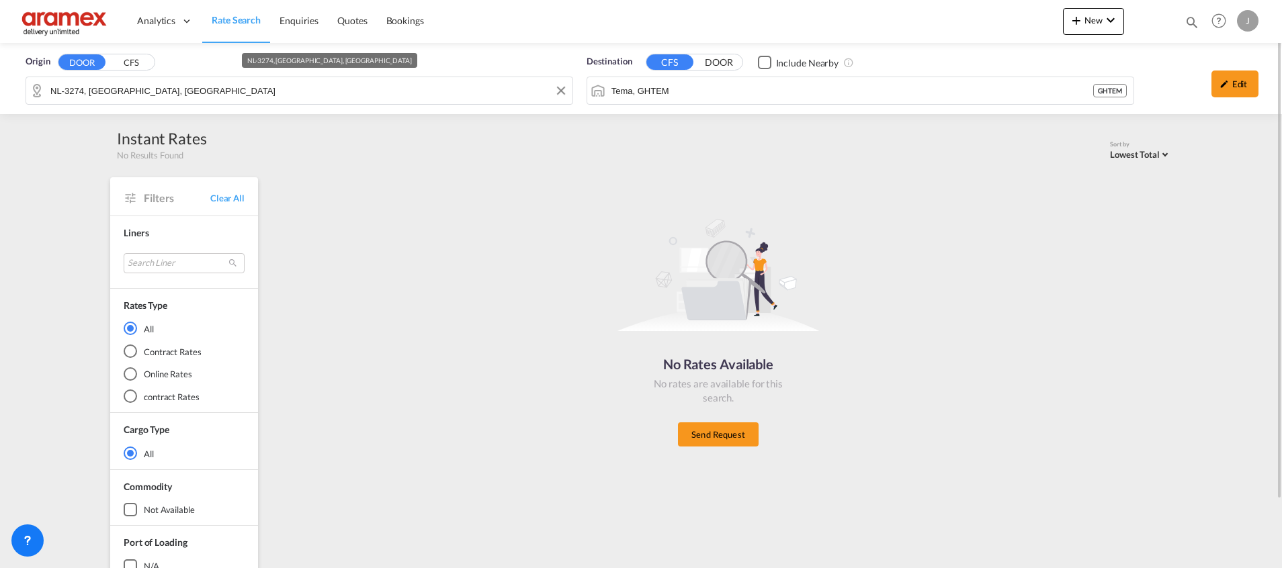
click at [78, 89] on input "NL-3274, [GEOGRAPHIC_DATA], [GEOGRAPHIC_DATA]" at bounding box center [307, 91] width 515 height 20
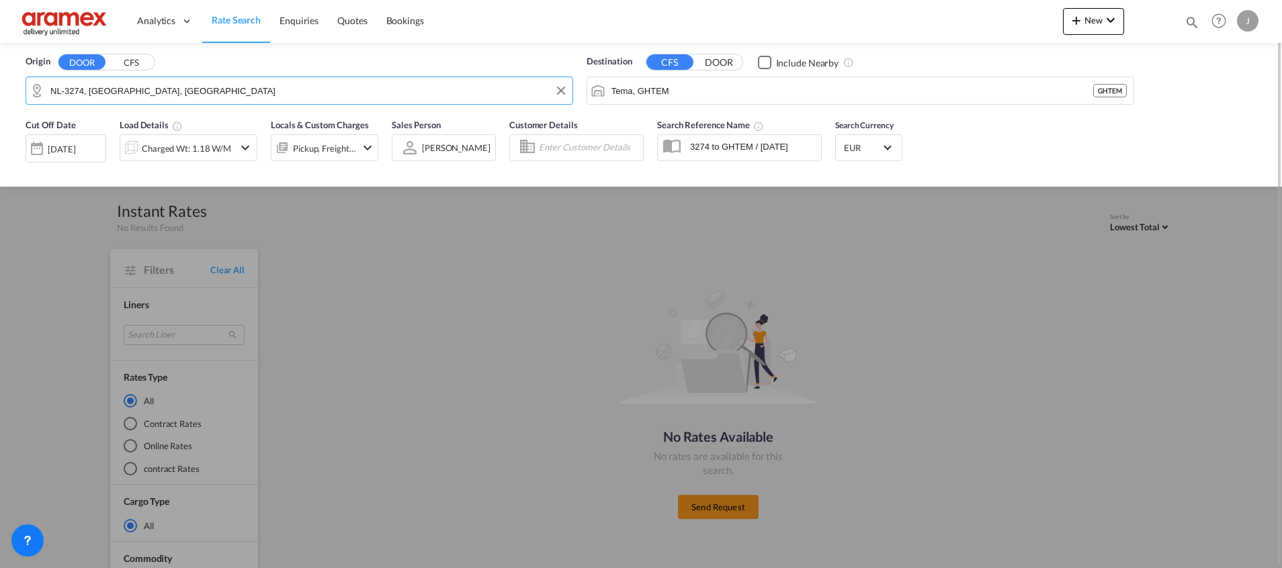
click at [78, 89] on input "NL-3274, [GEOGRAPHIC_DATA], [GEOGRAPHIC_DATA]" at bounding box center [307, 91] width 515 height 20
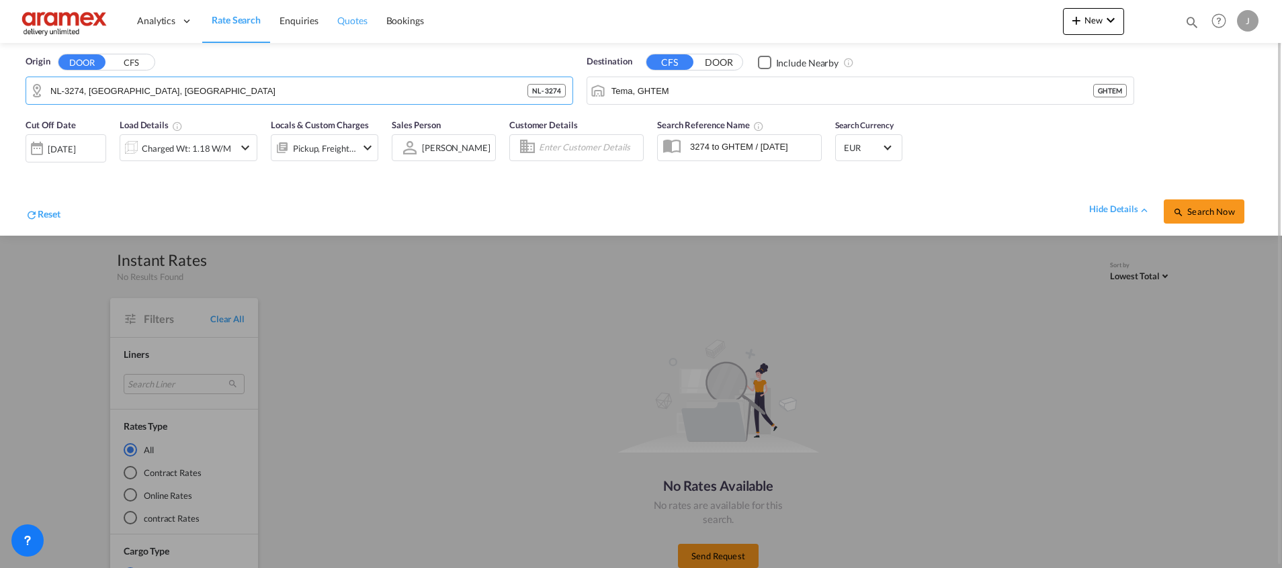
click at [350, 23] on span "Quotes" at bounding box center [352, 20] width 30 height 11
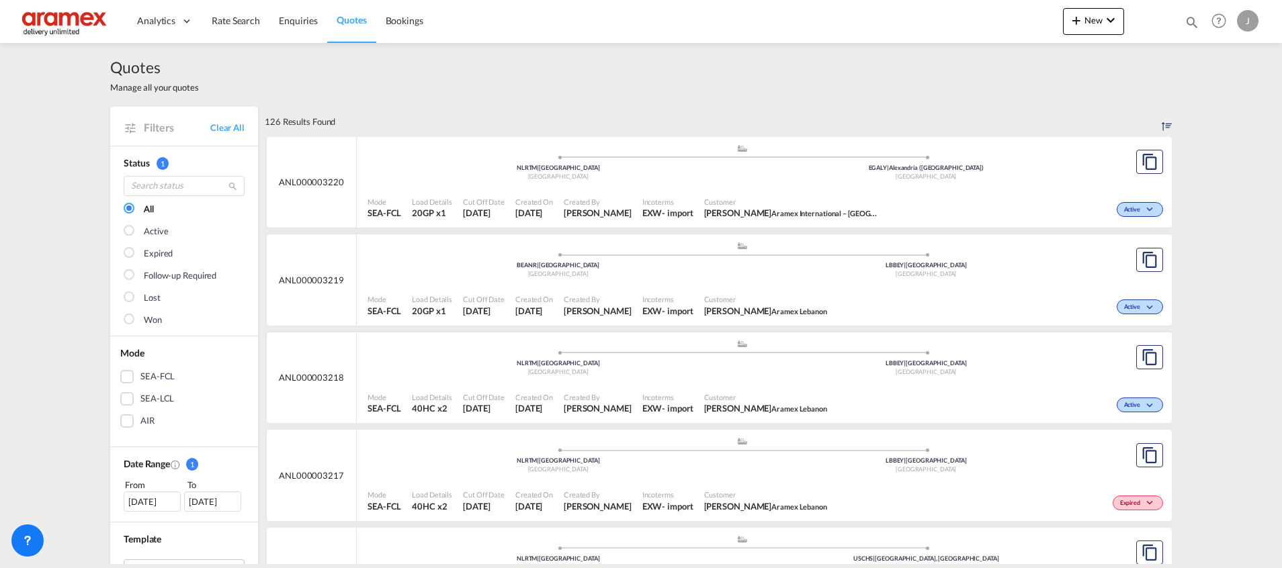
click at [120, 402] on div "SEA-LCL" at bounding box center [126, 398] width 13 height 13
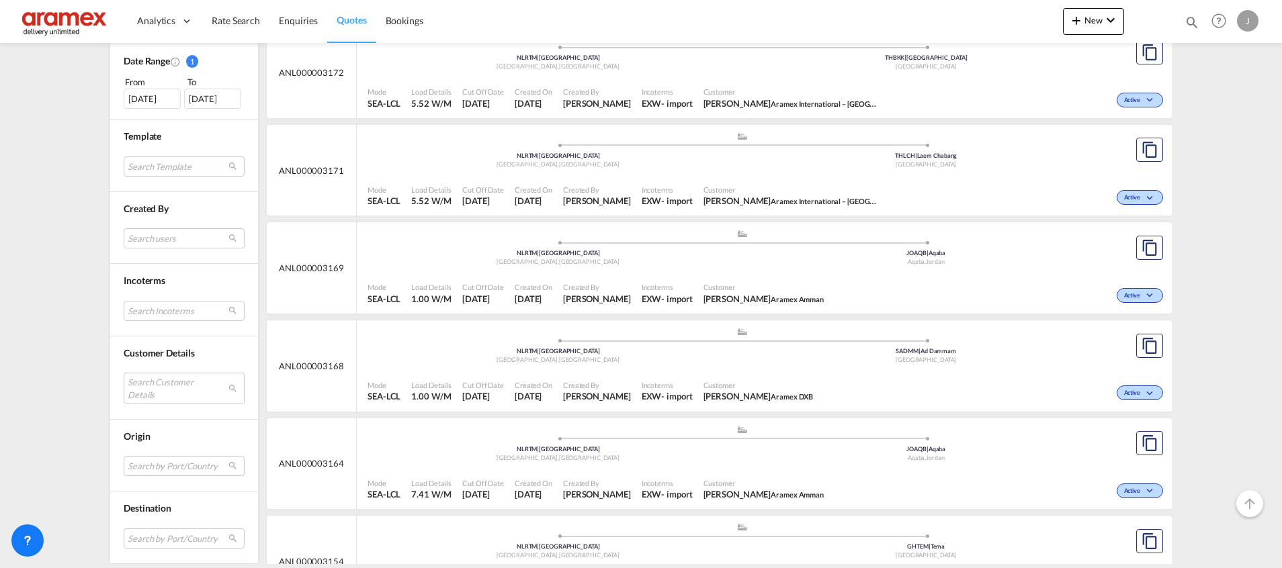
scroll to position [456, 0]
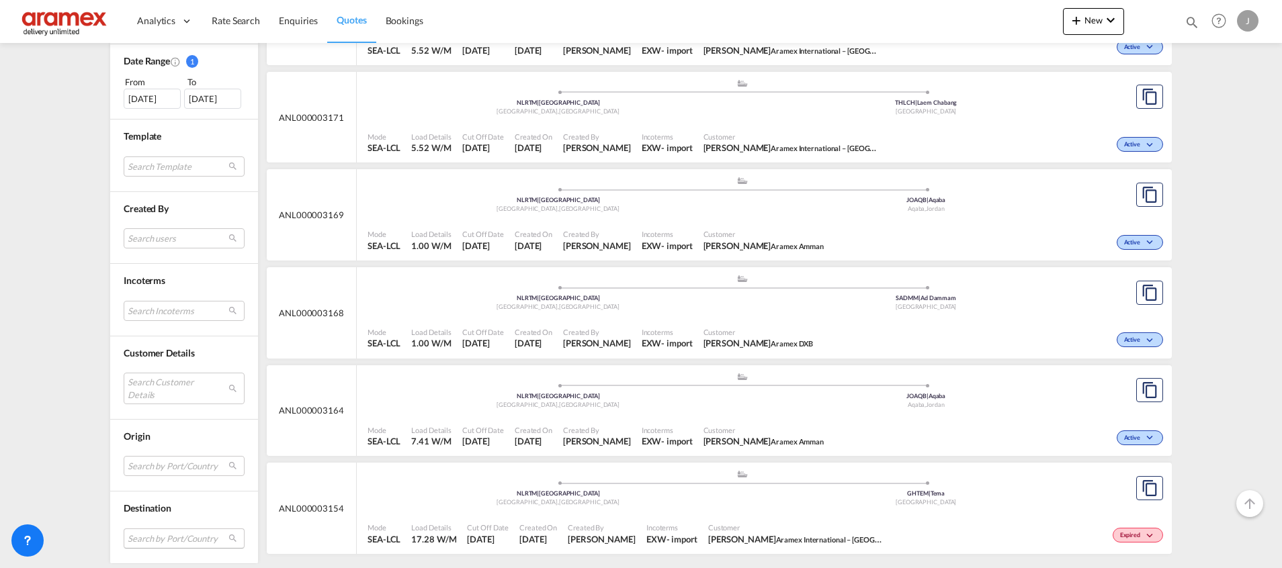
click at [144, 530] on md-select "Search by Port/Country JPNIC nichinan [GEOGRAPHIC_DATA] AEAMF mussafah [GEOGRAP…" at bounding box center [184, 539] width 121 height 20
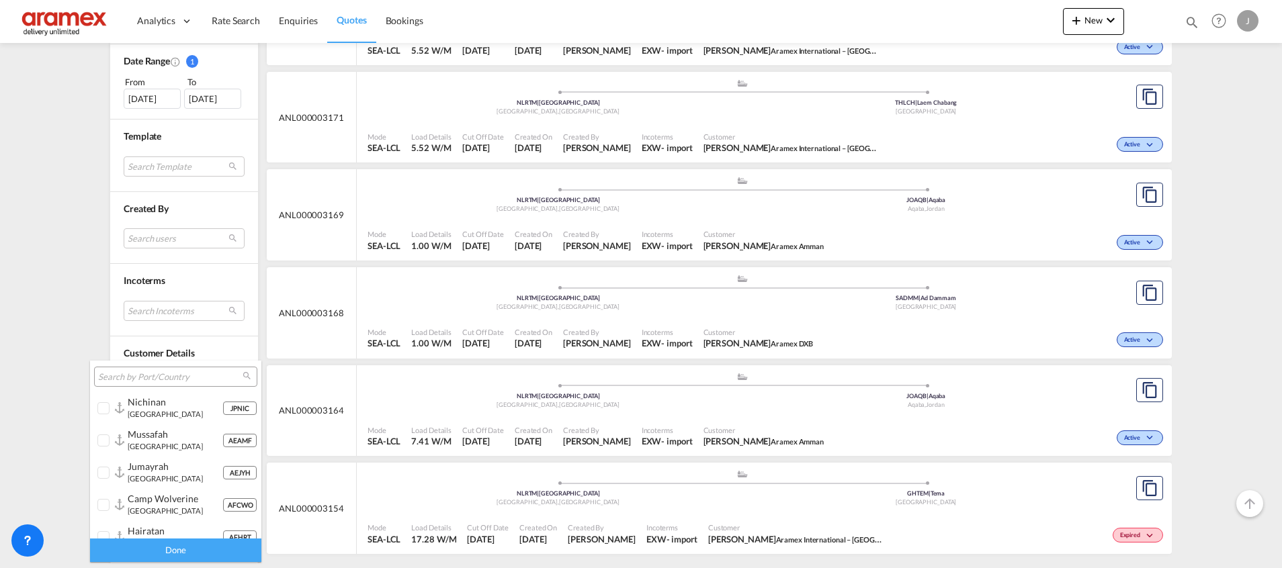
click at [171, 381] on input "search" at bounding box center [170, 377] width 144 height 12
type input "r"
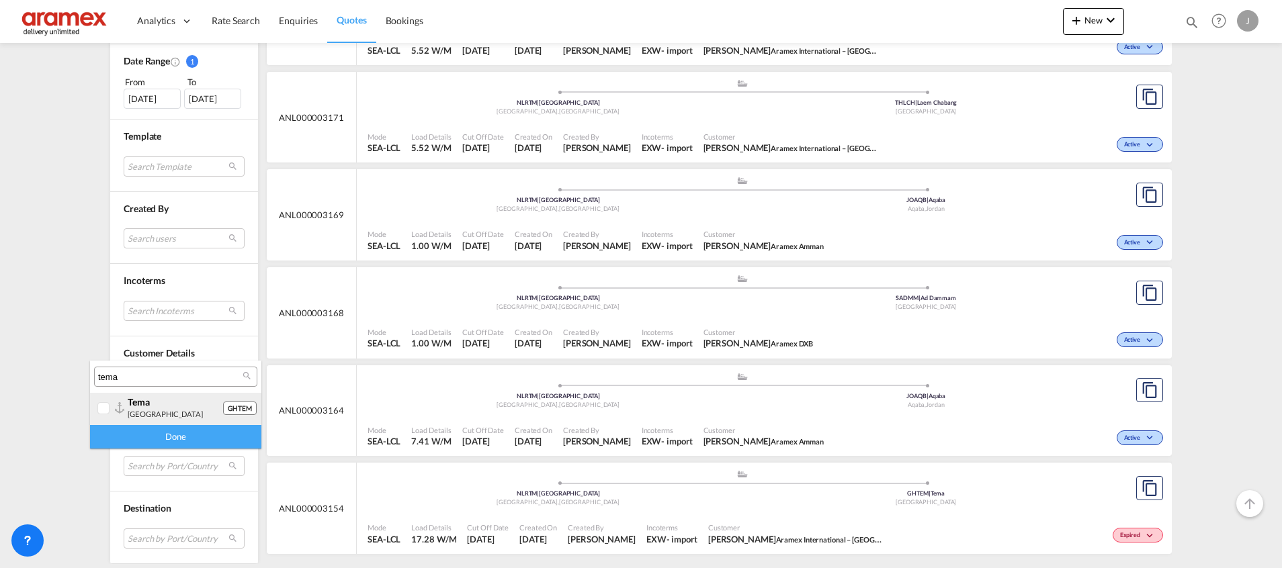
type input "tema"
click at [159, 403] on div "tema" at bounding box center [175, 401] width 95 height 11
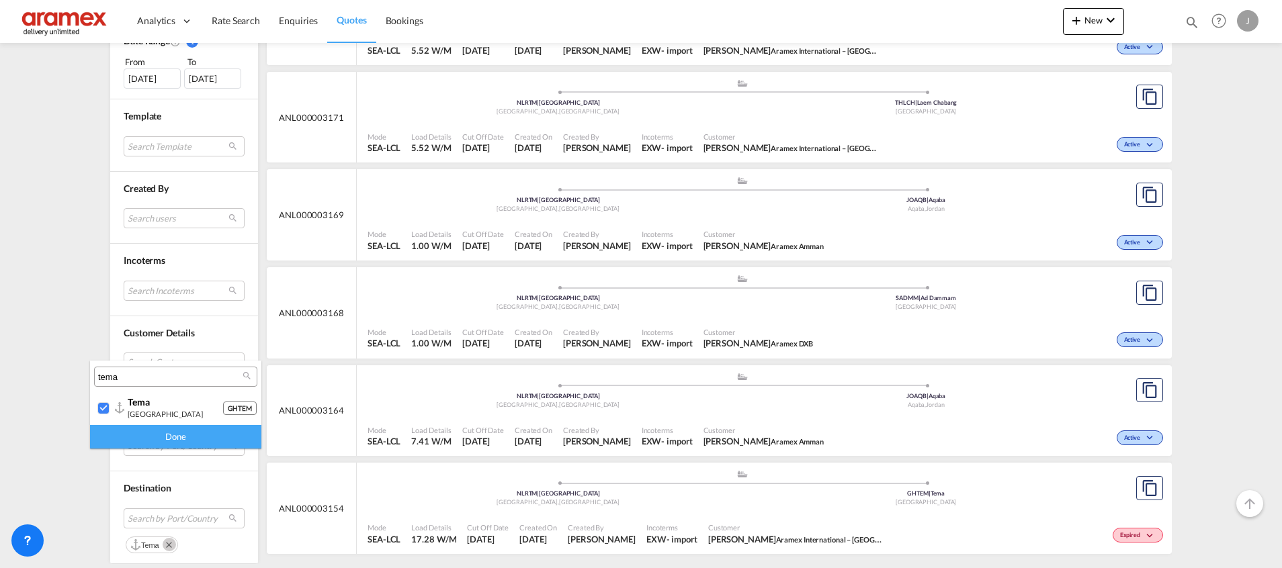
click at [173, 434] on div "Done" at bounding box center [175, 437] width 171 height 24
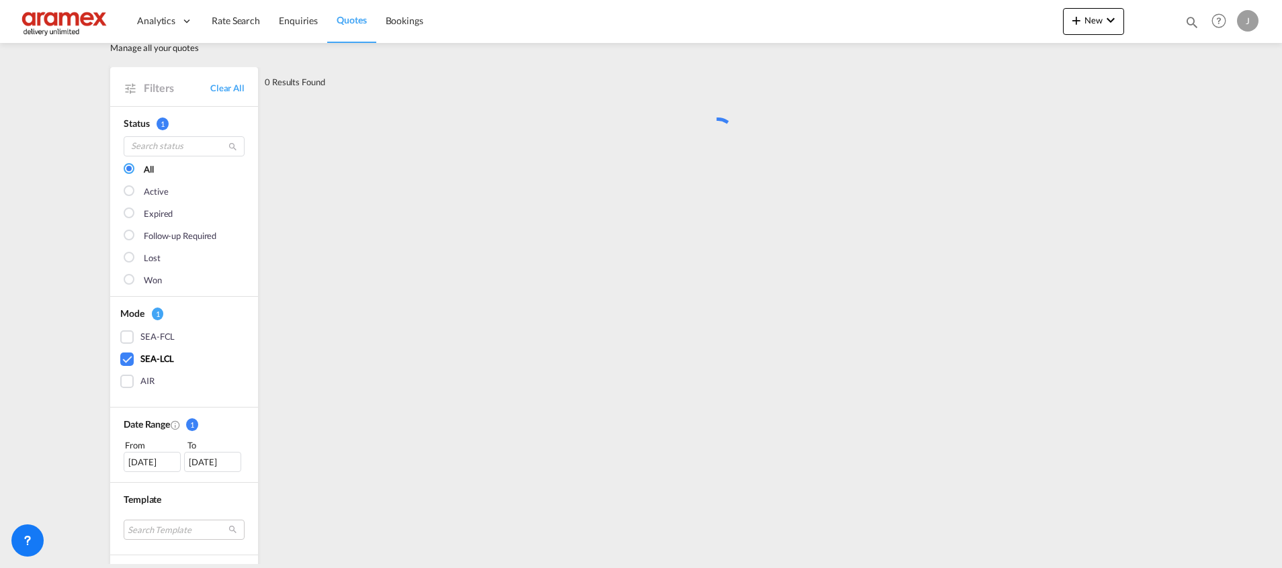
scroll to position [0, 0]
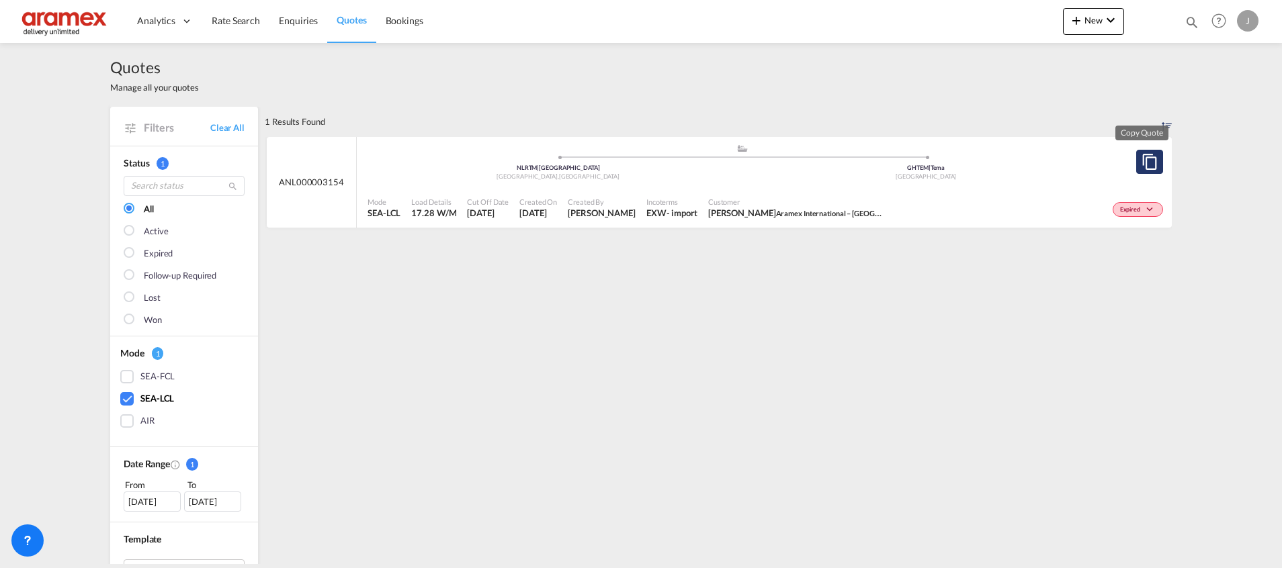
click at [1145, 161] on md-icon "assets/icons/custom/copyQuote.svg" at bounding box center [1149, 162] width 16 height 16
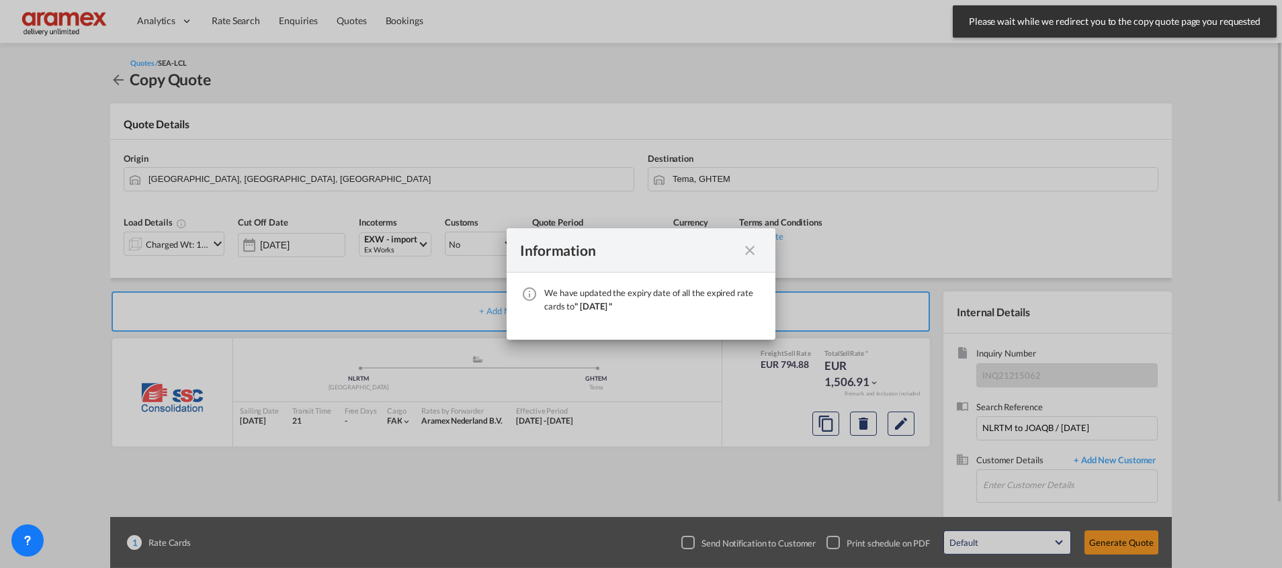
click at [744, 246] on md-icon "icon-close fg-AAA8AD cursor" at bounding box center [750, 251] width 16 height 16
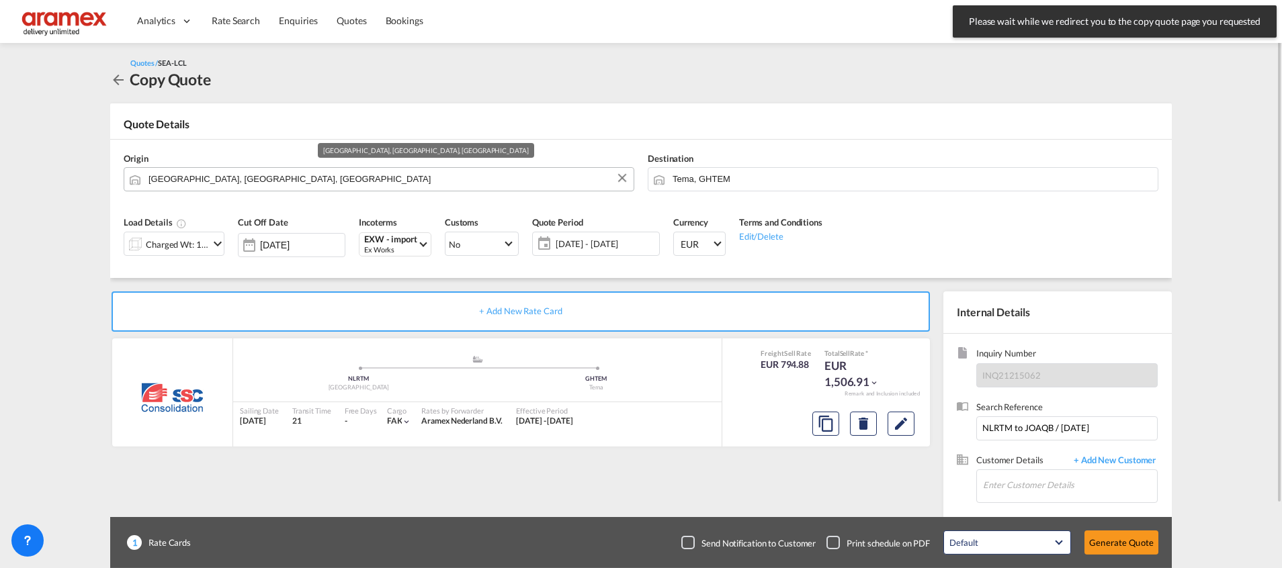
click at [209, 175] on input "[GEOGRAPHIC_DATA], [GEOGRAPHIC_DATA], [GEOGRAPHIC_DATA]" at bounding box center [387, 179] width 478 height 24
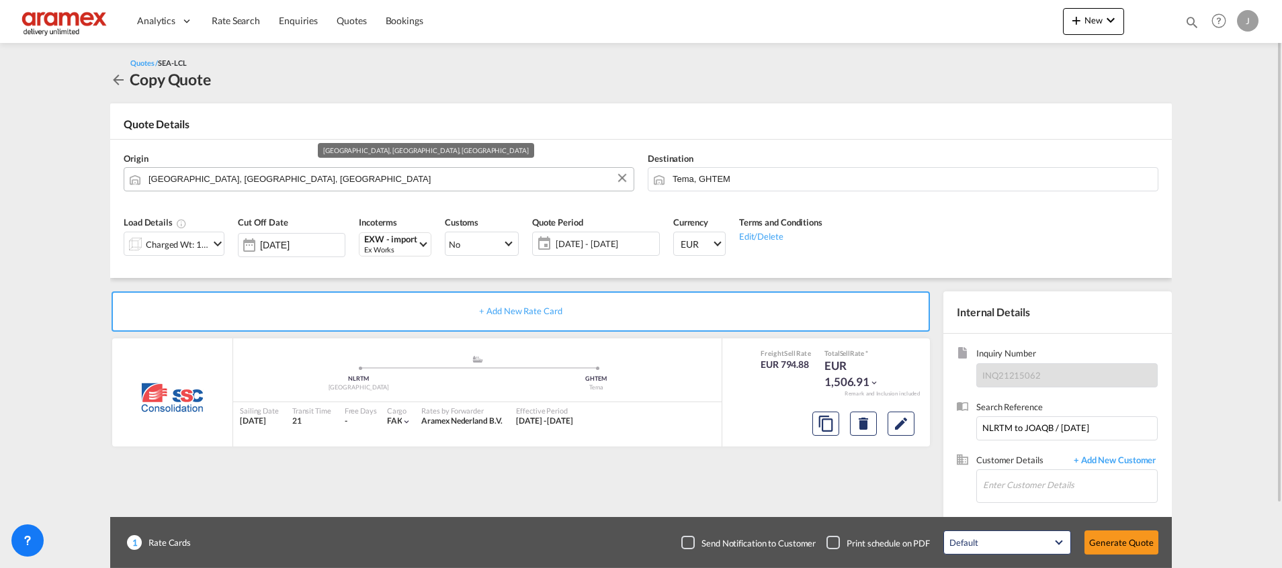
click at [209, 175] on input "[GEOGRAPHIC_DATA], [GEOGRAPHIC_DATA], [GEOGRAPHIC_DATA]" at bounding box center [387, 179] width 478 height 24
paste input "NL-3274, [GEOGRAPHIC_DATA], [GEOGRAPHIC_DATA]"
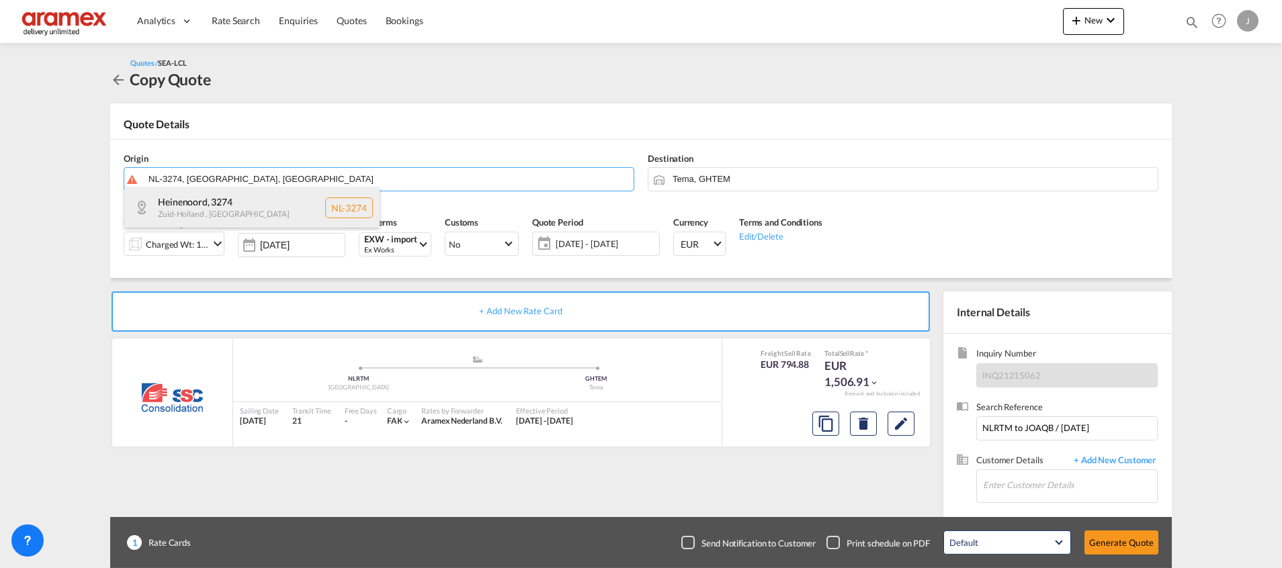
type input "NL-3274, [GEOGRAPHIC_DATA], [GEOGRAPHIC_DATA]"
click at [226, 208] on div "Heinenoord , [STREET_ADDRESS]" at bounding box center [251, 207] width 255 height 40
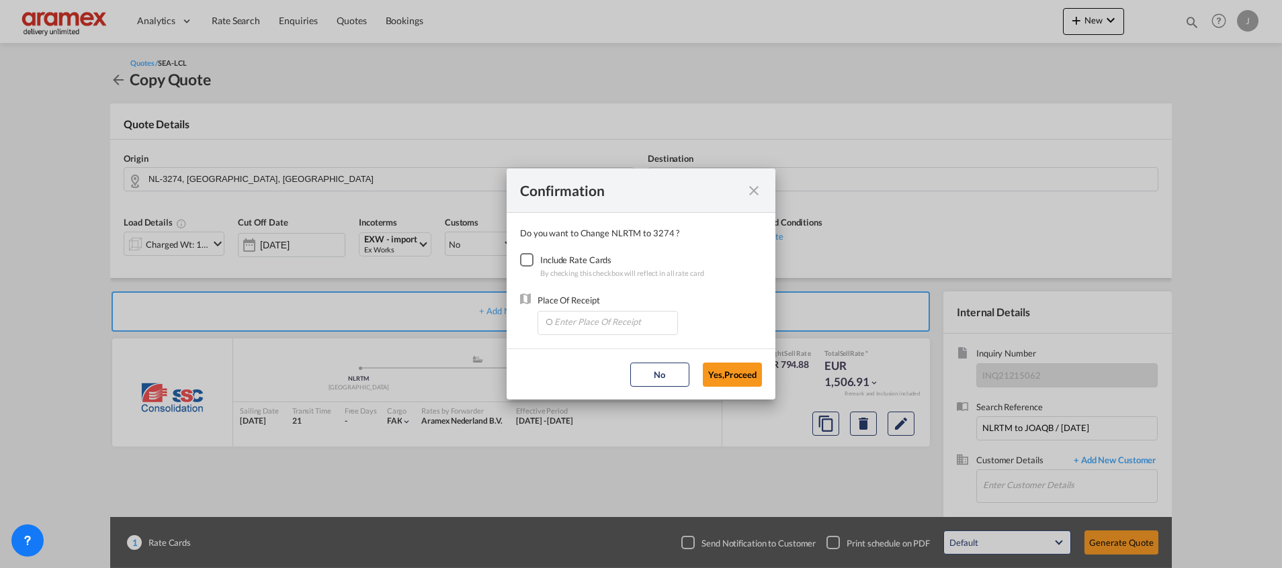
click at [529, 267] on div "Checkbox No Ink" at bounding box center [526, 259] width 13 height 13
click at [564, 318] on input "Enter Place Of Receipt" at bounding box center [610, 322] width 133 height 20
type input "R"
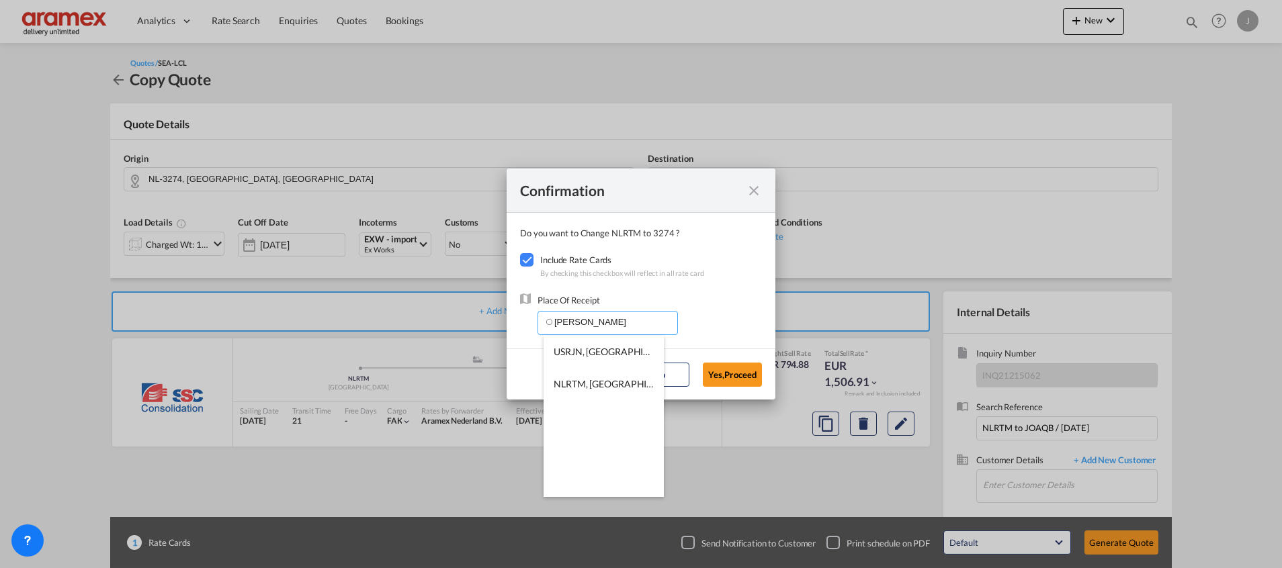
click at [583, 383] on span "NLRTM, [GEOGRAPHIC_DATA], [GEOGRAPHIC_DATA], [GEOGRAPHIC_DATA], [GEOGRAPHIC_DAT…" at bounding box center [767, 383] width 427 height 11
type input "NLRTM, [GEOGRAPHIC_DATA], [GEOGRAPHIC_DATA], [GEOGRAPHIC_DATA], [GEOGRAPHIC_DAT…"
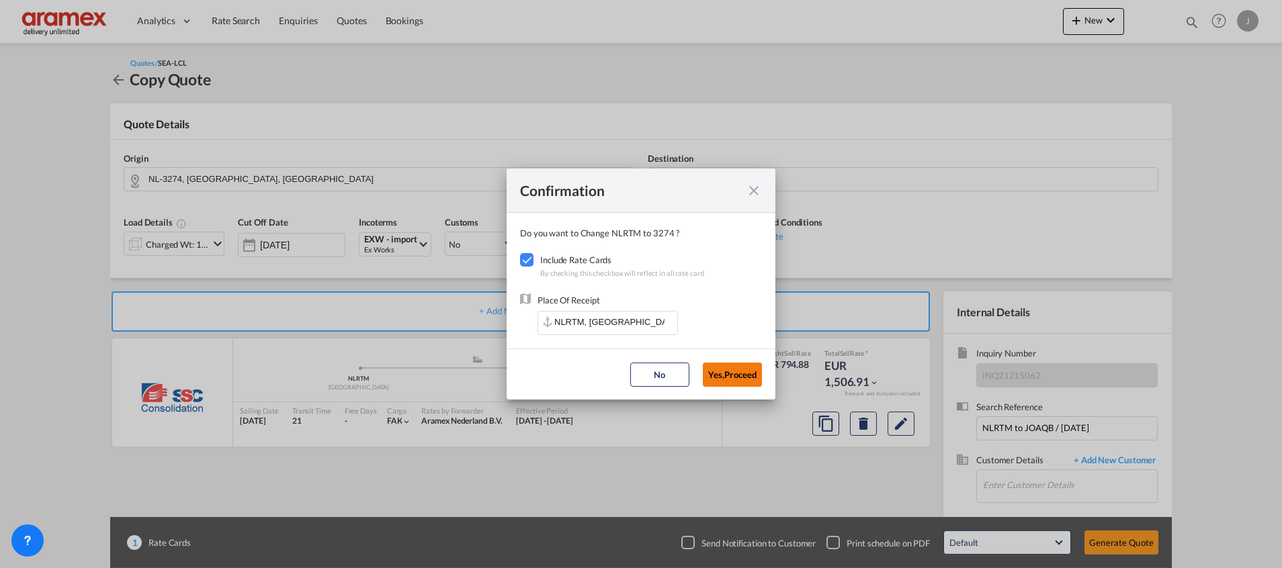
click at [731, 371] on button "Yes,Proceed" at bounding box center [732, 375] width 59 height 24
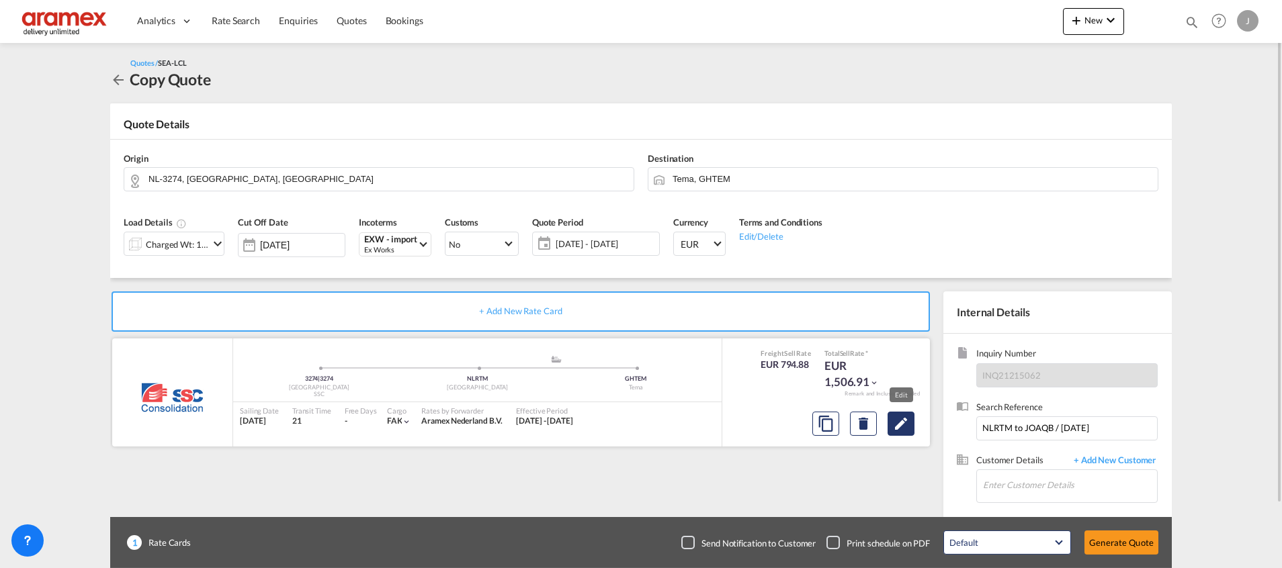
click at [905, 419] on md-icon "Edit" at bounding box center [901, 424] width 16 height 16
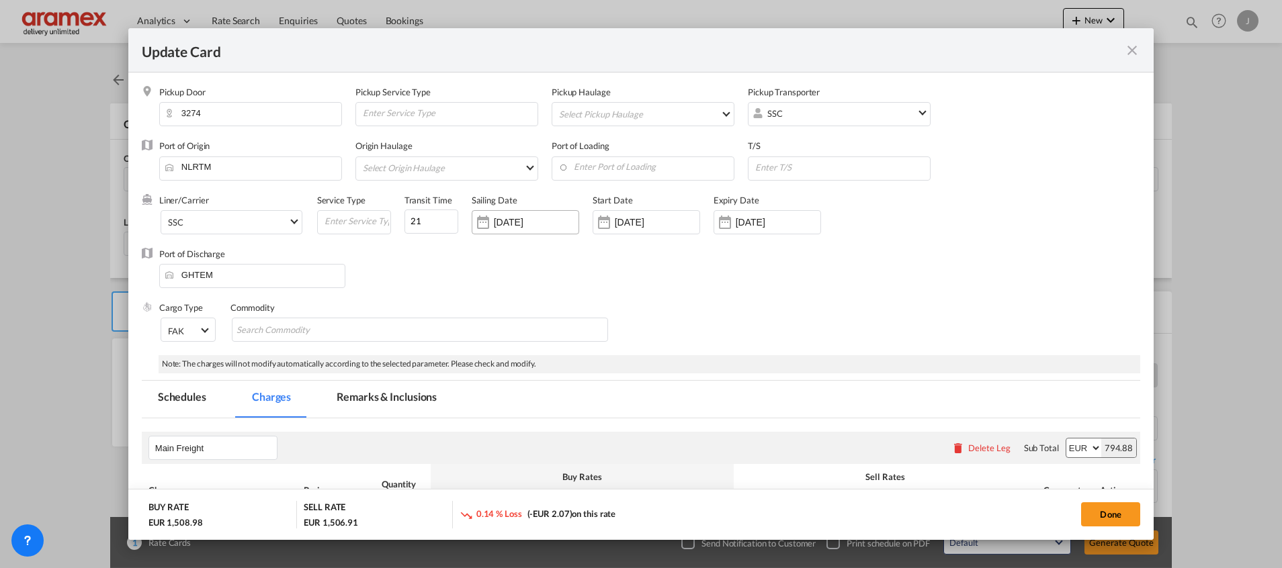
click at [502, 221] on input "[DATE]" at bounding box center [536, 222] width 85 height 11
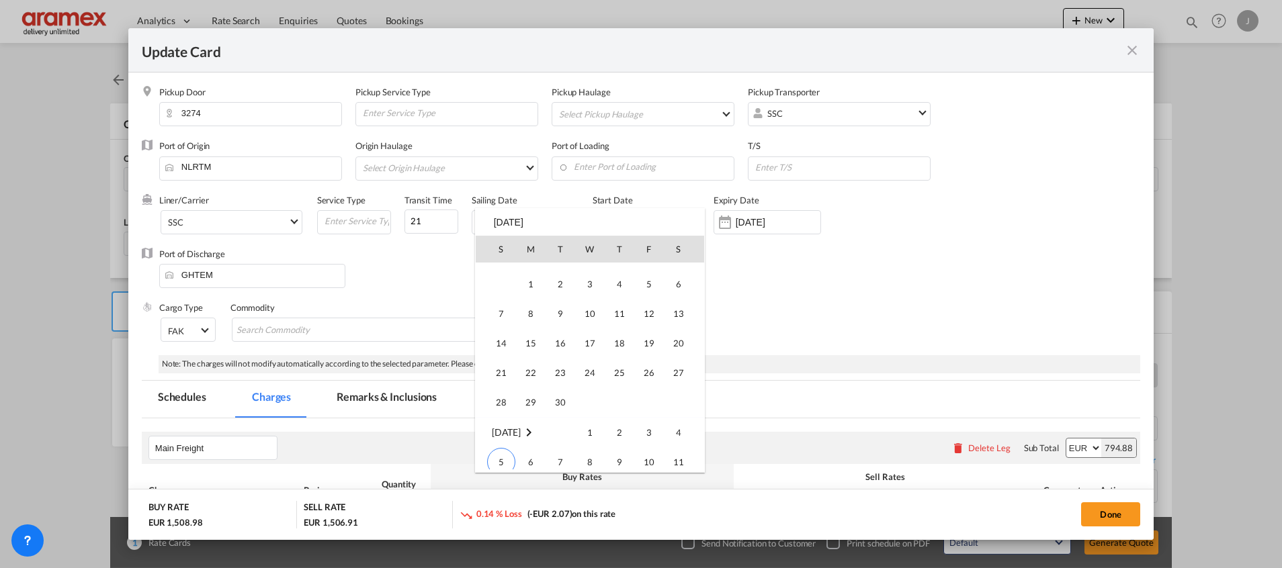
scroll to position [302, 0]
click at [591, 421] on span "22" at bounding box center [589, 420] width 27 height 27
type input "[DATE]"
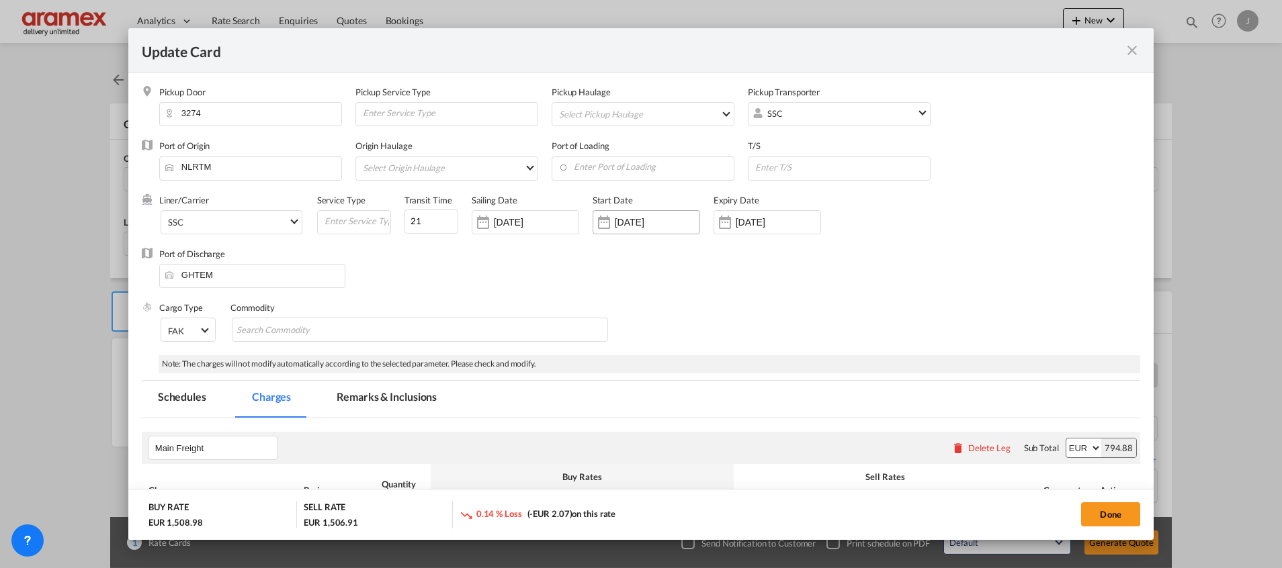
click at [627, 215] on div "[DATE]" at bounding box center [645, 222] width 107 height 24
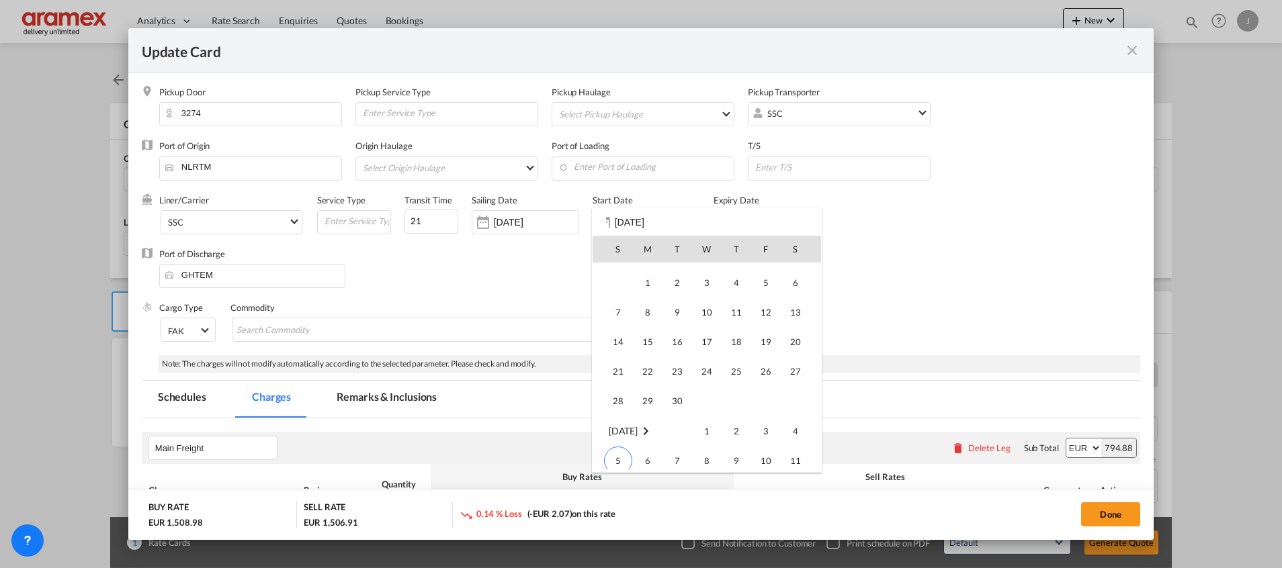
scroll to position [311297, 0]
click at [613, 354] on span "5" at bounding box center [618, 361] width 28 height 28
type input "[DATE]"
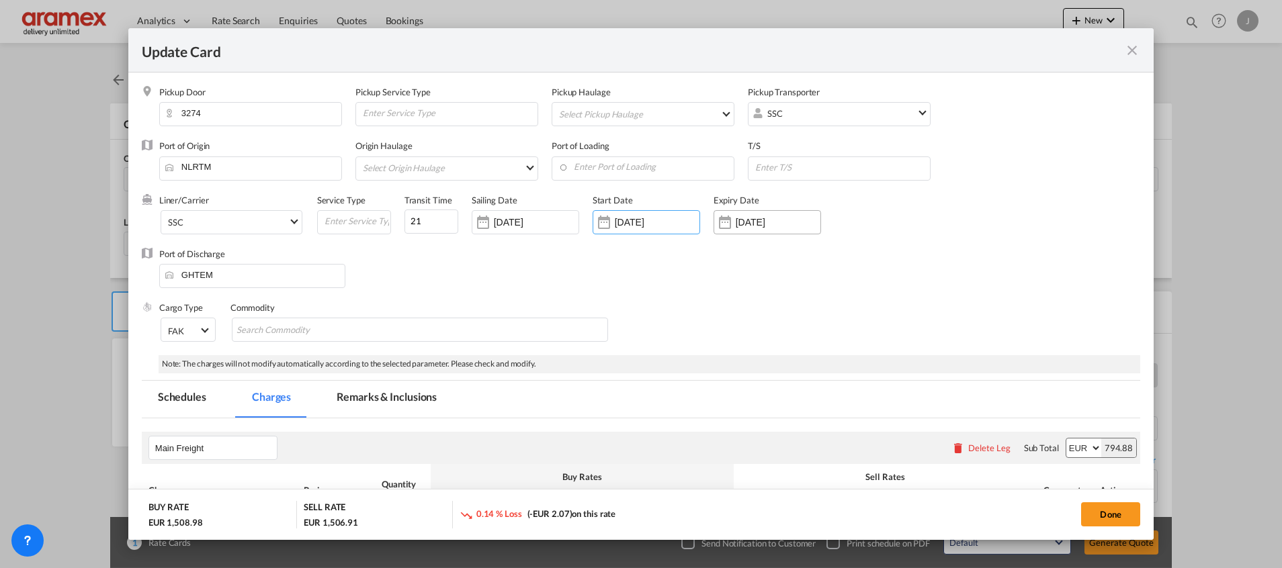
click at [744, 220] on input "[DATE]" at bounding box center [778, 222] width 85 height 11
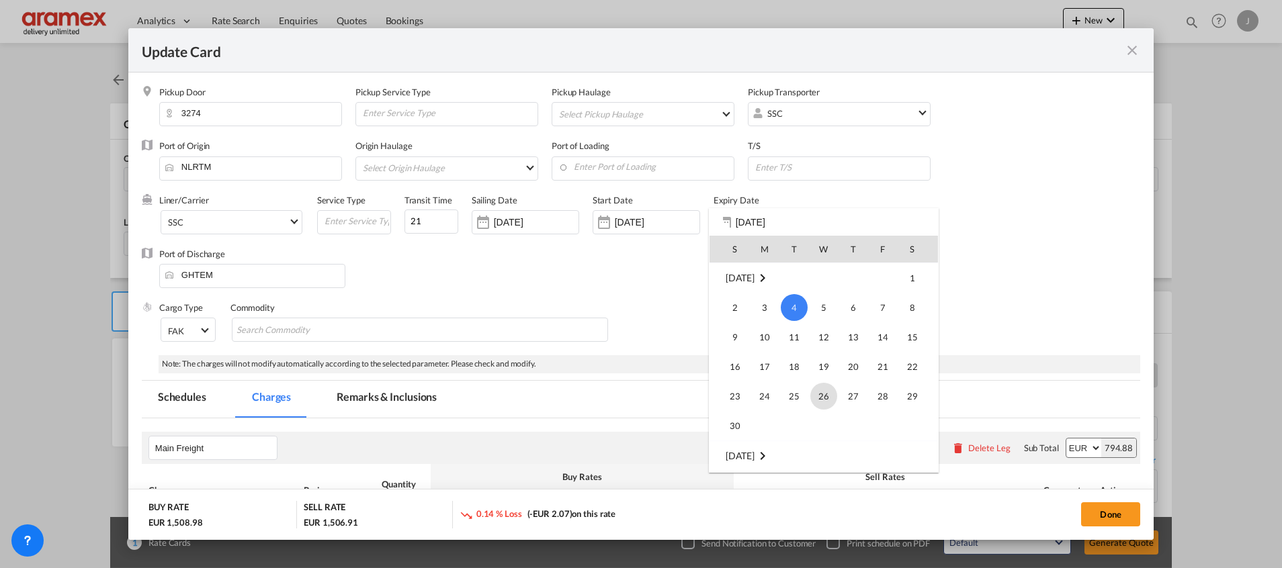
scroll to position [77, 0]
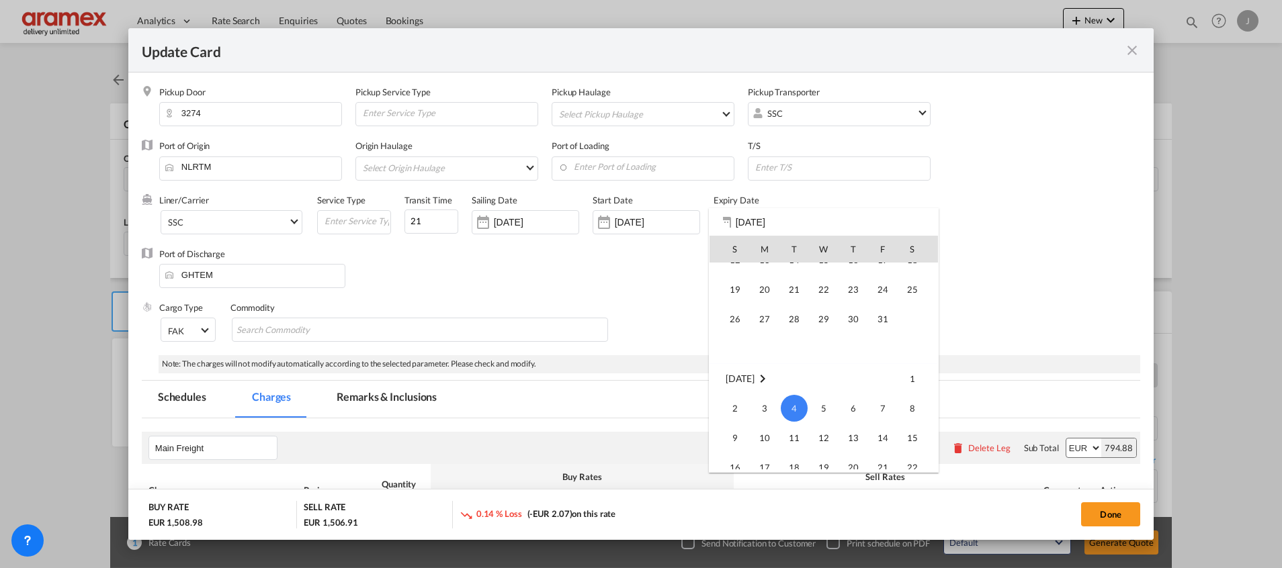
click at [888, 314] on span "31" at bounding box center [882, 319] width 27 height 27
type input "[DATE]"
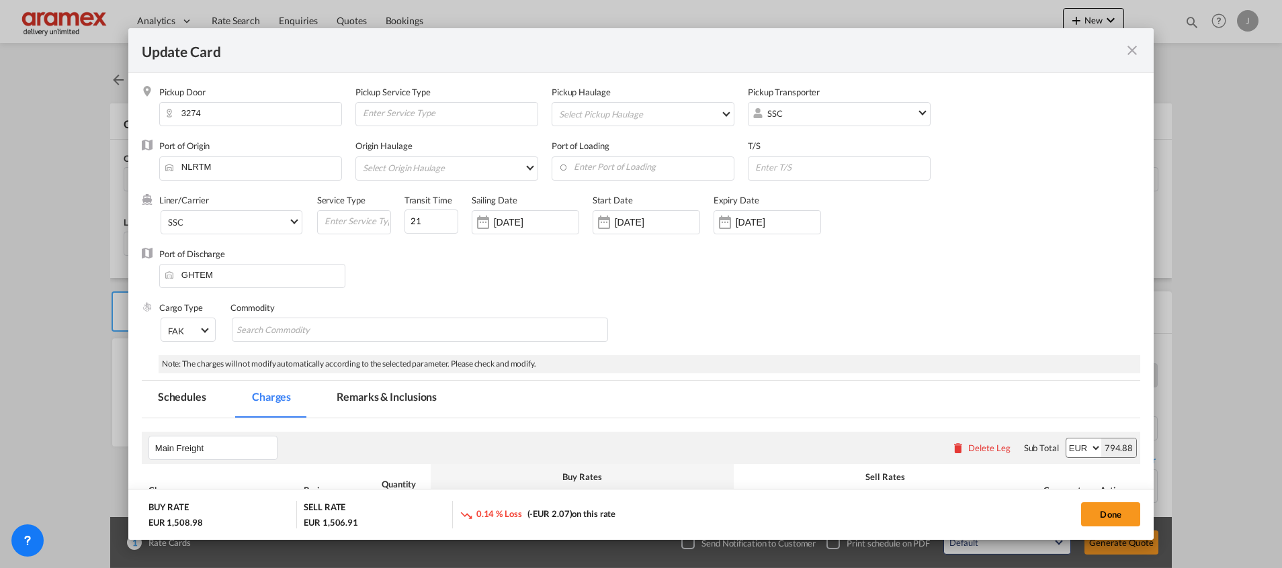
click at [620, 285] on div "Port of Discharge [GEOGRAPHIC_DATA]" at bounding box center [641, 275] width 998 height 54
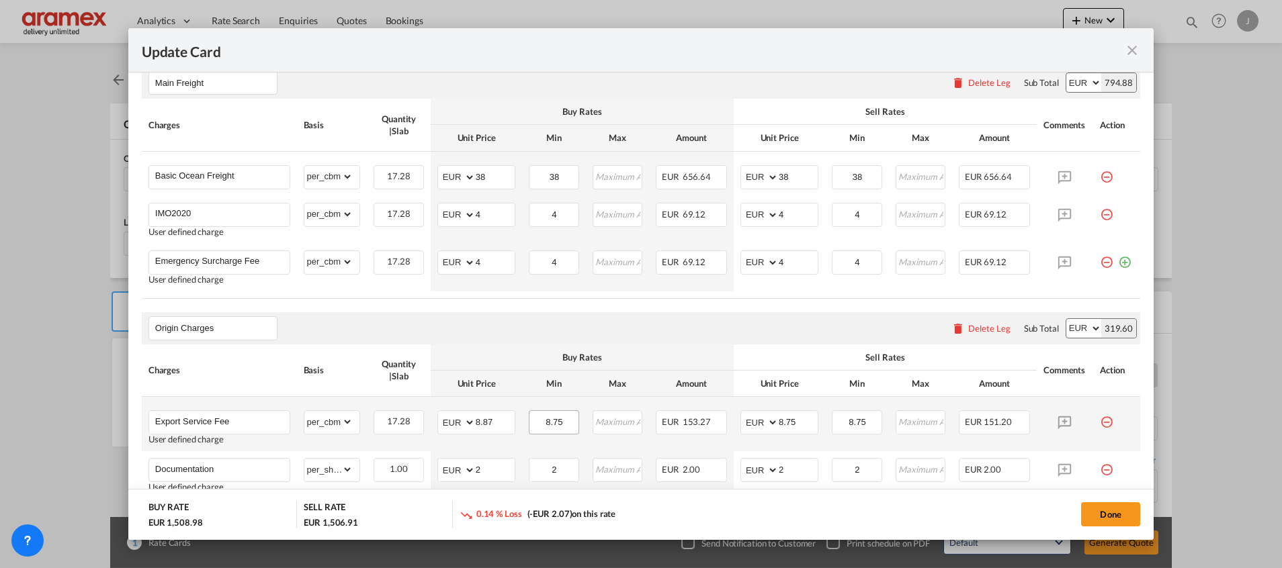
scroll to position [302, 0]
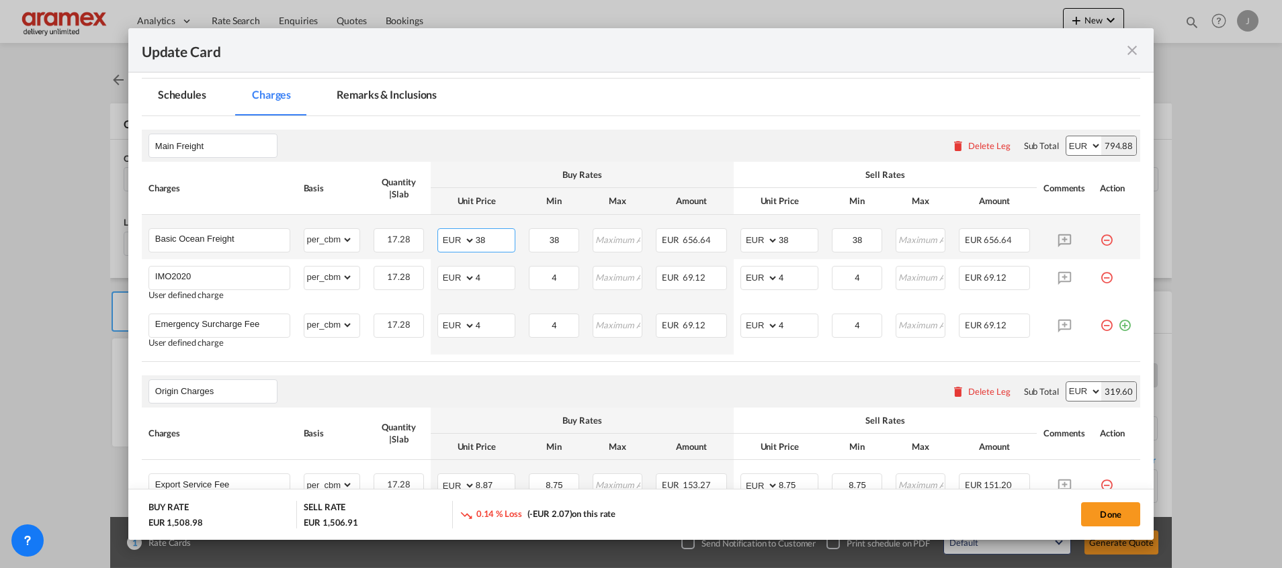
drag, startPoint x: 494, startPoint y: 236, endPoint x: 465, endPoint y: 246, distance: 31.2
click at [441, 238] on md-input-container "AED AFN ALL AMD ANG AOA ARS AUD AWG AZN BAM BBD BDT BGN BHD BIF BMD BND [PERSON…" at bounding box center [476, 240] width 78 height 24
paste input "129.00"
type input "129.00"
drag, startPoint x: 785, startPoint y: 243, endPoint x: 759, endPoint y: 245, distance: 26.3
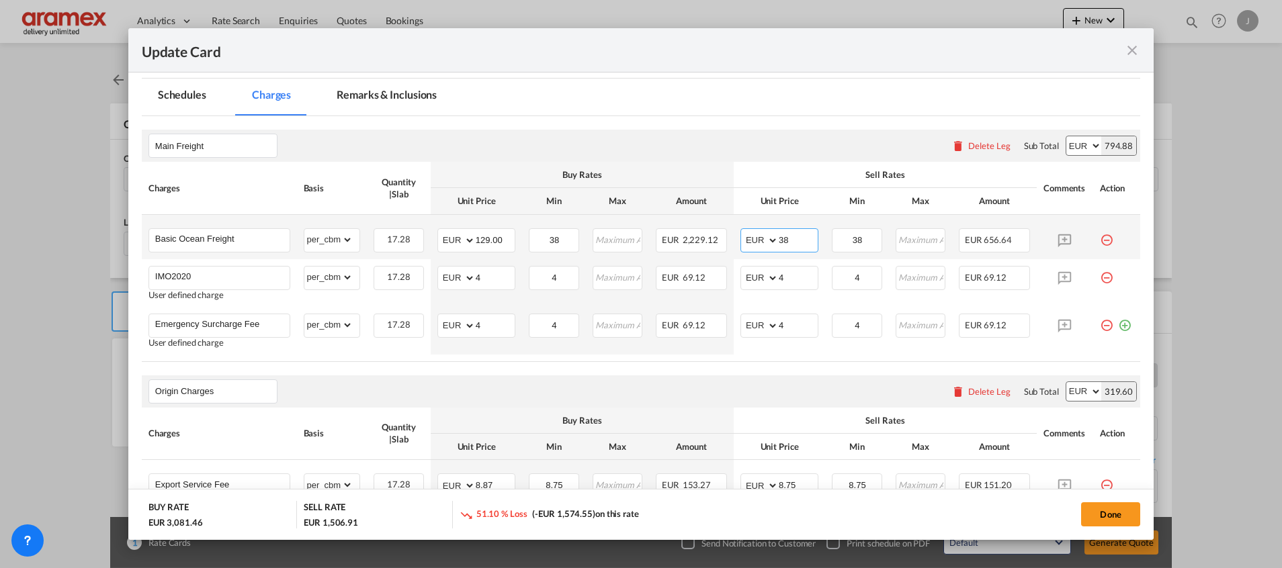
click at [759, 245] on md-input-container "AED AFN ALL AMD ANG AOA ARS AUD AWG AZN BAM BBD BDT BGN BHD BIF BMD BND [PERSON…" at bounding box center [779, 240] width 78 height 24
paste input "129.00"
type input "129.00"
click at [482, 237] on input "129.00" at bounding box center [495, 239] width 39 height 20
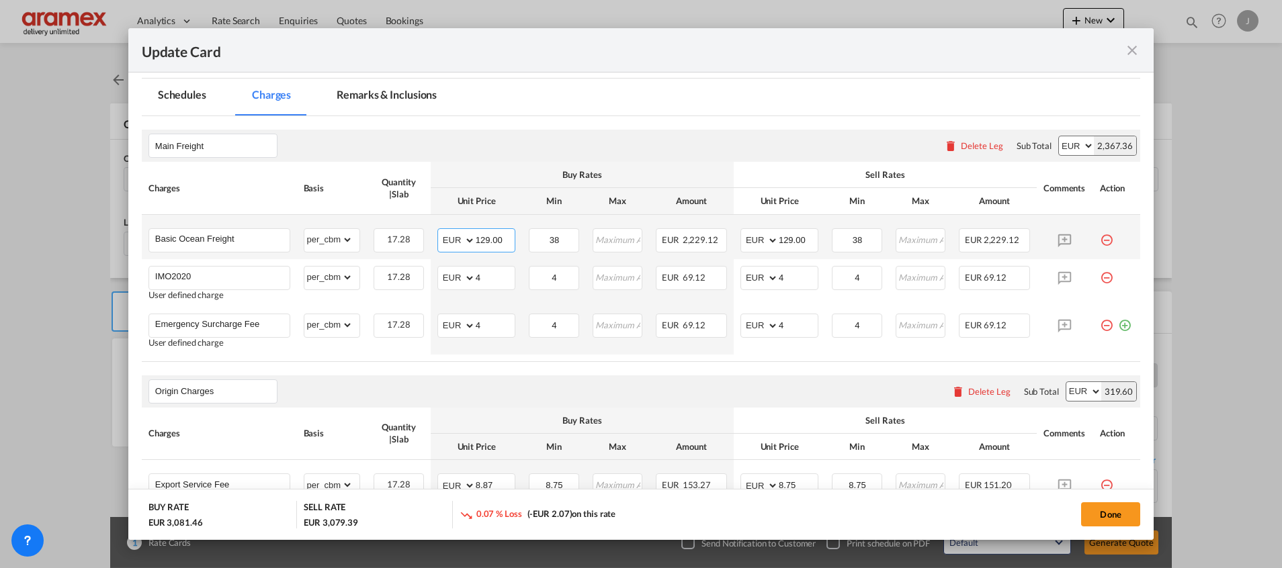
click at [482, 237] on input "129.00" at bounding box center [495, 239] width 39 height 20
paste input "38"
click at [480, 237] on input "38" at bounding box center [495, 239] width 39 height 20
type input "38"
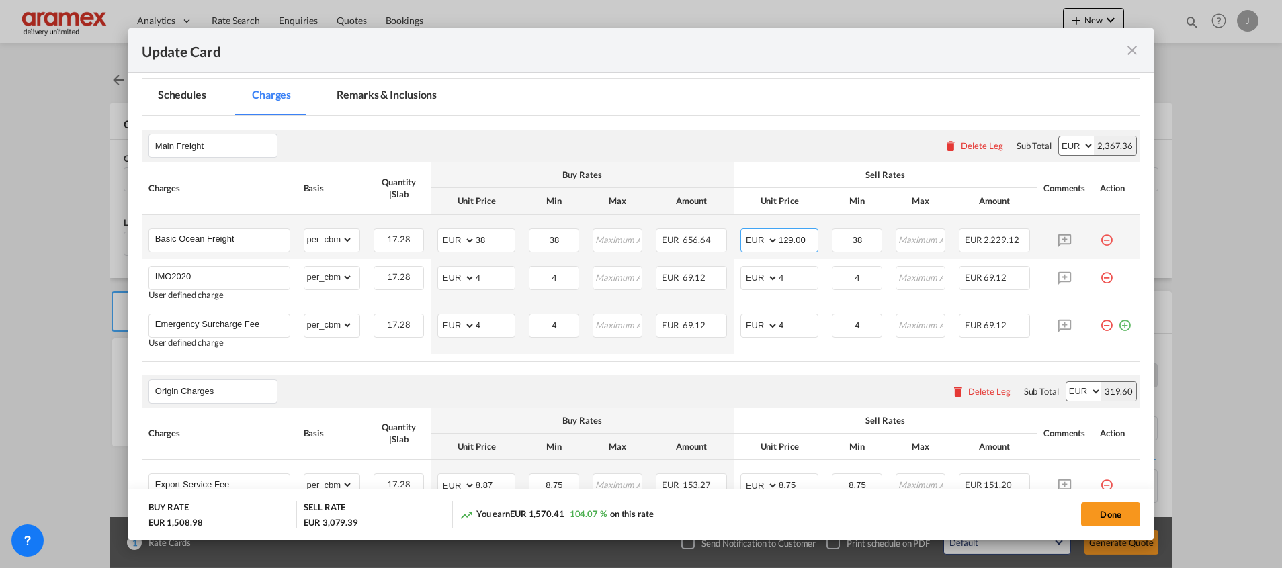
click at [780, 239] on input "129.00" at bounding box center [798, 239] width 39 height 20
paste input "38"
type input "38"
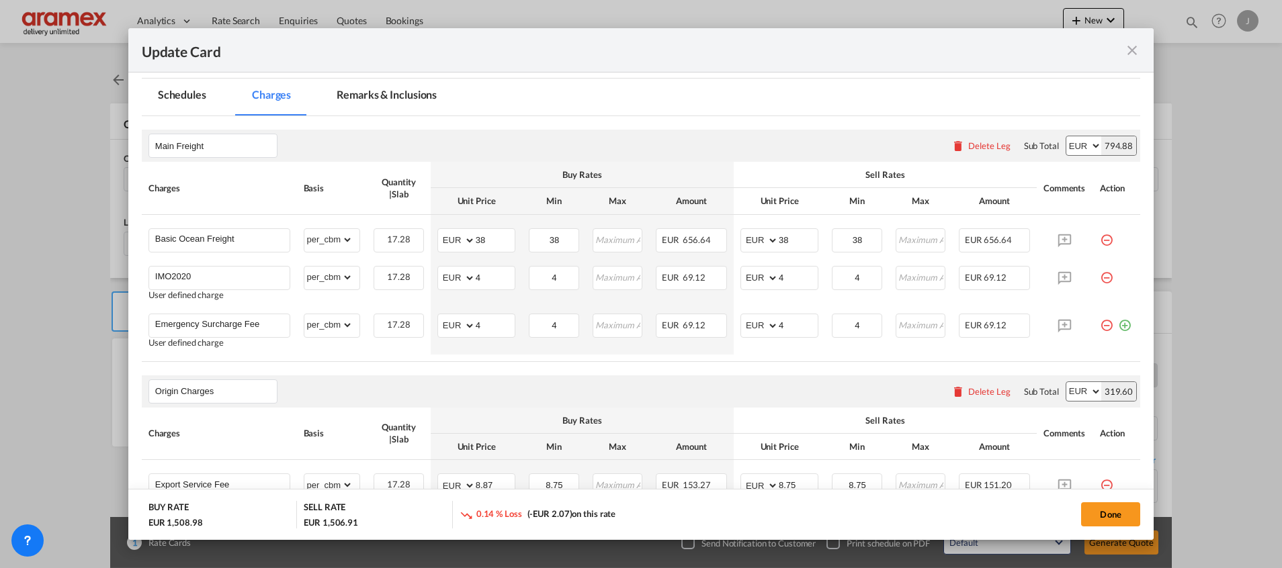
click at [1066, 146] on select "AED AFN ALL AMD ANG AOA ARS AUD AWG AZN BAM BBD BDT BGN BHD BIF BMD BND [PERSON…" at bounding box center [1083, 145] width 35 height 19
select select "string:USD"
click at [1066, 136] on select "AED AFN ALL AMD ANG AOA ARS AUD AWG AZN BAM BBD BDT BGN BHD BIF BMD BND [PERSON…" at bounding box center [1083, 145] width 35 height 19
click at [446, 240] on select "AED AFN ALL AMD ANG AOA ARS AUD AWG AZN BAM BBD BDT BGN BHD BIF BMD BND [PERSON…" at bounding box center [457, 240] width 35 height 19
select select "string:USD"
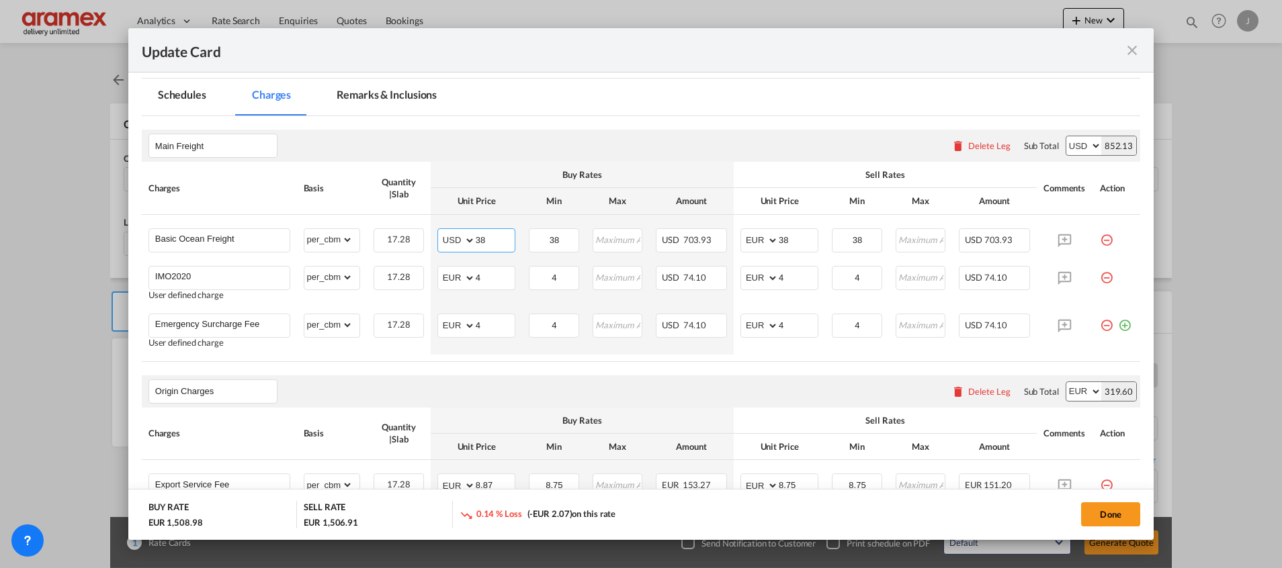
click at [440, 231] on select "AED AFN ALL AMD ANG AOA ARS AUD AWG AZN BAM BBD BDT BGN BHD BIF BMD BND [PERSON…" at bounding box center [457, 240] width 35 height 19
click at [748, 233] on select "AED AFN ALL AMD ANG AOA ARS AUD AWG AZN BAM BBD BDT BGN BHD BIF BMD BND [PERSON…" at bounding box center [760, 240] width 35 height 19
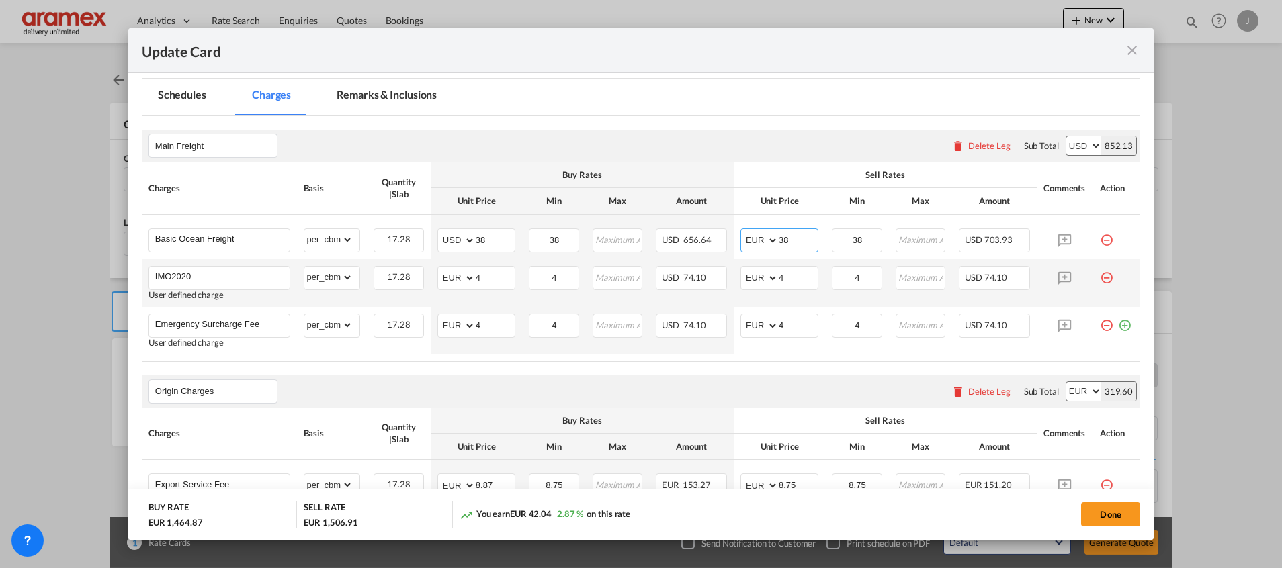
select select "string:USD"
click at [743, 231] on select "AED AFN ALL AMD ANG AOA ARS AUD AWG AZN BAM BBD BDT BGN BHD BIF BMD BND [PERSON…" at bounding box center [760, 240] width 35 height 19
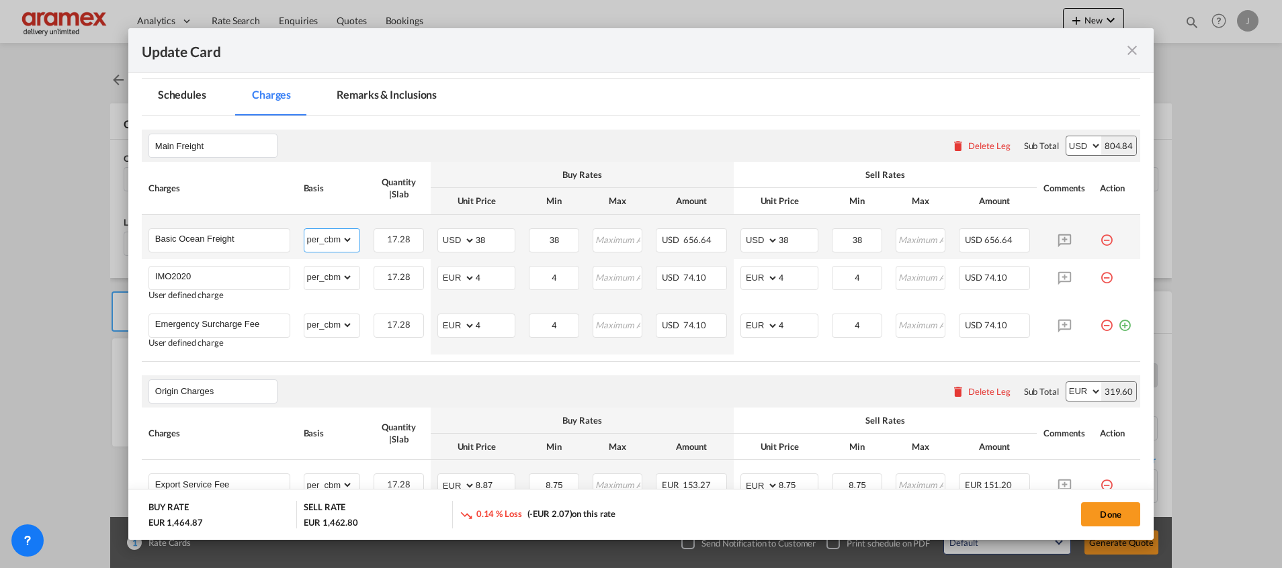
drag, startPoint x: 345, startPoint y: 232, endPoint x: 331, endPoint y: 240, distance: 15.3
click at [331, 240] on select "gross_weight volumetric_weight per_shipment per_bl per_km per_hawb per_kg flat …" at bounding box center [328, 239] width 49 height 21
select select "per_w/m"
click at [304, 229] on select "gross_weight volumetric_weight per_shipment per_bl per_km per_hawb per_kg flat …" at bounding box center [328, 239] width 49 height 21
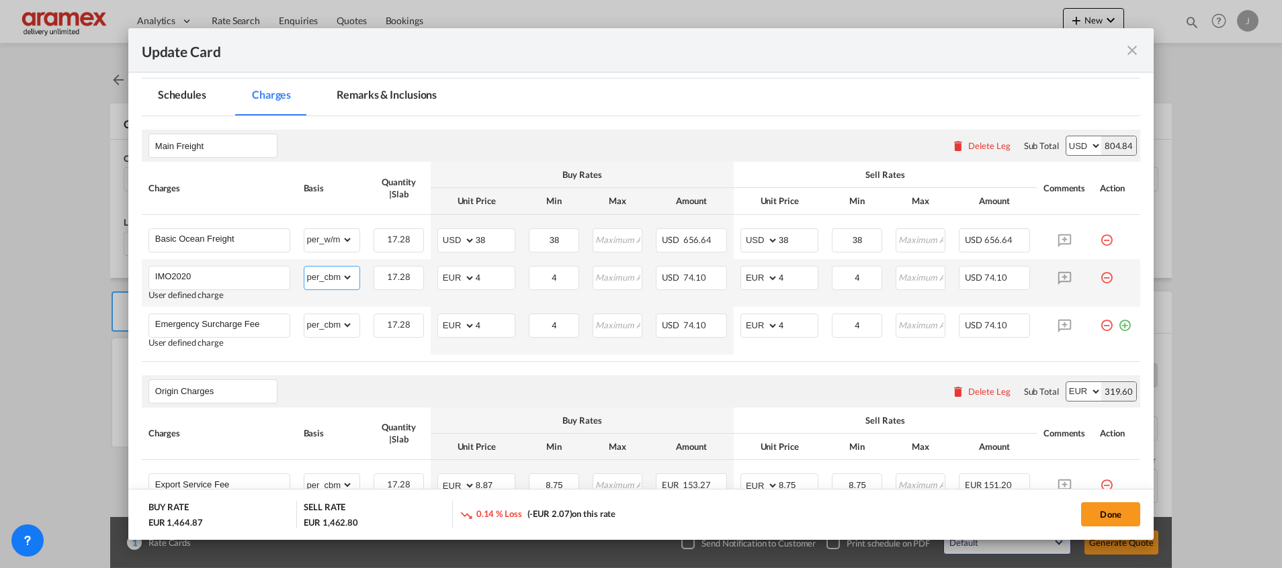
click at [340, 276] on select "gross_weight volumetric_weight per_shipment per_bl per_km per_hawb per_kg flat …" at bounding box center [328, 277] width 49 height 21
select select "per_w/m"
click at [304, 267] on select "gross_weight volumetric_weight per_shipment per_bl per_km per_hawb per_kg flat …" at bounding box center [328, 277] width 49 height 21
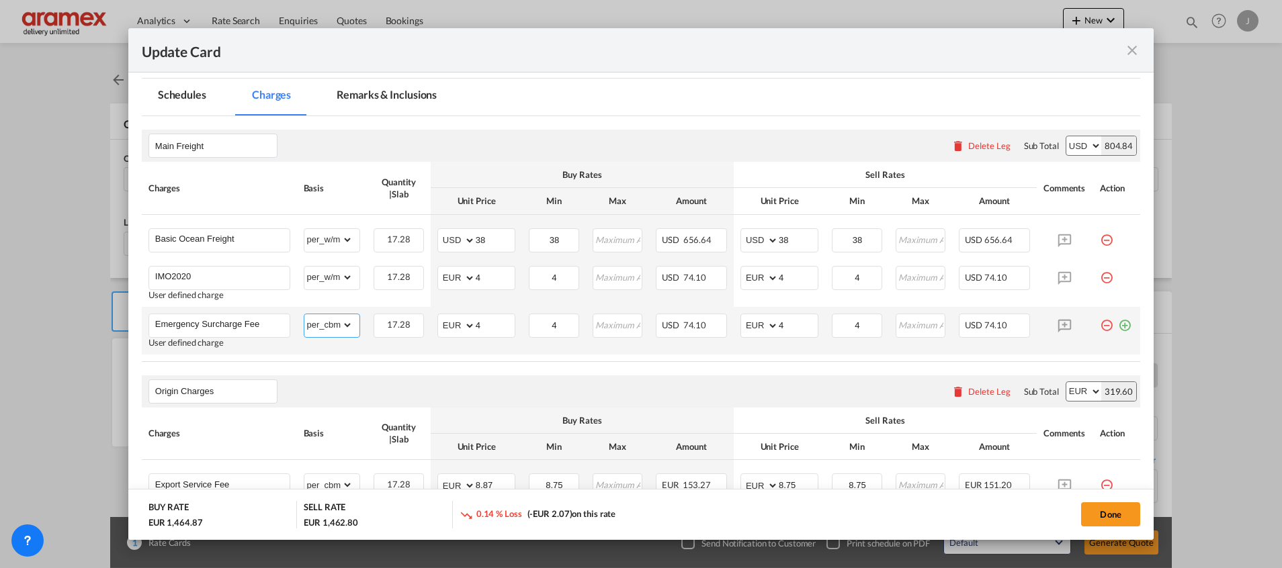
click at [326, 330] on select "gross_weight volumetric_weight per_shipment per_bl per_km per_hawb per_kg flat …" at bounding box center [328, 324] width 49 height 21
select select "per_w/m"
click at [304, 314] on select "gross_weight volumetric_weight per_shipment per_bl per_km per_hawb per_kg flat …" at bounding box center [328, 324] width 49 height 21
click at [1109, 508] on button "Done" at bounding box center [1110, 514] width 59 height 24
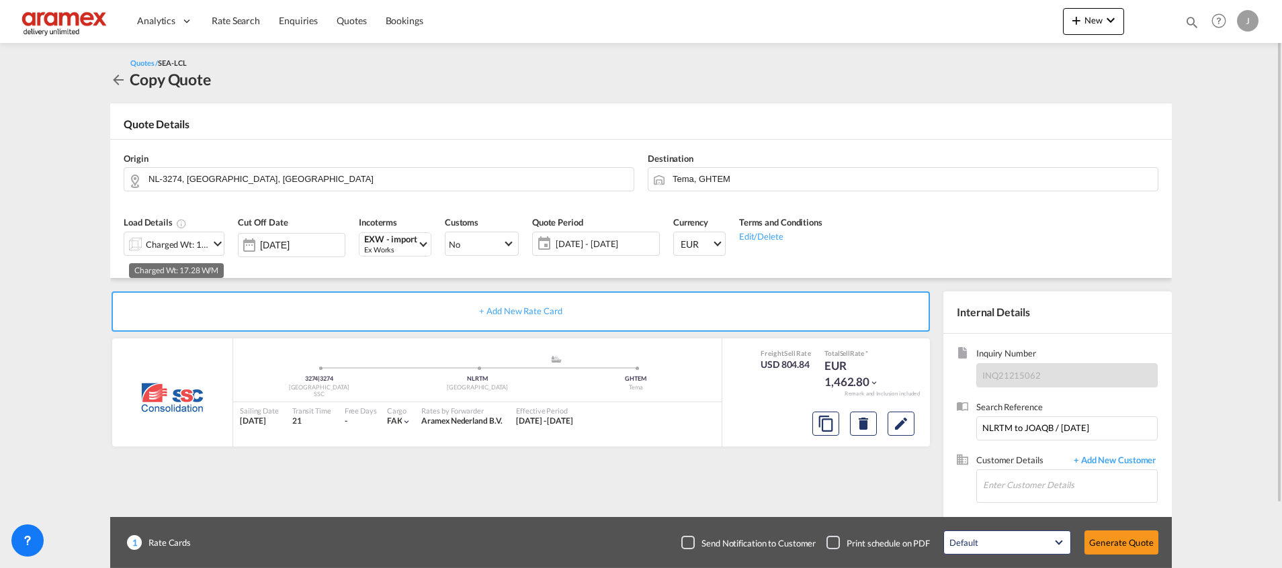
click at [157, 243] on div "Charged Wt: 17.28 W/M" at bounding box center [177, 244] width 63 height 19
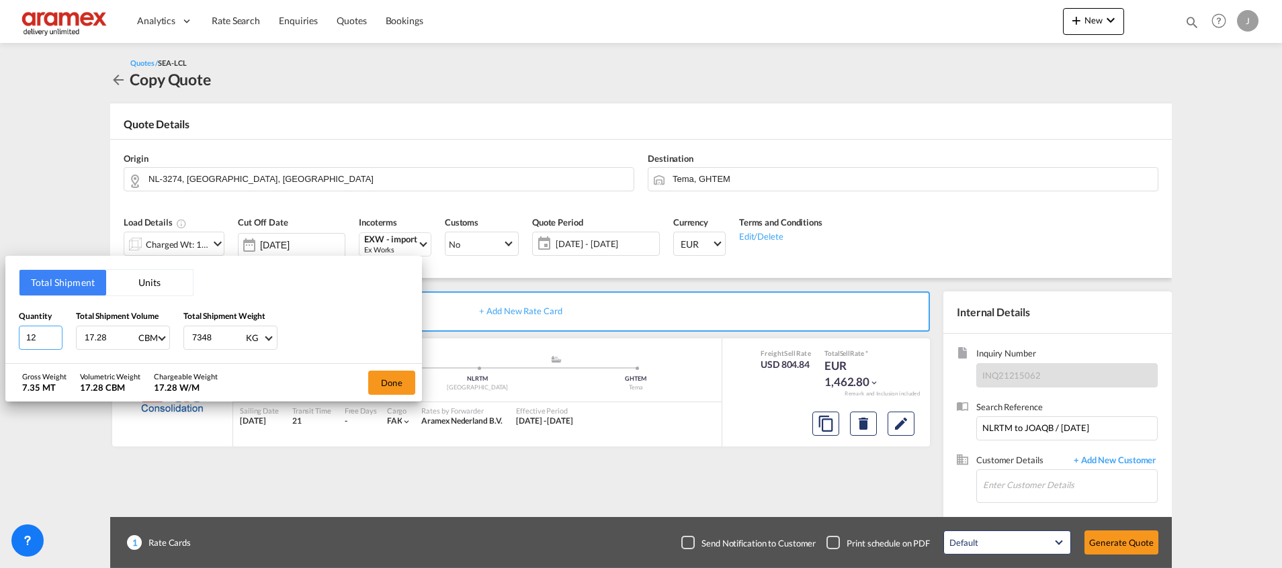
drag, startPoint x: 43, startPoint y: 335, endPoint x: -4, endPoint y: 336, distance: 47.0
click at [0, 336] on html "Analytics Dashboard Rate Search Enquiries Quotes Bookings Analytics" at bounding box center [641, 284] width 1282 height 568
type input "2"
drag, startPoint x: 111, startPoint y: 340, endPoint x: 69, endPoint y: 339, distance: 42.3
click at [69, 339] on div "Quantity 2 Total Shipment Volume 17.28 CBM CBM CFT Total Shipment Weight 7348 K…" at bounding box center [214, 330] width 390 height 40
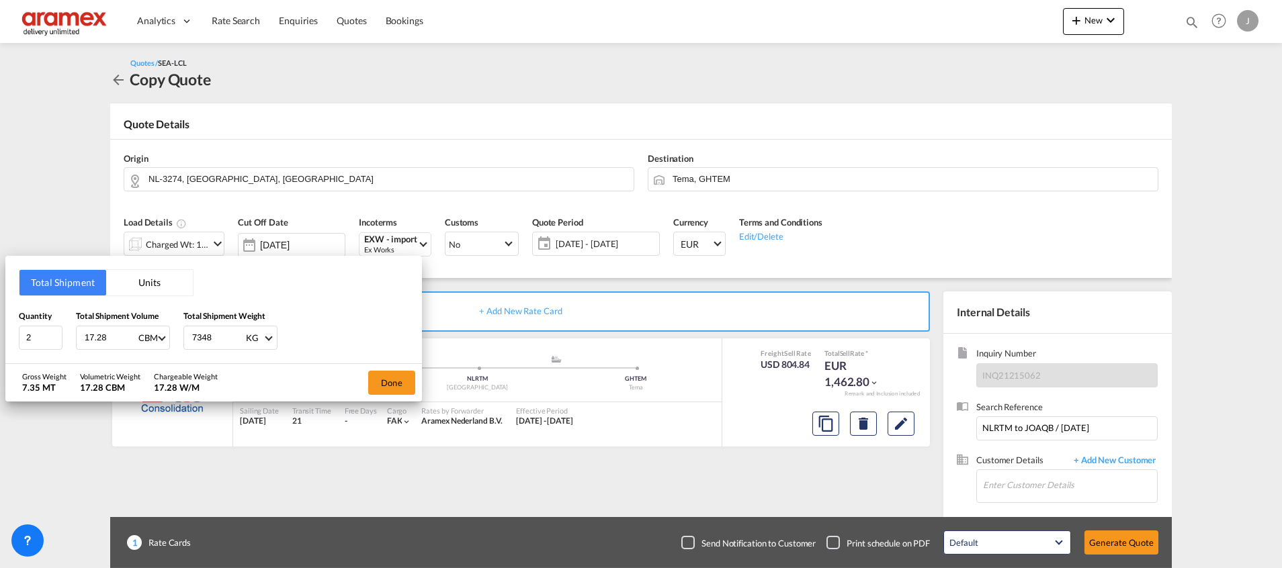
paste input "3"
drag, startPoint x: 112, startPoint y: 331, endPoint x: 40, endPoint y: 331, distance: 71.2
click at [40, 331] on div "Quantity 2 Total Shipment Volume 38 CBM CBM CFT Total Shipment Weight 7348 KG K…" at bounding box center [214, 330] width 390 height 40
type input "1.18"
drag, startPoint x: 220, startPoint y: 335, endPoint x: 150, endPoint y: 335, distance: 69.9
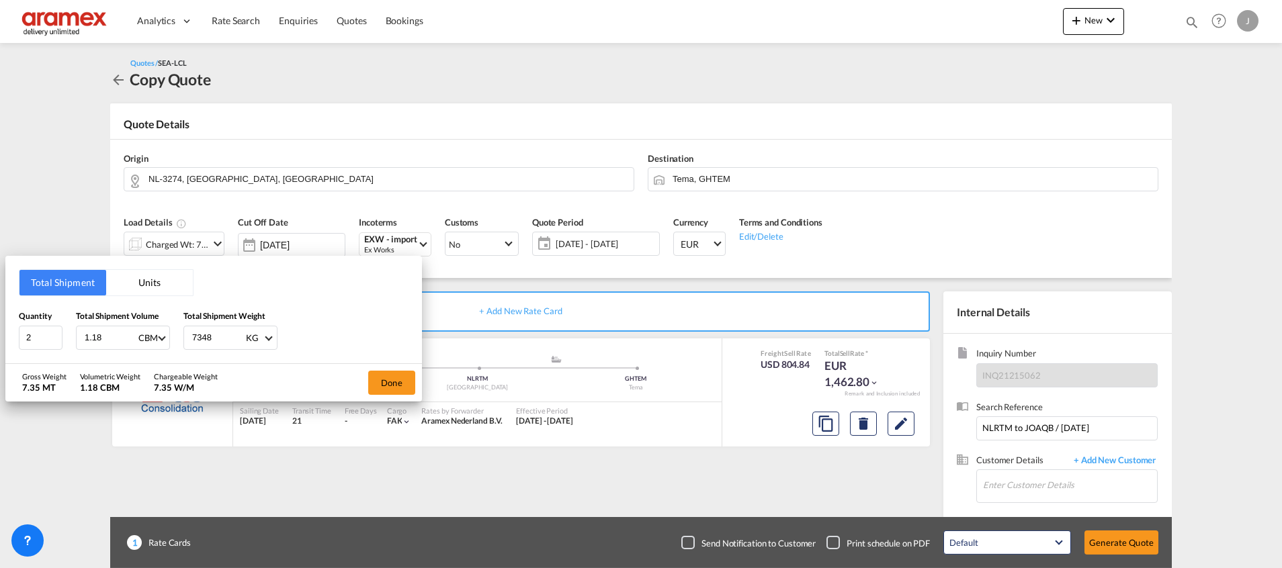
click at [150, 335] on div "Quantity 2 Total Shipment Volume 1.18 CBM CBM CFT Total Shipment Weight 7348 KG…" at bounding box center [214, 330] width 390 height 40
type input "330"
click at [390, 380] on button "Done" at bounding box center [391, 383] width 47 height 24
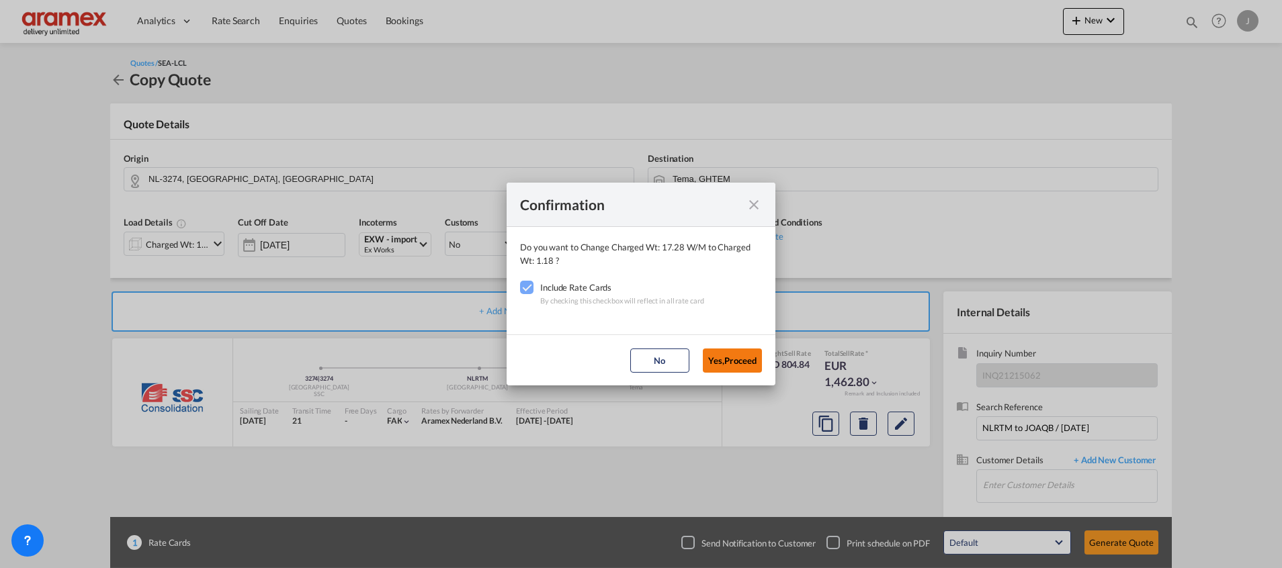
click at [740, 355] on button "Yes,Proceed" at bounding box center [732, 361] width 59 height 24
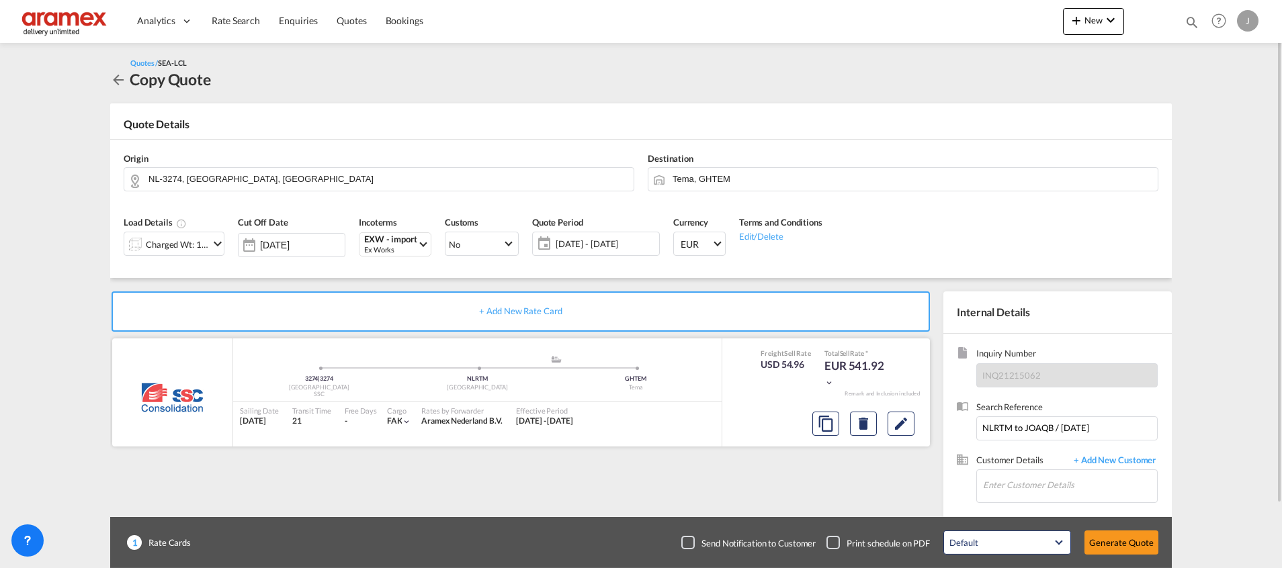
click at [365, 357] on div "3274 | 3274 Netherlands SSC .a{fill:#aaa8ad;} .a{fill:#aaa8ad;} NLRTM [GEOGRAPH…" at bounding box center [477, 375] width 488 height 40
click at [902, 424] on md-icon "Edit" at bounding box center [901, 424] width 16 height 16
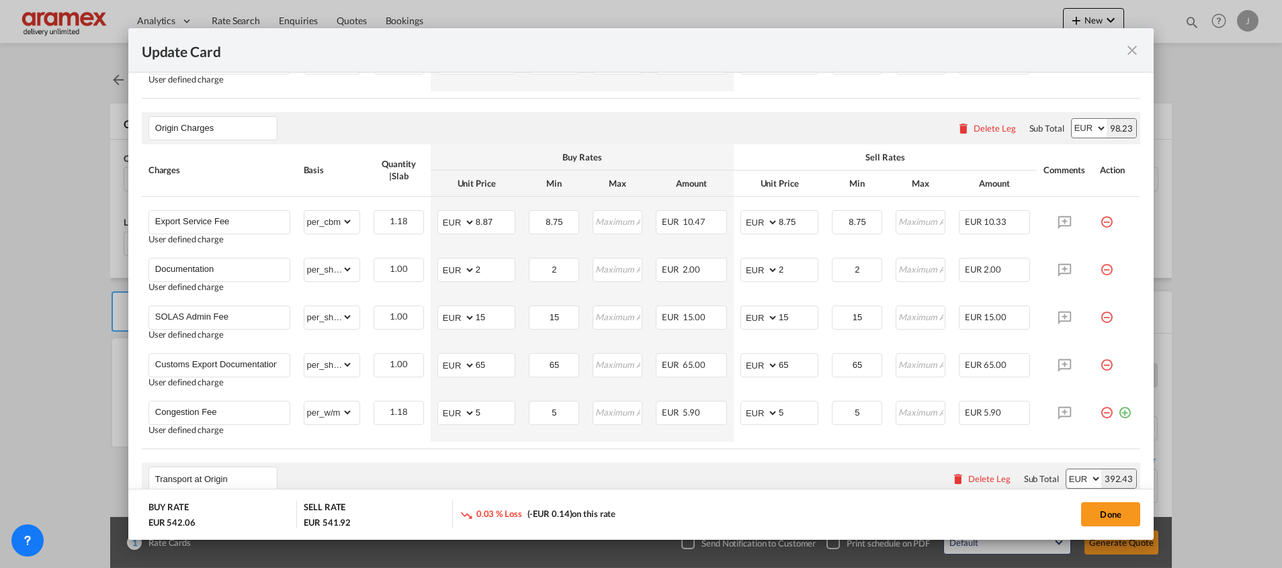
scroll to position [605, 0]
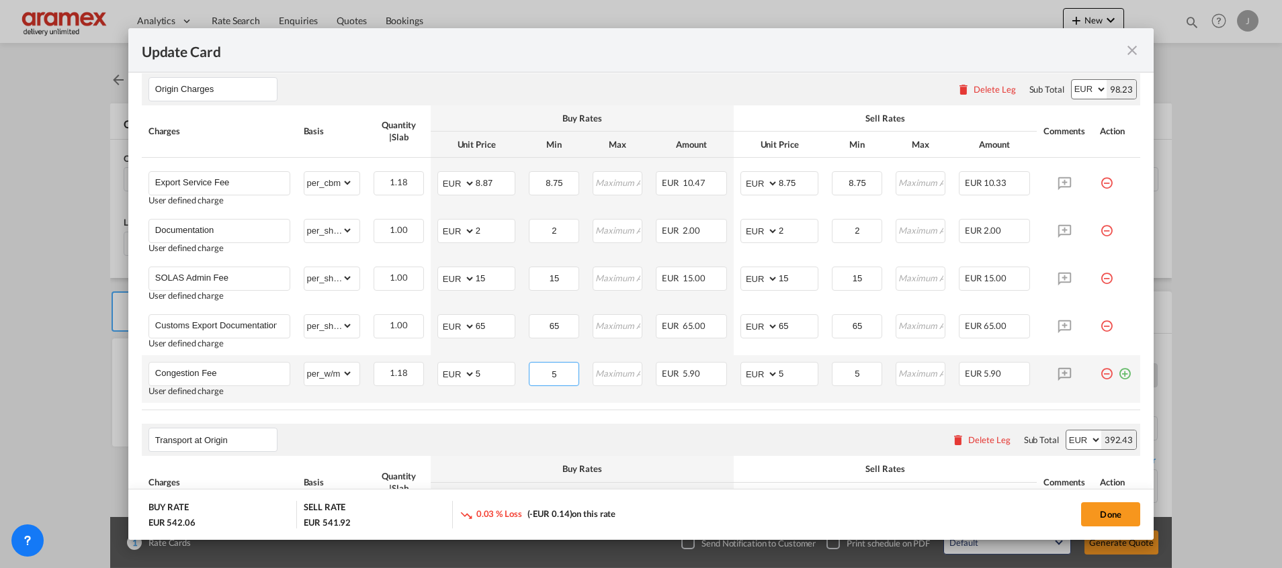
click at [561, 369] on input "5" at bounding box center [554, 373] width 48 height 20
click at [854, 372] on input "5" at bounding box center [857, 373] width 48 height 20
click at [805, 417] on air-lcl-rate-modification "Main Freight Please enter leg name Leg Name Already Exists Delete Leg Sub Total…" at bounding box center [641, 230] width 998 height 832
click at [483, 375] on input "5" at bounding box center [495, 373] width 39 height 20
click at [543, 374] on input "Update Card Pickup ..." at bounding box center [554, 373] width 48 height 20
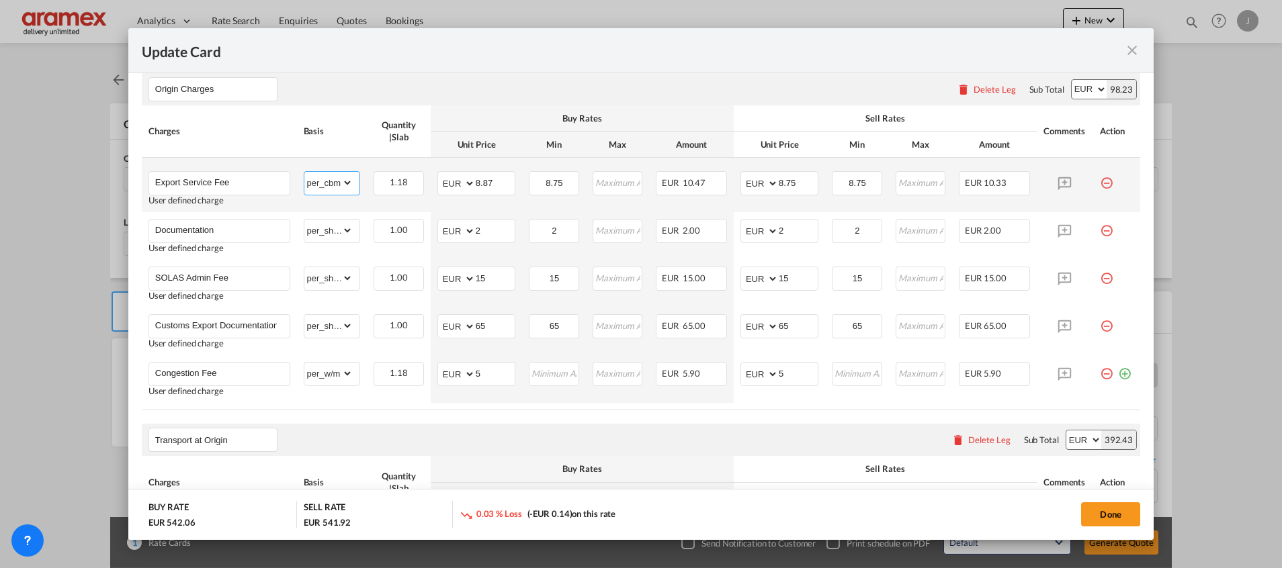
click at [311, 179] on select "gross_weight volumetric_weight per_shipment per_bl per_km per_hawb per_kg flat …" at bounding box center [328, 182] width 49 height 21
select select "per_w/m"
click at [304, 172] on select "gross_weight volumetric_weight per_shipment per_bl per_km per_hawb per_kg flat …" at bounding box center [328, 182] width 49 height 21
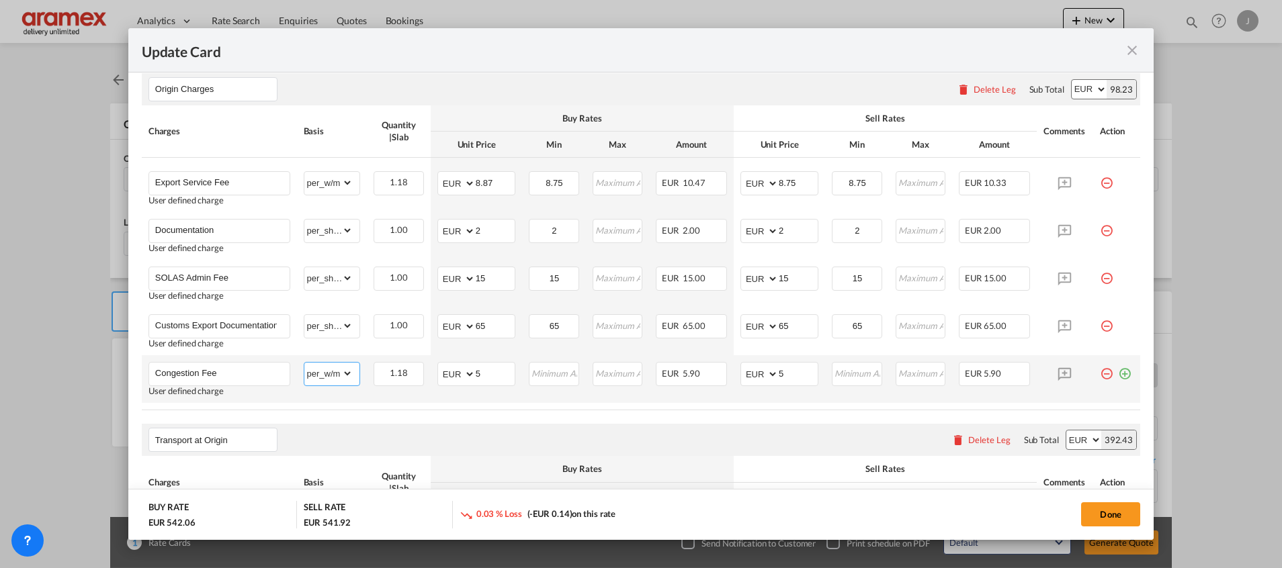
click at [332, 378] on select "gross_weight volumetric_weight per_shipment per_bl per_km per_hawb per_kg flat …" at bounding box center [328, 373] width 49 height 21
click at [304, 363] on select "gross_weight volumetric_weight per_shipment per_bl per_km per_hawb per_kg flat …" at bounding box center [328, 373] width 49 height 21
drag, startPoint x: 320, startPoint y: 374, endPoint x: 322, endPoint y: 362, distance: 12.4
click at [320, 374] on select "gross_weight volumetric_weight per_shipment per_bl per_km per_hawb per_kg flat …" at bounding box center [328, 373] width 49 height 21
click at [304, 363] on select "gross_weight volumetric_weight per_shipment per_bl per_km per_hawb per_kg flat …" at bounding box center [328, 373] width 49 height 21
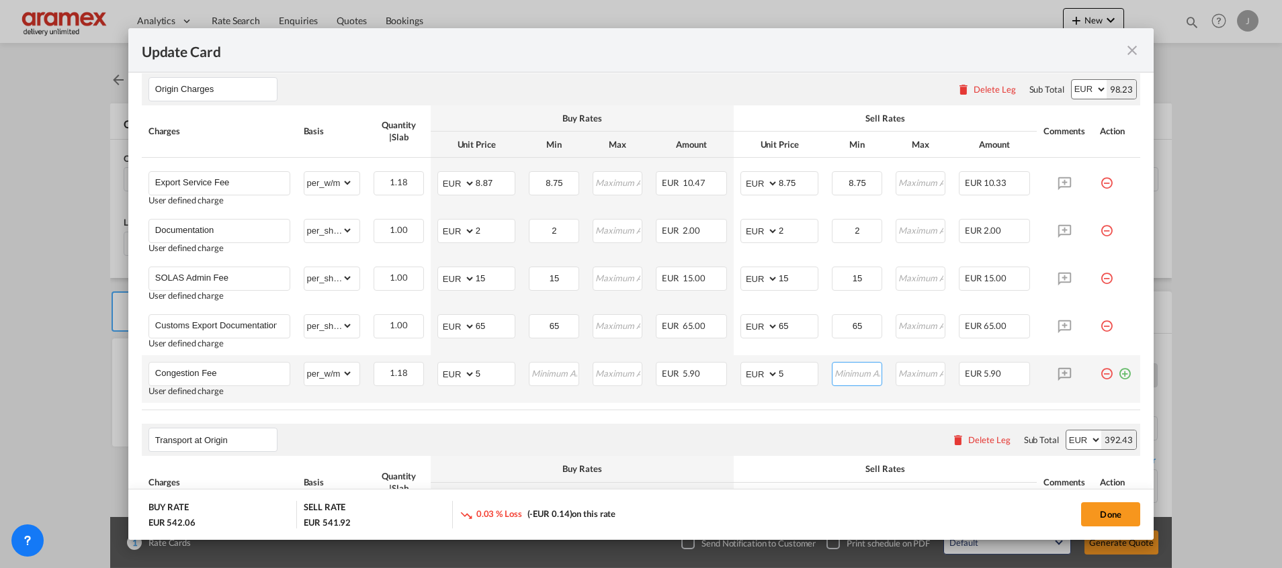
click at [850, 369] on input "Update Card Pickup ..." at bounding box center [857, 373] width 48 height 20
type input "10"
click at [707, 454] on div "Transport at Origin Please enter leg name Leg Name Already Exists Delete Leg Su…" at bounding box center [641, 440] width 998 height 32
click at [227, 365] on input "Congestion Fee" at bounding box center [222, 373] width 134 height 20
drag, startPoint x: 218, startPoint y: 373, endPoint x: 359, endPoint y: 366, distance: 141.3
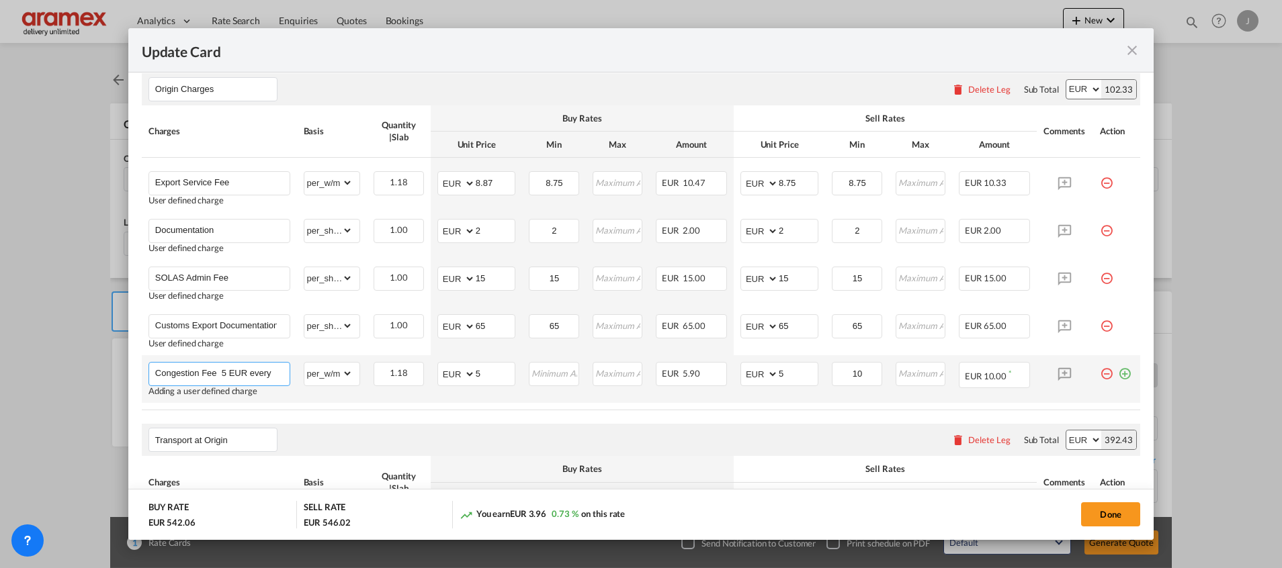
click at [359, 366] on tr "Congestion Fee 5 EUR every Adding a user defined charge Please Enter Already Ex…" at bounding box center [641, 379] width 998 height 48
paste input "5 EUR per w/m"
click at [277, 372] on input "Congestion Fee - 5 EUR per w/m" at bounding box center [222, 373] width 134 height 20
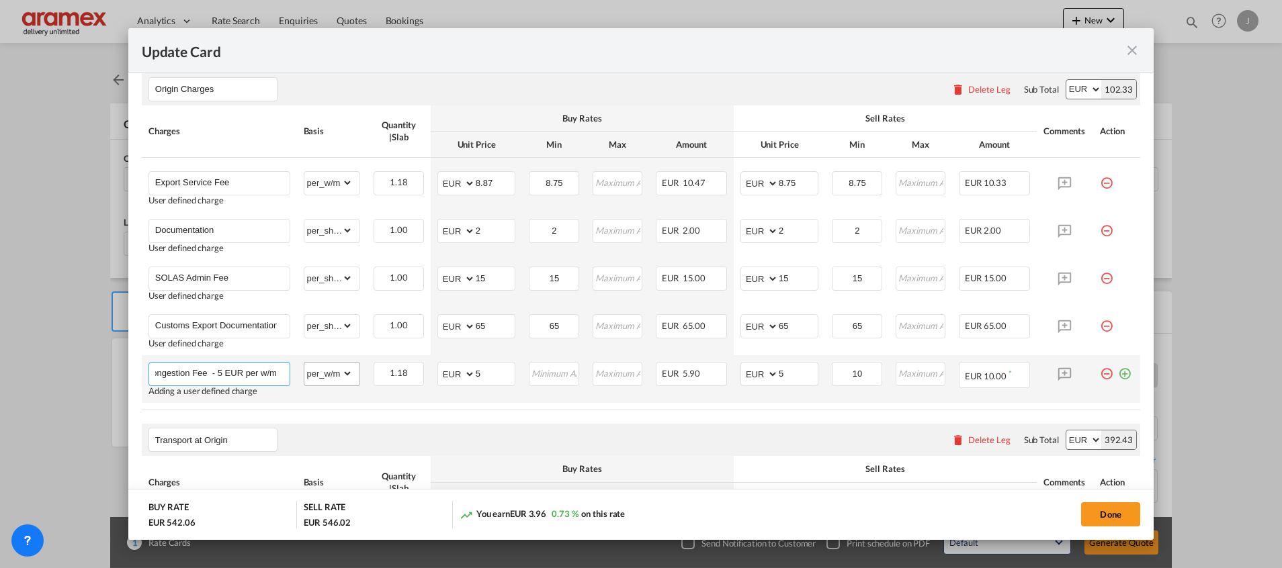
drag, startPoint x: 277, startPoint y: 372, endPoint x: 300, endPoint y: 373, distance: 22.8
click at [300, 373] on tr "Congestion Fee - 5 EUR per w/m Adding a user defined charge Please Enter Alread…" at bounding box center [641, 379] width 998 height 48
click at [275, 369] on input "Congestion Fee - 5 EUR per w/m" at bounding box center [222, 373] width 134 height 20
paste input "rounded up to the nearest unit"
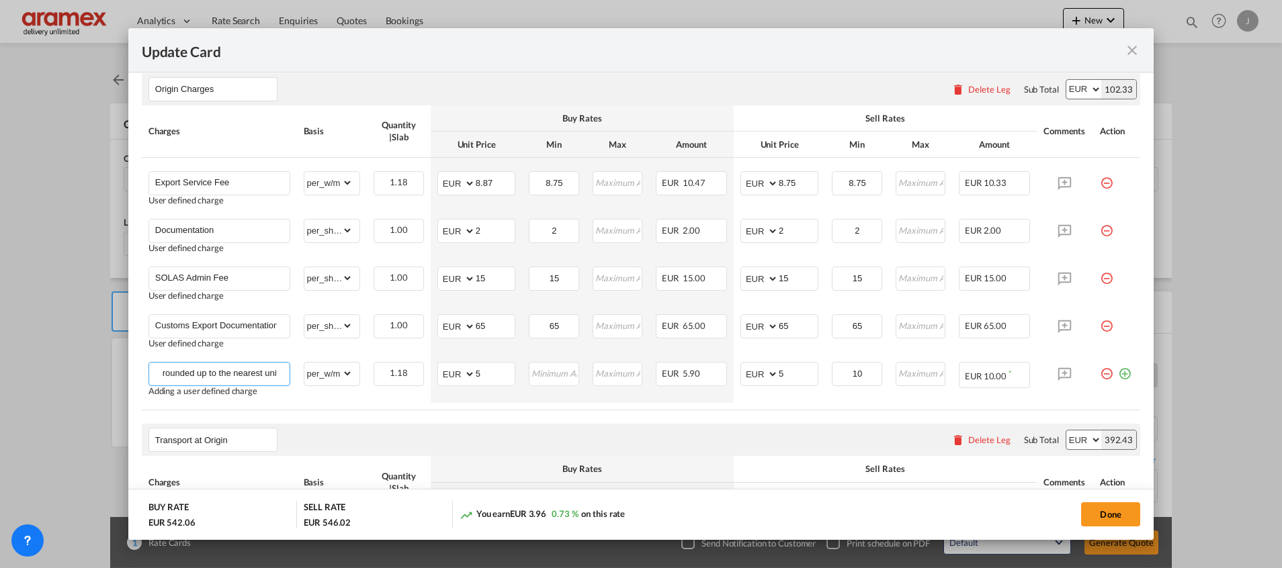
scroll to position [0, 0]
drag, startPoint x: 179, startPoint y: 373, endPoint x: 127, endPoint y: 370, distance: 51.8
click at [127, 370] on div "Update Card Pickup Door 3274 Pickup Service Type Pickup Haulage Select Pickup H…" at bounding box center [641, 284] width 1282 height 568
click at [259, 372] on input "Congestion Fee - 5 EUR per w/m rounded up to the nearest unit" at bounding box center [222, 373] width 134 height 20
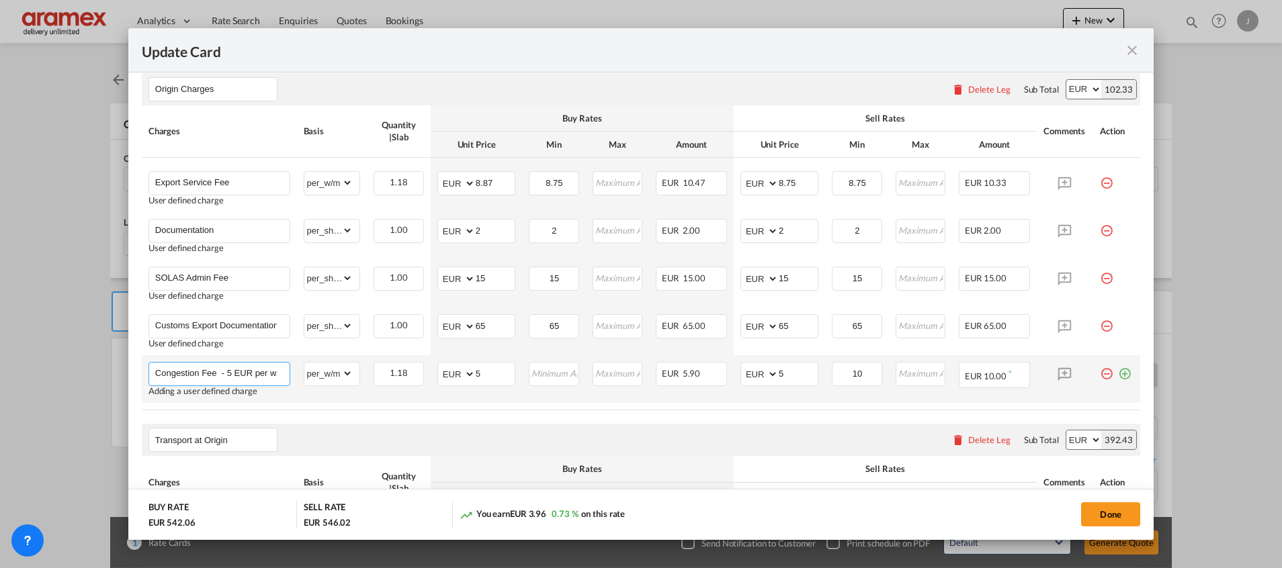
click at [259, 372] on input "Congestion Fee - 5 EUR per w/m rounded up to the nearest unit" at bounding box center [222, 373] width 134 height 20
paste input ", then"
type input "Congestion Fee - 5 EUR per w/m , then rounded up to the nearest unit"
click at [333, 371] on select "gross_weight volumetric_weight per_shipment per_bl per_km per_hawb per_kg flat …" at bounding box center [328, 373] width 49 height 21
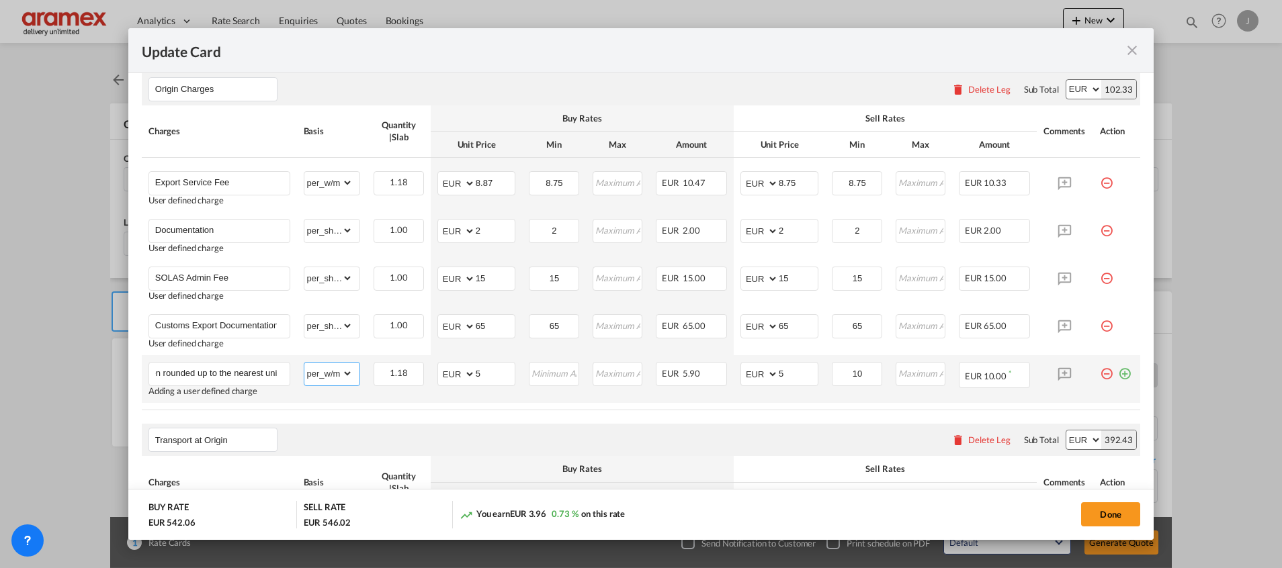
scroll to position [0, 0]
click at [304, 363] on select "gross_weight volumetric_weight per_shipment per_bl per_km per_hawb per_kg flat …" at bounding box center [328, 373] width 49 height 21
click at [331, 376] on select "gross_weight volumetric_weight per_shipment per_bl per_km per_hawb per_kg flat …" at bounding box center [328, 373] width 49 height 21
click at [304, 363] on select "gross_weight volumetric_weight per_shipment per_bl per_km per_hawb per_kg flat …" at bounding box center [328, 373] width 49 height 21
click at [490, 378] on input "5" at bounding box center [495, 373] width 39 height 20
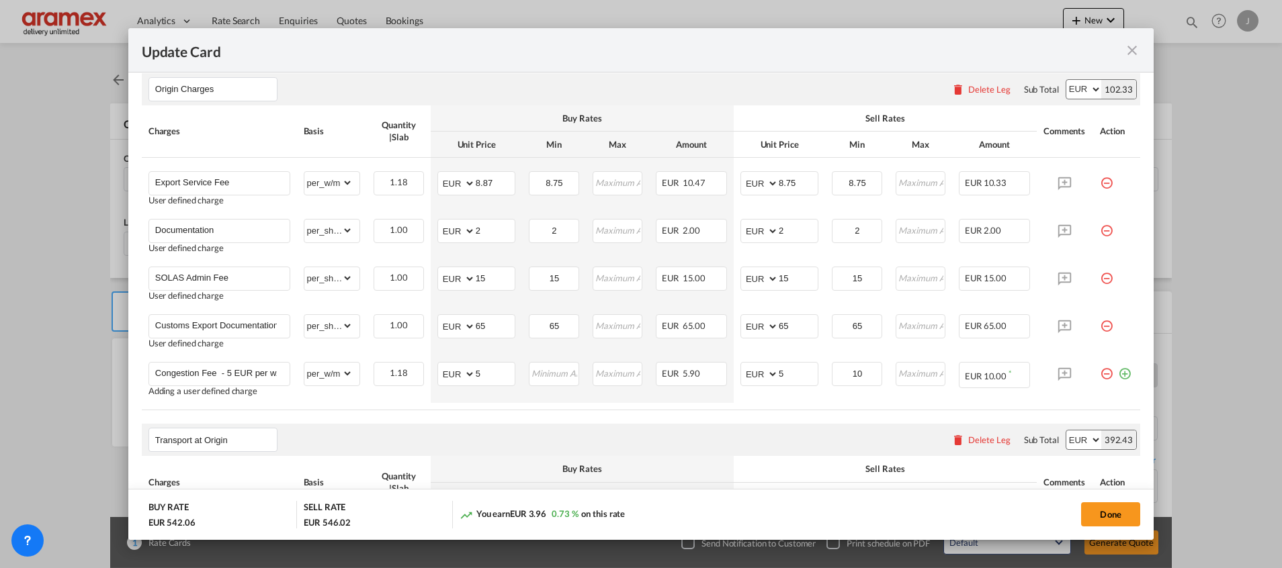
click at [656, 442] on div "Transport at Origin Please enter leg name Leg Name Already Exists Delete Leg Su…" at bounding box center [641, 440] width 998 height 32
click at [560, 373] on input "Update Card Pickup ..." at bounding box center [554, 373] width 48 height 20
drag, startPoint x: 240, startPoint y: 378, endPoint x: 307, endPoint y: 373, distance: 67.3
click at [320, 364] on tr "Congestion Fee - 5 EUR per w/m , then rounded up to the nearest unit Adding a u…" at bounding box center [641, 379] width 998 height 48
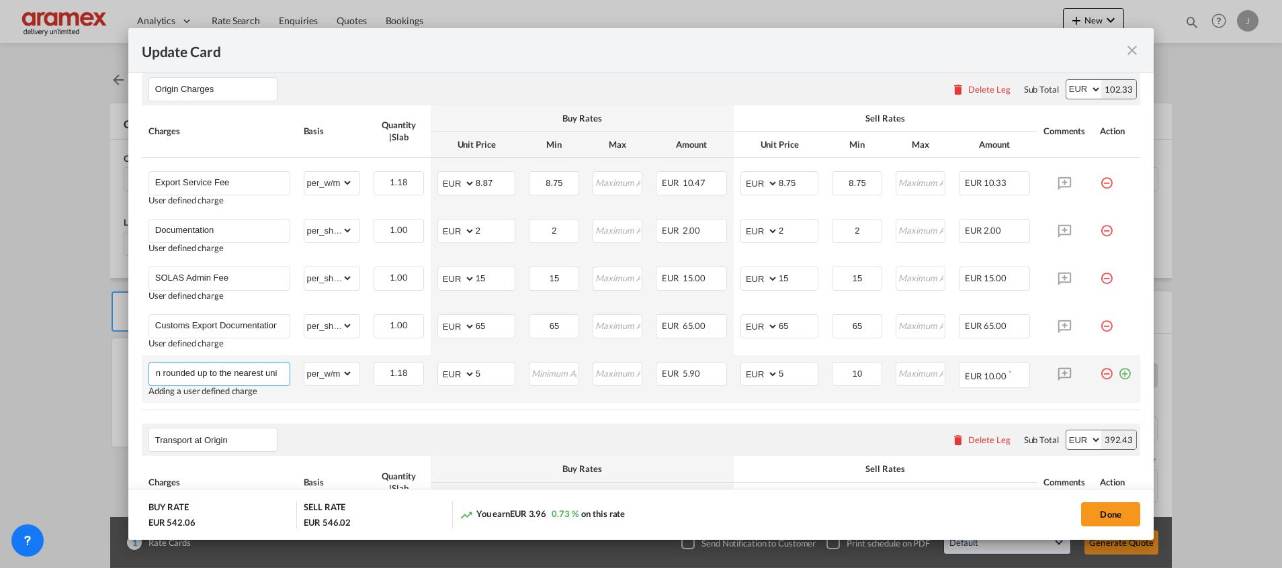
click at [277, 378] on input "Congestion Fee - 5 EUR per w/m , then rounded up to the nearest unit" at bounding box center [222, 373] width 134 height 20
click at [327, 371] on select "gross_weight volumetric_weight per_shipment per_bl per_km per_hawb per_kg flat …" at bounding box center [328, 373] width 49 height 21
select select "N/A"
click at [304, 363] on select "gross_weight volumetric_weight per_shipment per_bl per_km per_hawb per_kg flat …" at bounding box center [328, 373] width 49 height 21
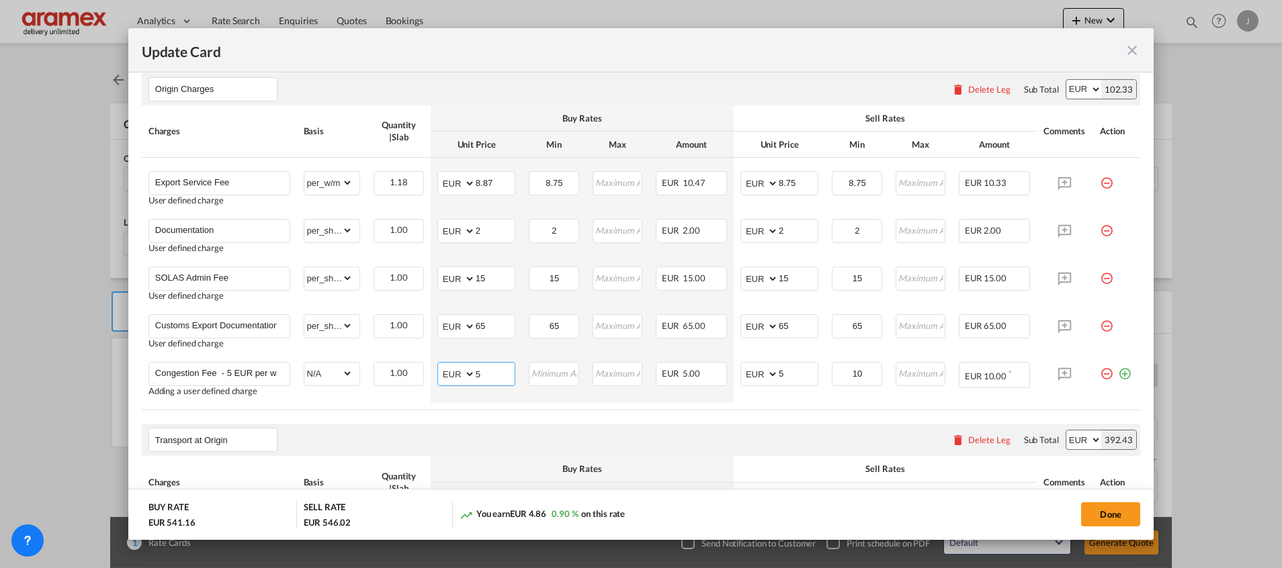
drag, startPoint x: 487, startPoint y: 376, endPoint x: 431, endPoint y: 406, distance: 63.1
click at [431, 406] on table "Charges Basis Quantity | Slab Buy Rates Sell Rates Comments Action Unit Price M…" at bounding box center [641, 257] width 998 height 305
type input "10"
drag, startPoint x: 779, startPoint y: 366, endPoint x: 759, endPoint y: 366, distance: 19.5
click at [759, 366] on md-input-container "AED AFN ALL AMD ANG AOA ARS AUD AWG AZN BAM BBD BDT BGN BHD BIF BMD BND [PERSON…" at bounding box center [779, 374] width 78 height 24
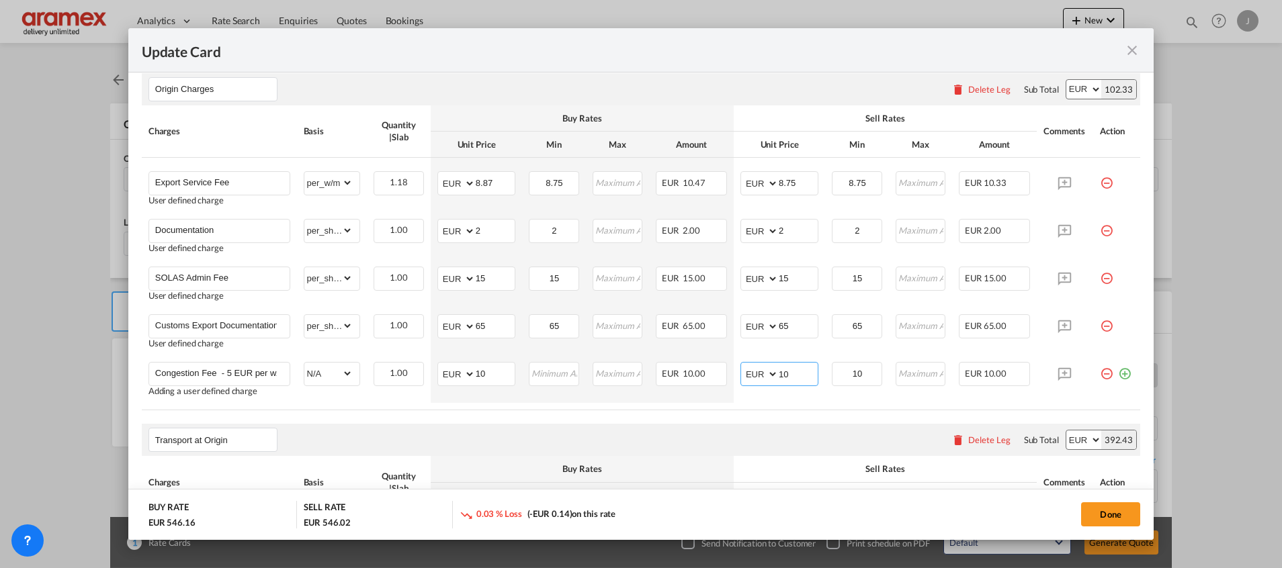
type input "10"
click at [750, 409] on table "Charges Basis Quantity | Slab Buy Rates Sell Rates Comments Action Unit Price M…" at bounding box center [641, 257] width 998 height 305
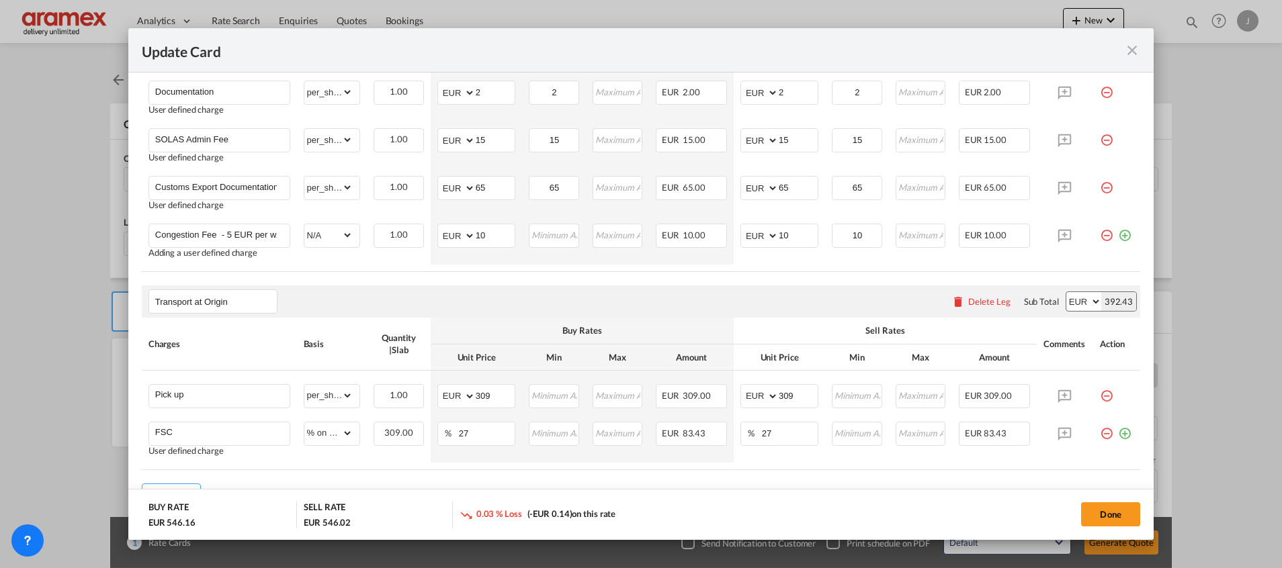
scroll to position [806, 0]
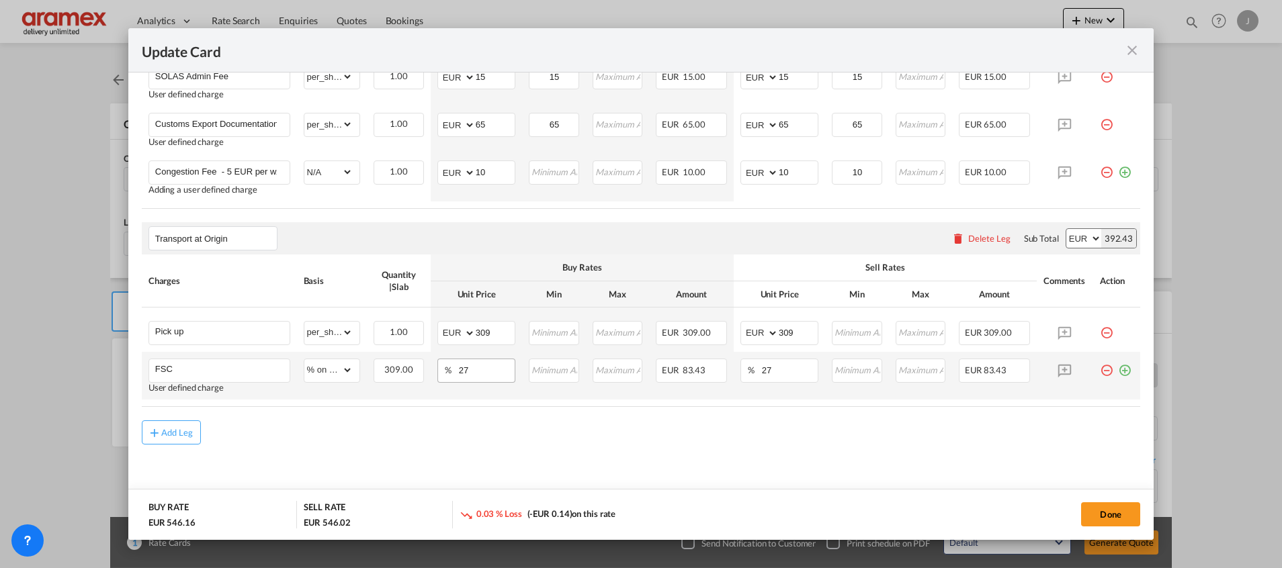
drag, startPoint x: 419, startPoint y: 449, endPoint x: 477, endPoint y: 380, distance: 90.1
click at [431, 429] on md-content "Main Freight Please enter leg name Leg Name Already Exists Delete Leg Sub Total…" at bounding box center [641, 63] width 998 height 902
click at [483, 332] on input "309" at bounding box center [495, 332] width 39 height 20
paste input "€ 114.00"
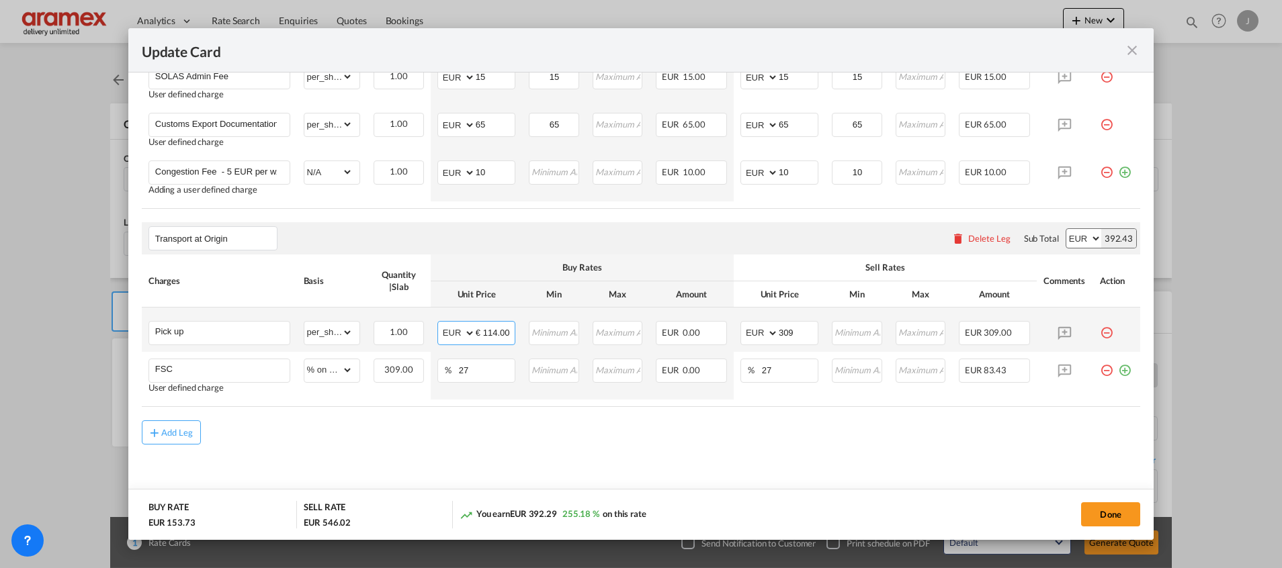
scroll to position [0, 0]
drag, startPoint x: 500, startPoint y: 337, endPoint x: 423, endPoint y: 334, distance: 77.3
click at [423, 334] on tr "Pick up Please Enter Already Exists gross_weight volumetric_weight per_shipment…" at bounding box center [641, 330] width 998 height 44
click at [488, 336] on input "€ 114.00" at bounding box center [495, 332] width 39 height 20
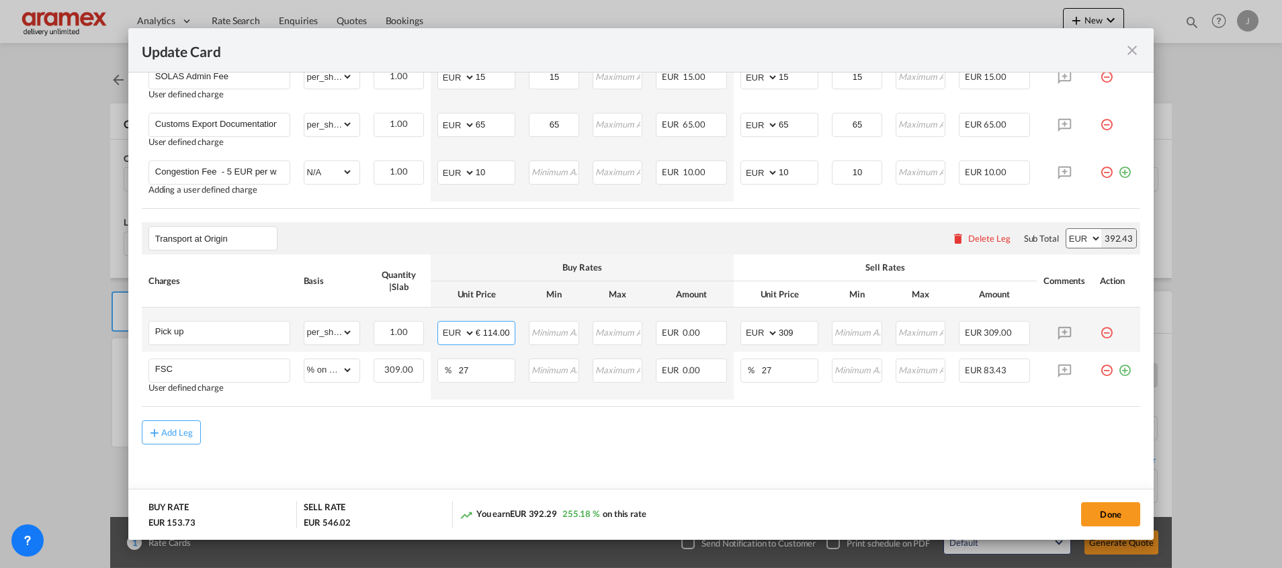
click at [488, 336] on input "€ 114.00" at bounding box center [495, 332] width 39 height 20
click at [481, 329] on input "114" at bounding box center [495, 332] width 39 height 20
click at [480, 329] on input "114" at bounding box center [495, 332] width 39 height 20
type input "114"
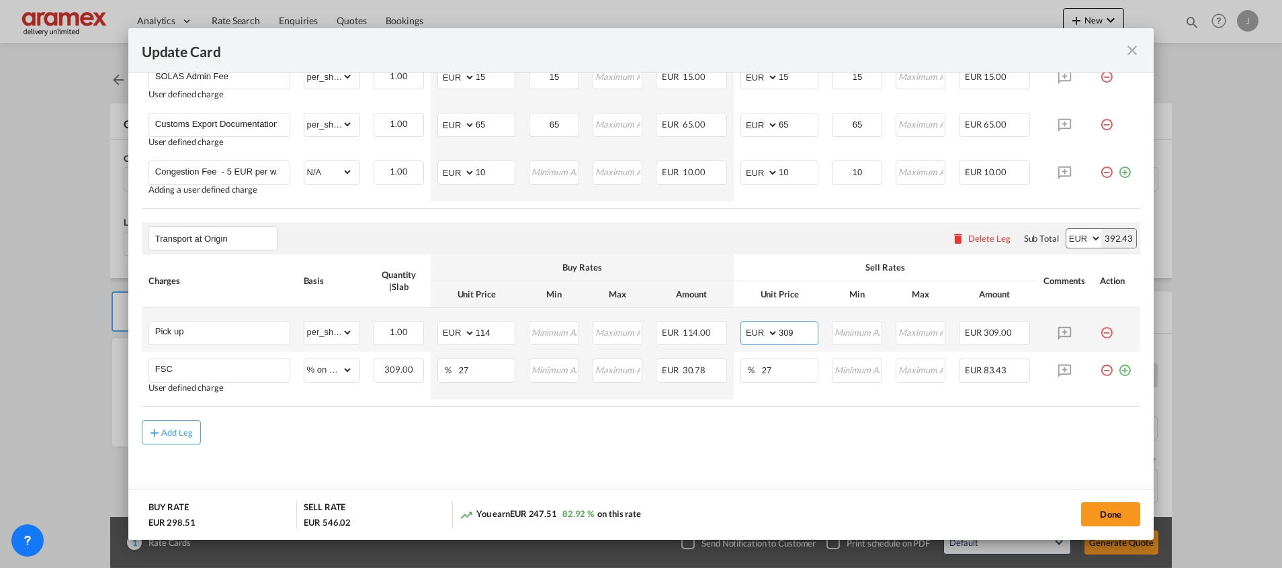
click at [780, 329] on input "309" at bounding box center [798, 332] width 39 height 20
paste input "114"
type input "114"
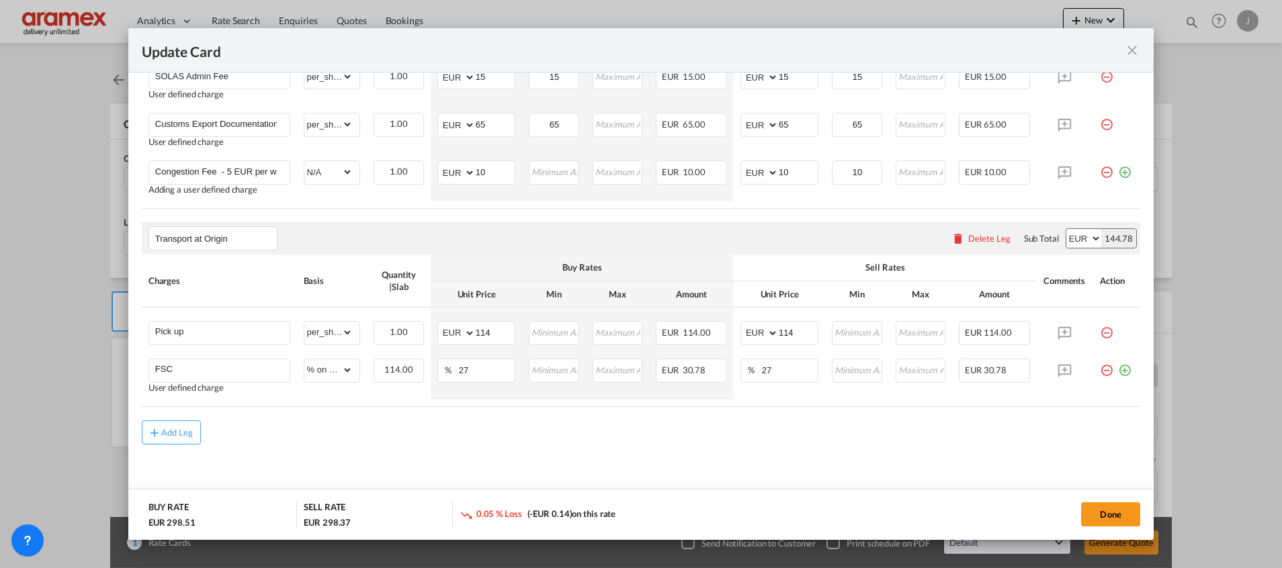
drag, startPoint x: 470, startPoint y: 445, endPoint x: 475, endPoint y: 414, distance: 32.0
click at [474, 438] on md-content "Main Freight Please enter leg name Leg Name Already Exists Delete Leg Sub Total…" at bounding box center [641, 63] width 998 height 902
click at [1129, 514] on button "Done" at bounding box center [1110, 514] width 59 height 24
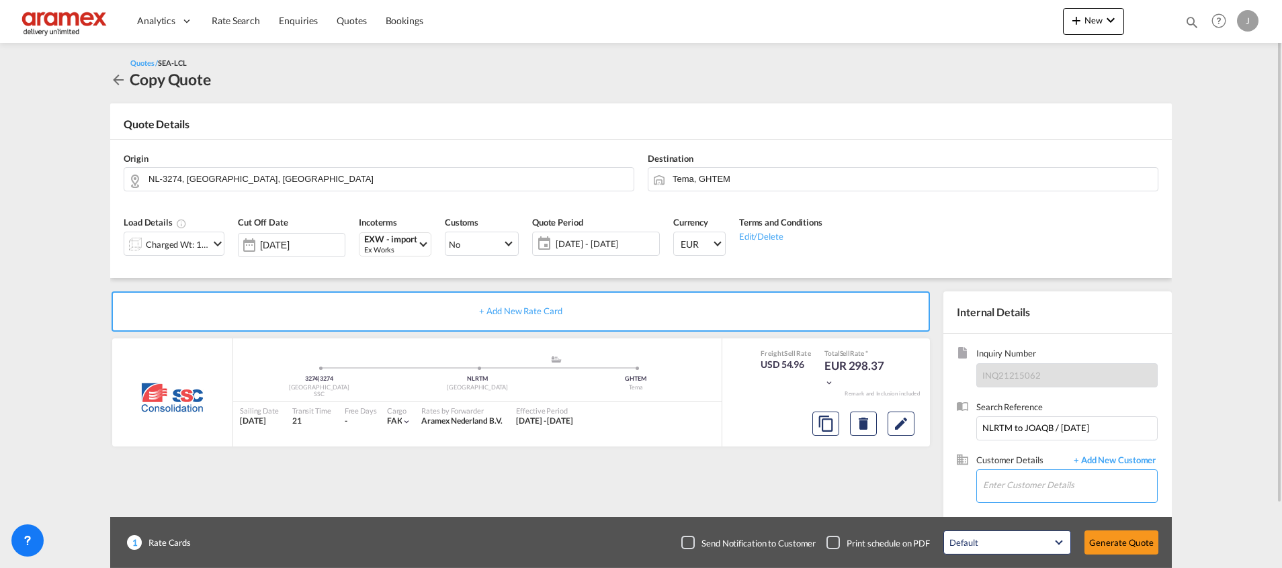
click at [1032, 484] on input "Enter Customer Details" at bounding box center [1070, 485] width 174 height 30
paste input "[PERSON_NAME]"
drag, startPoint x: 1045, startPoint y: 451, endPoint x: 1082, endPoint y: 478, distance: 45.3
click at [1045, 450] on div "[PERSON_NAME] s [PERSON_NAME][EMAIL_ADDRESS][DOMAIN_NAME] | Aramex Aramex Inter…" at bounding box center [1109, 452] width 255 height 36
type input "Aramex Aramex International – [GEOGRAPHIC_DATA], [GEOGRAPHIC_DATA], [PERSON_NAM…"
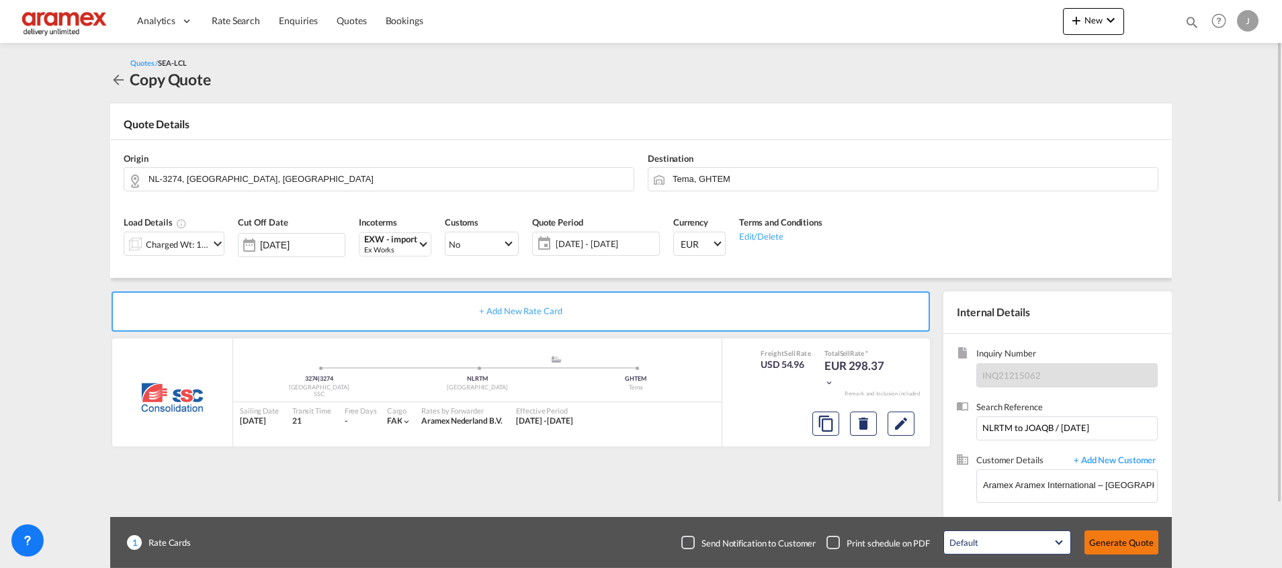
click at [1103, 541] on button "Generate Quote" at bounding box center [1121, 543] width 74 height 24
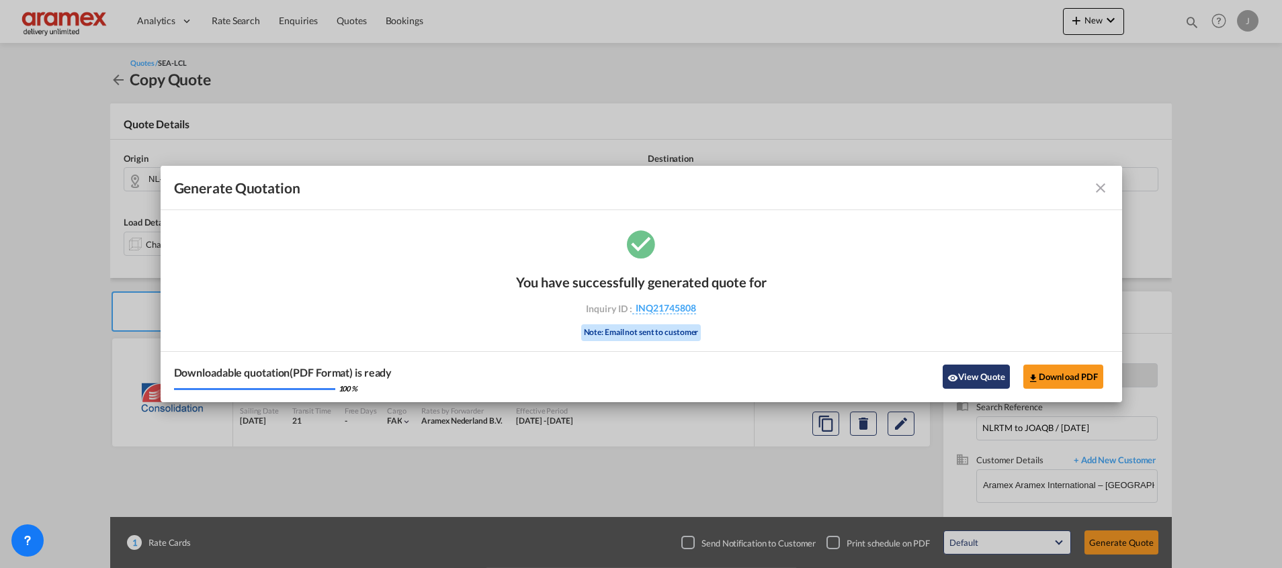
click at [951, 372] on button "View Quote" at bounding box center [975, 377] width 67 height 24
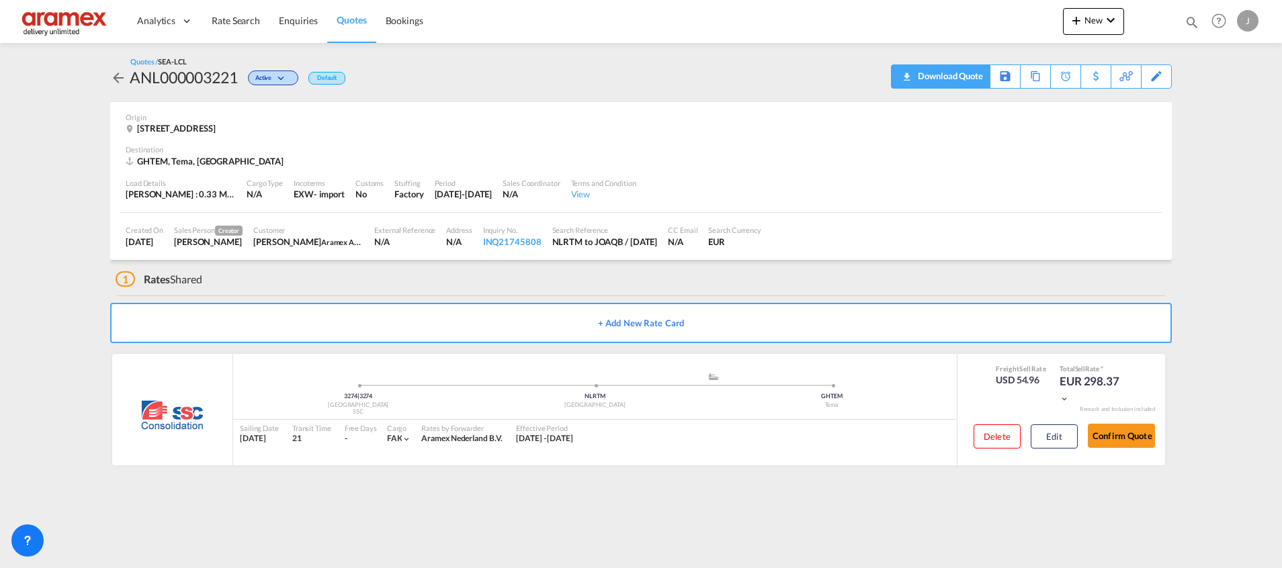
click at [964, 78] on div "Download Quote" at bounding box center [948, 75] width 69 height 21
click at [965, 71] on div "Download Quote" at bounding box center [948, 75] width 69 height 21
click at [1046, 426] on button "Edit" at bounding box center [1053, 437] width 47 height 24
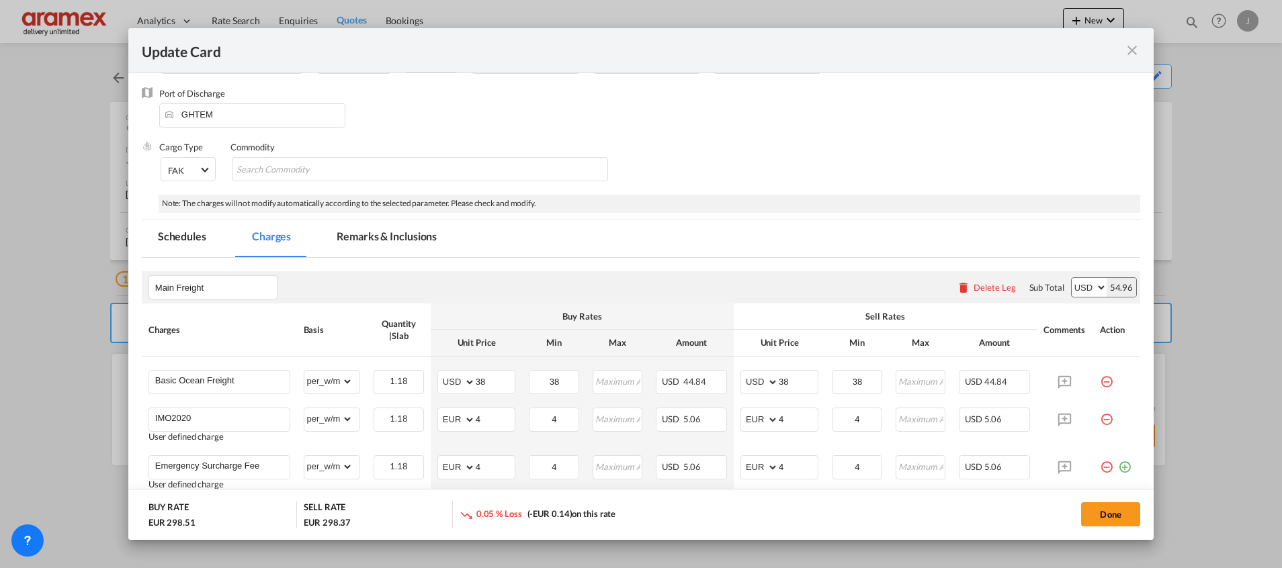
scroll to position [202, 0]
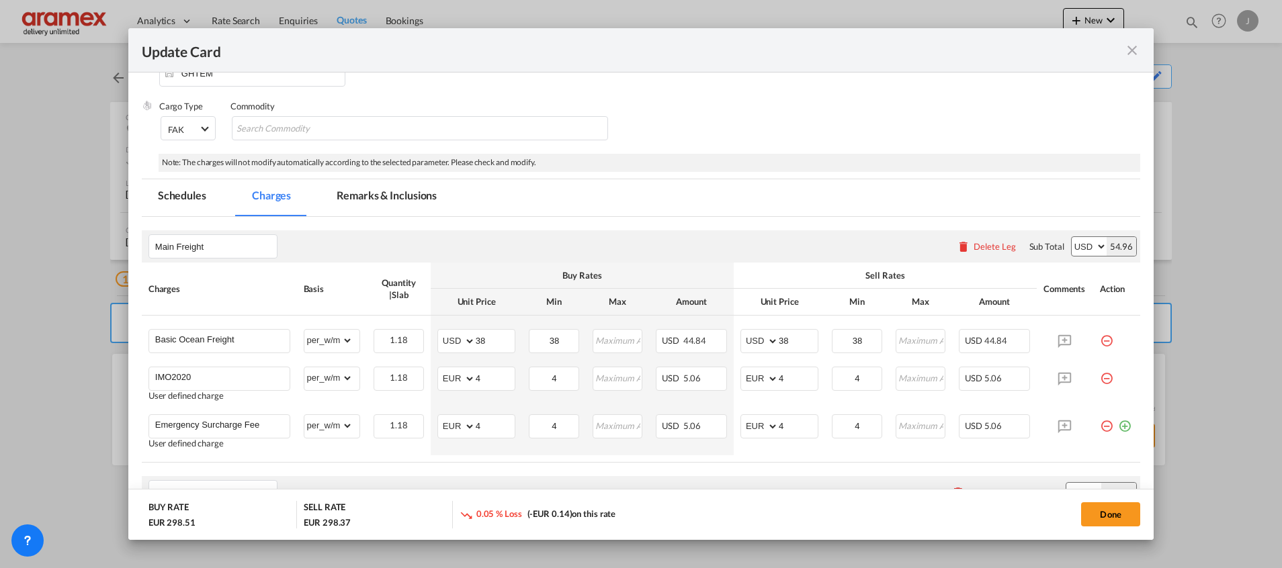
click at [357, 194] on md-tab-item "Remarks & Inclusions" at bounding box center [386, 197] width 132 height 37
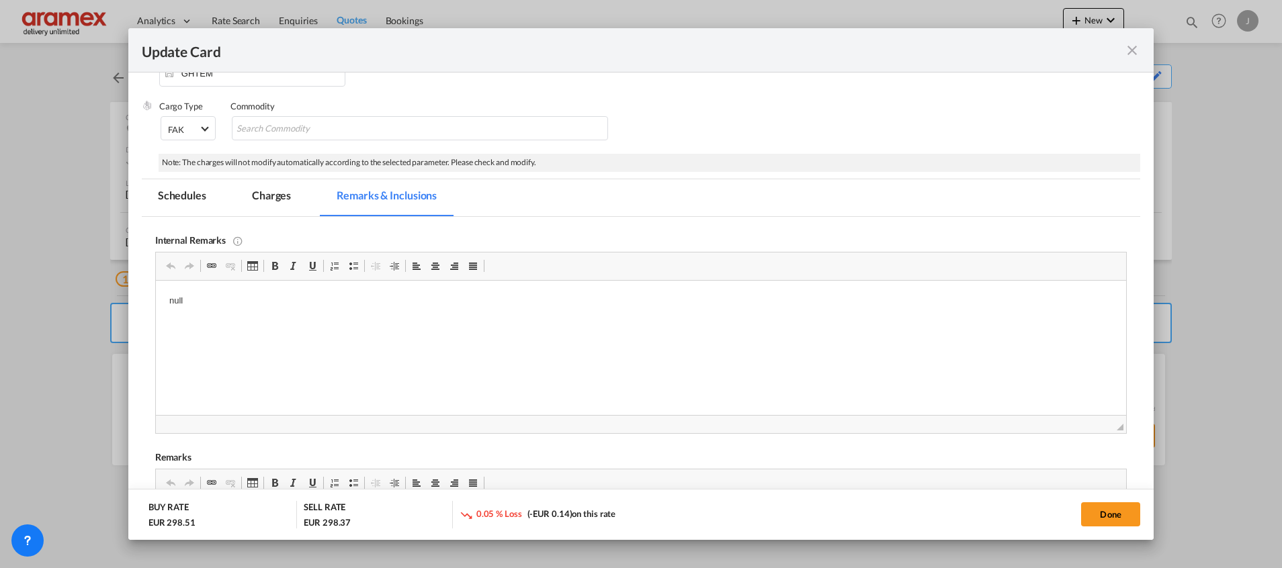
scroll to position [504, 0]
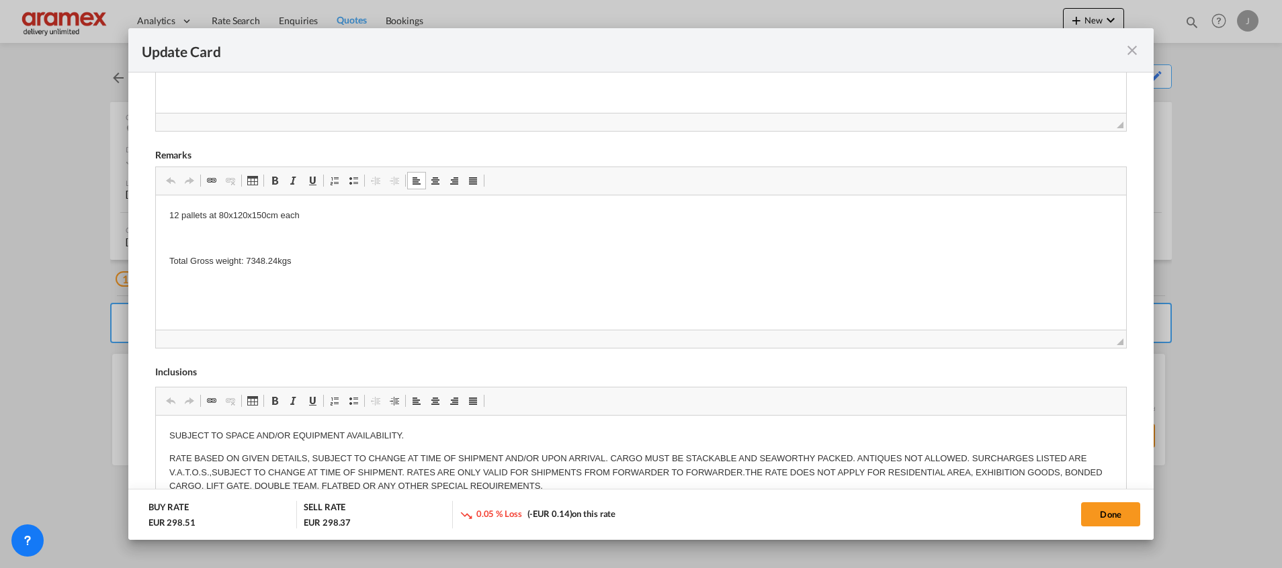
drag, startPoint x: 168, startPoint y: 211, endPoint x: 327, endPoint y: 281, distance: 174.1
drag, startPoint x: 296, startPoint y: 272, endPoint x: 490, endPoint y: 537, distance: 329.2
click at [155, 195] on html "12 pallets at 80x120x150cm each Total Gross weight: 7348.24kgs" at bounding box center [640, 238] width 970 height 86
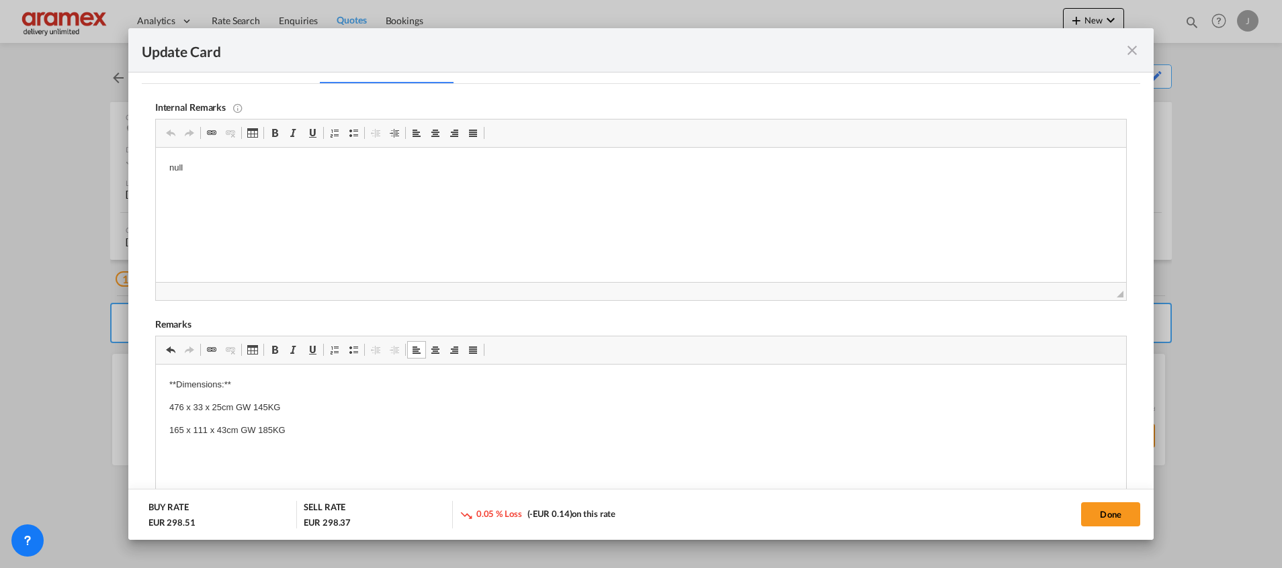
scroll to position [298, 0]
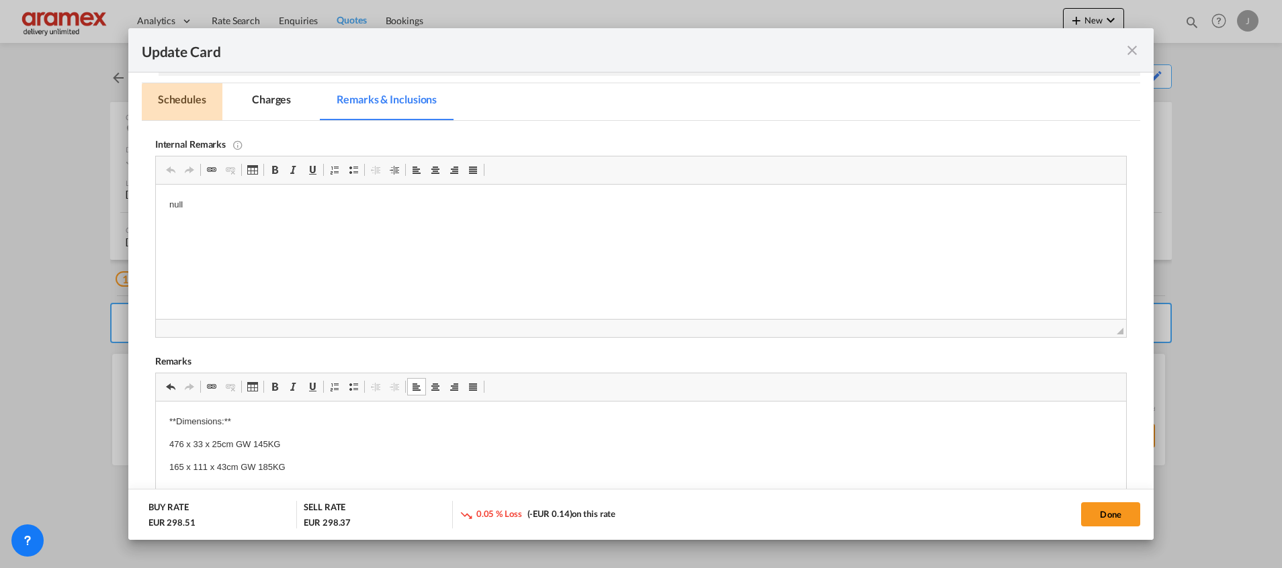
click at [185, 97] on md-tab-item "Schedules" at bounding box center [182, 101] width 81 height 37
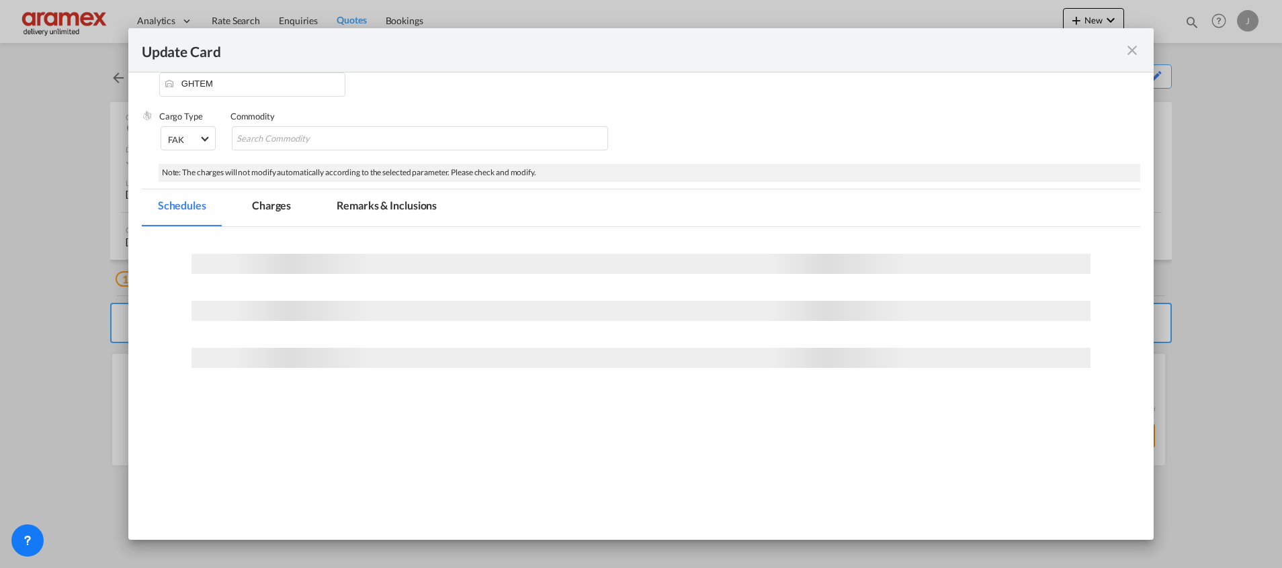
scroll to position [191, 0]
click at [243, 105] on div "Port of Discharge [GEOGRAPHIC_DATA]" at bounding box center [259, 83] width 200 height 54
click at [270, 201] on md-tab-item "Charges" at bounding box center [271, 207] width 71 height 37
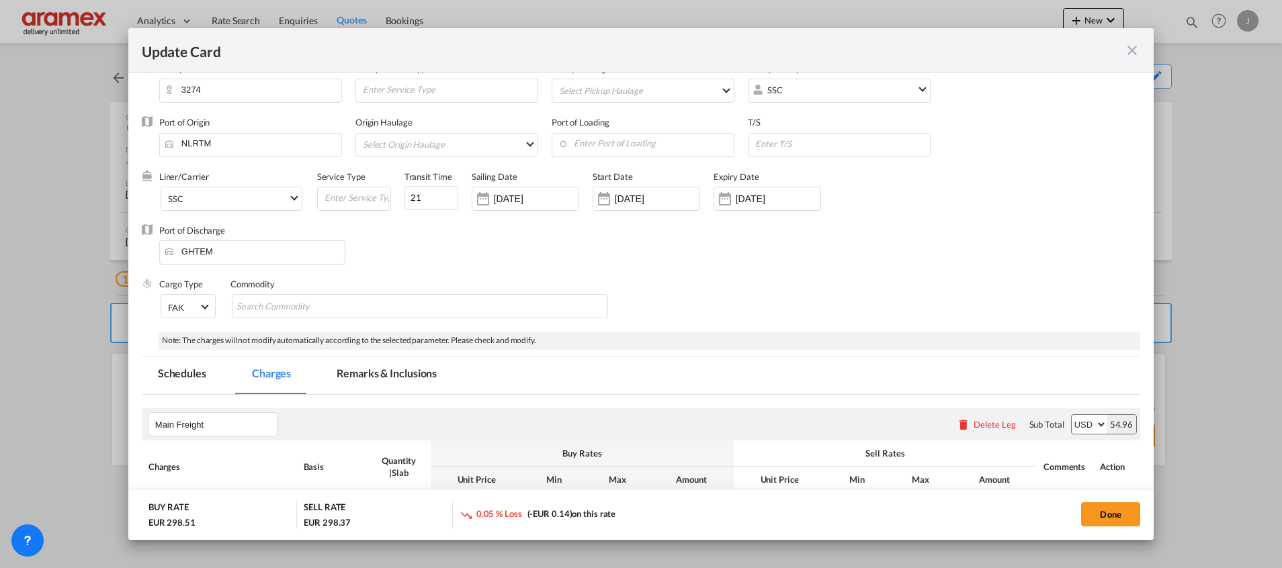
scroll to position [0, 0]
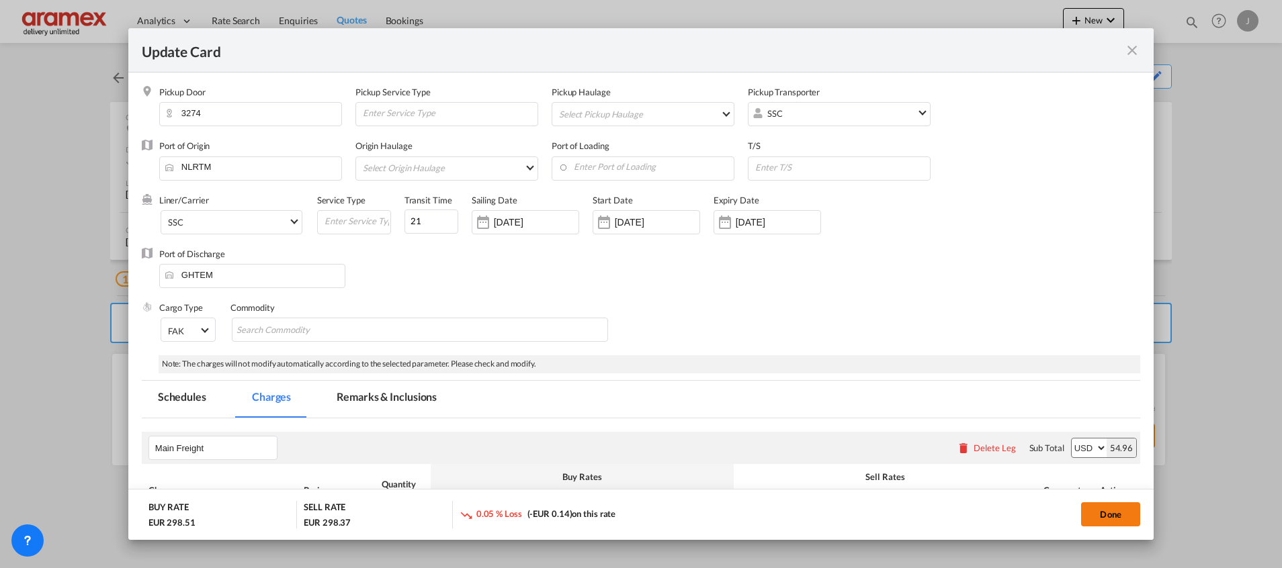
click at [1119, 517] on button "Done" at bounding box center [1110, 514] width 59 height 24
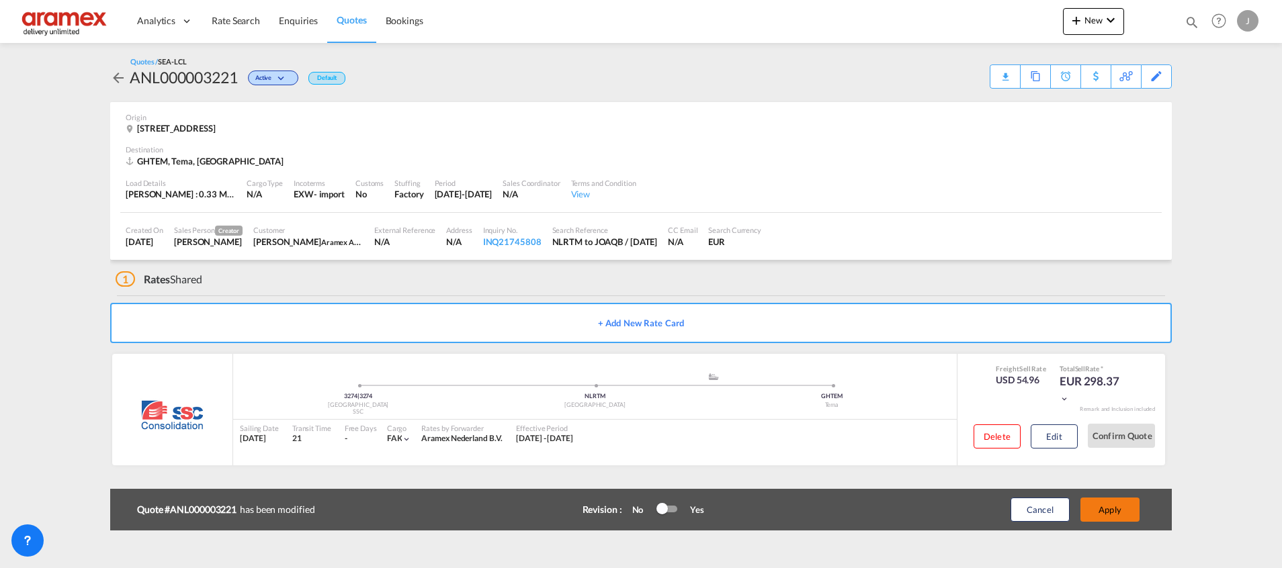
click at [1115, 515] on button "Apply" at bounding box center [1109, 510] width 59 height 24
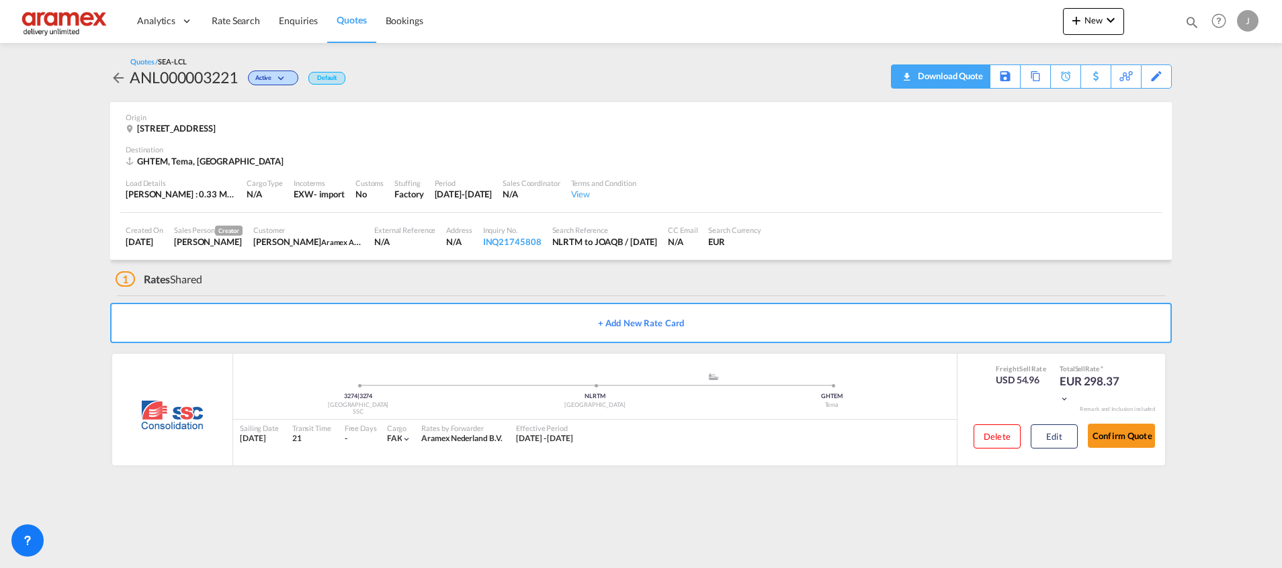
click at [973, 71] on div "Download Quote" at bounding box center [948, 75] width 69 height 21
click at [1059, 433] on button "Edit" at bounding box center [1053, 437] width 47 height 24
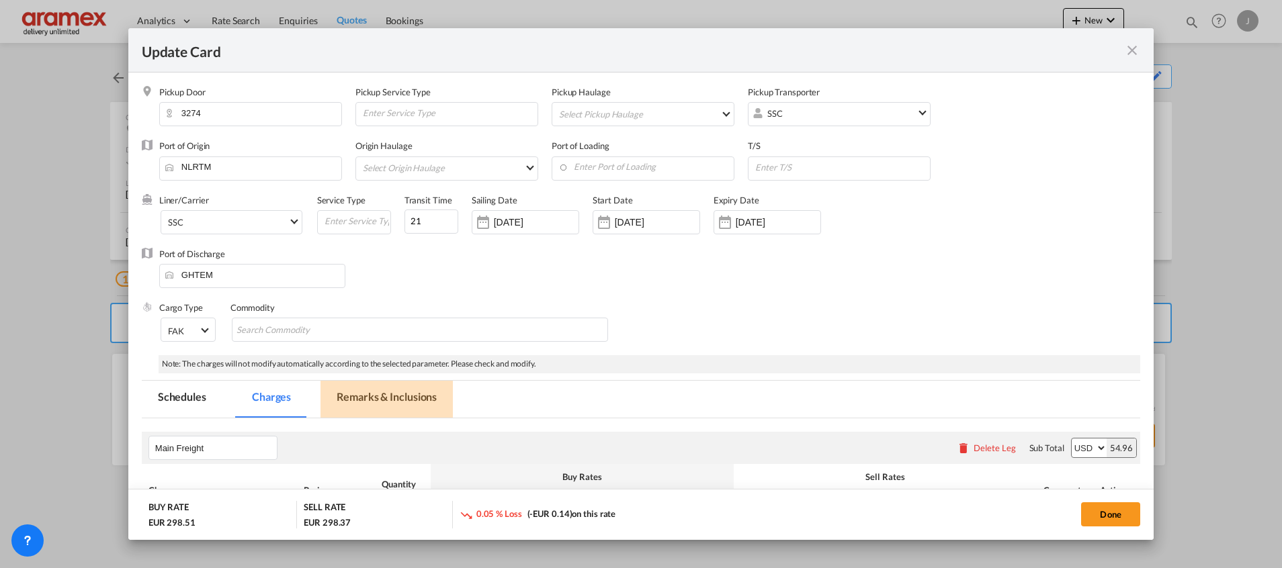
click at [368, 401] on md-tab-item "Remarks & Inclusions" at bounding box center [386, 399] width 132 height 37
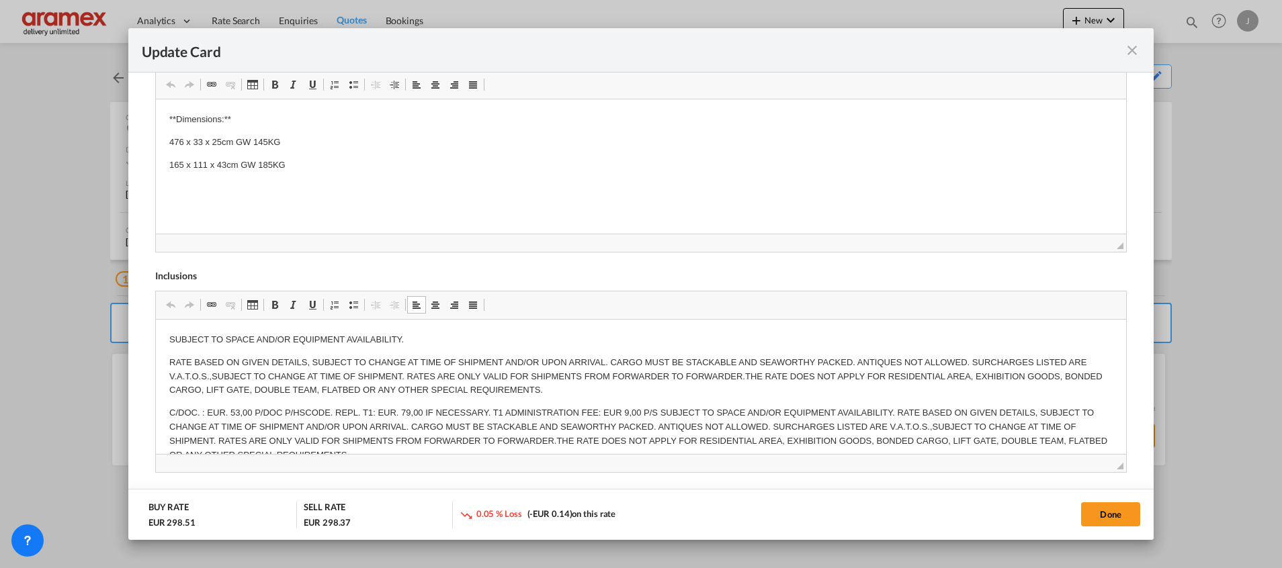
drag, startPoint x: 361, startPoint y: 437, endPoint x: 150, endPoint y: 357, distance: 225.8
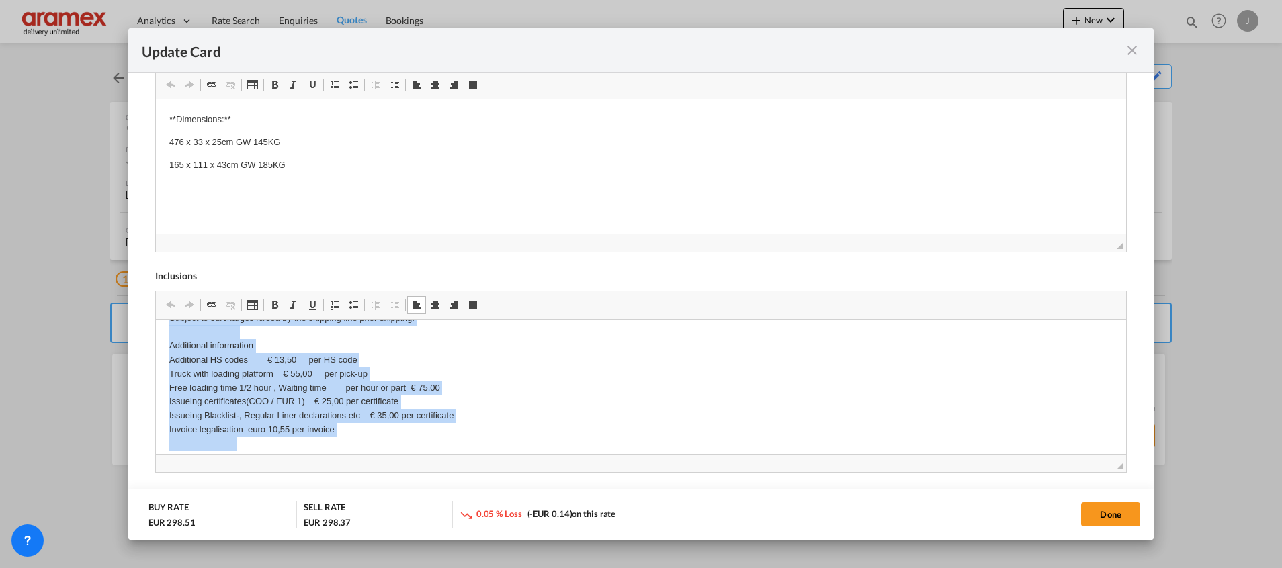
scroll to position [271, 0]
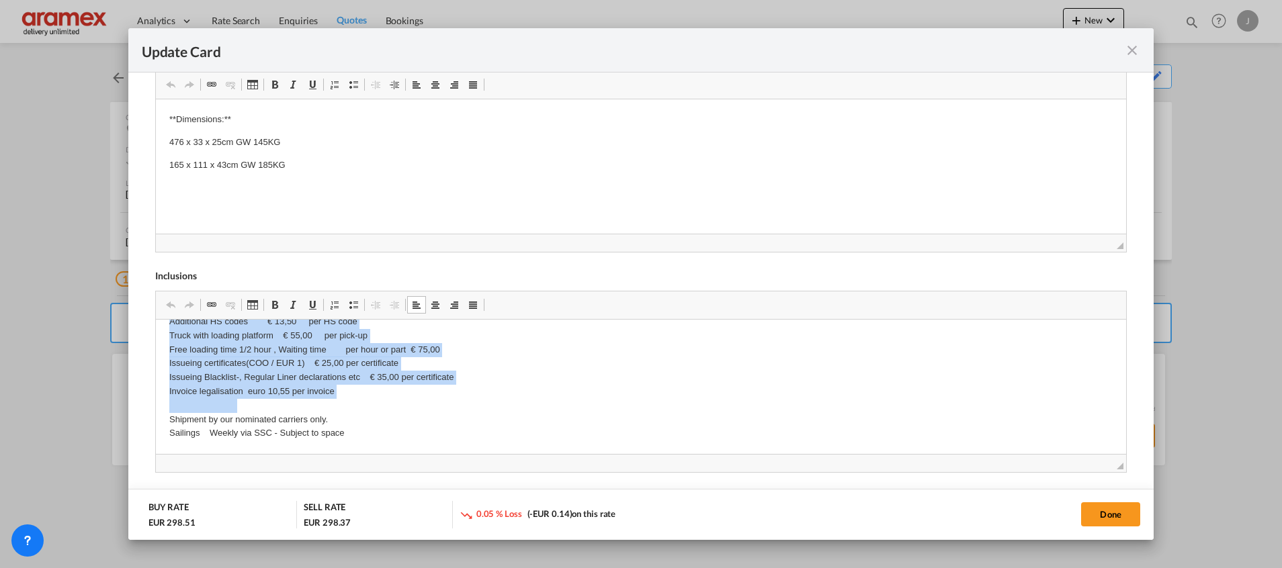
drag, startPoint x: 169, startPoint y: 339, endPoint x: 437, endPoint y: 469, distance: 297.1
click at [437, 454] on html "SUBJECT TO SPACE AND/OR EQUIPMENT AVAILABILITY. RATE BASED ON GIVEN DETAILS, SU…" at bounding box center [640, 251] width 970 height 406
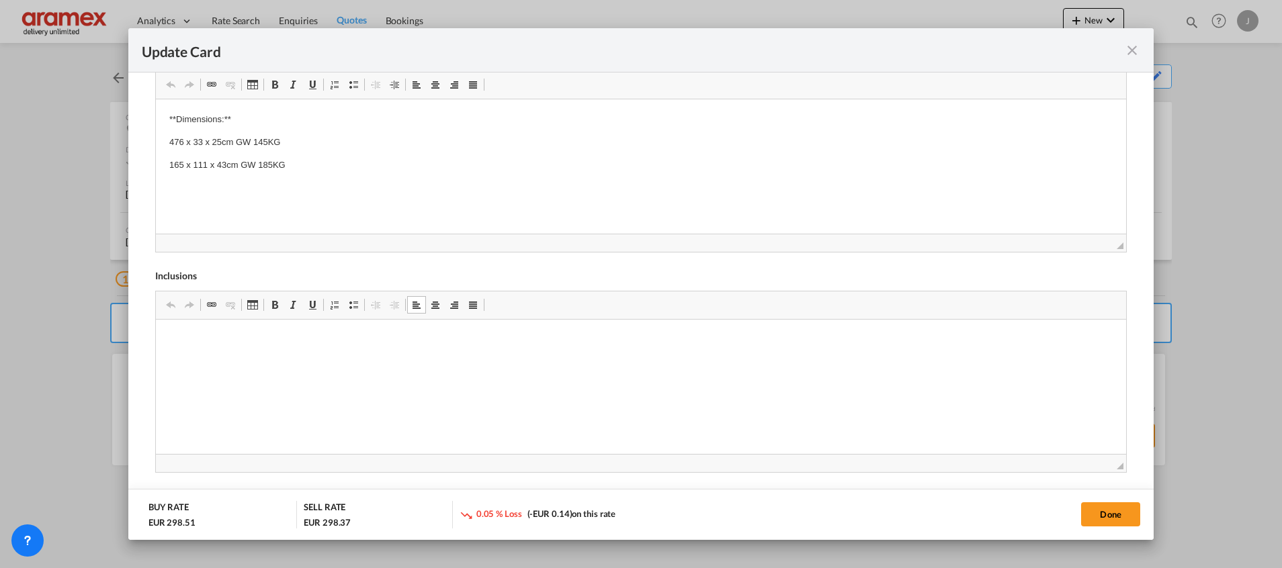
scroll to position [0, 0]
click at [1114, 515] on button "Done" at bounding box center [1110, 514] width 59 height 24
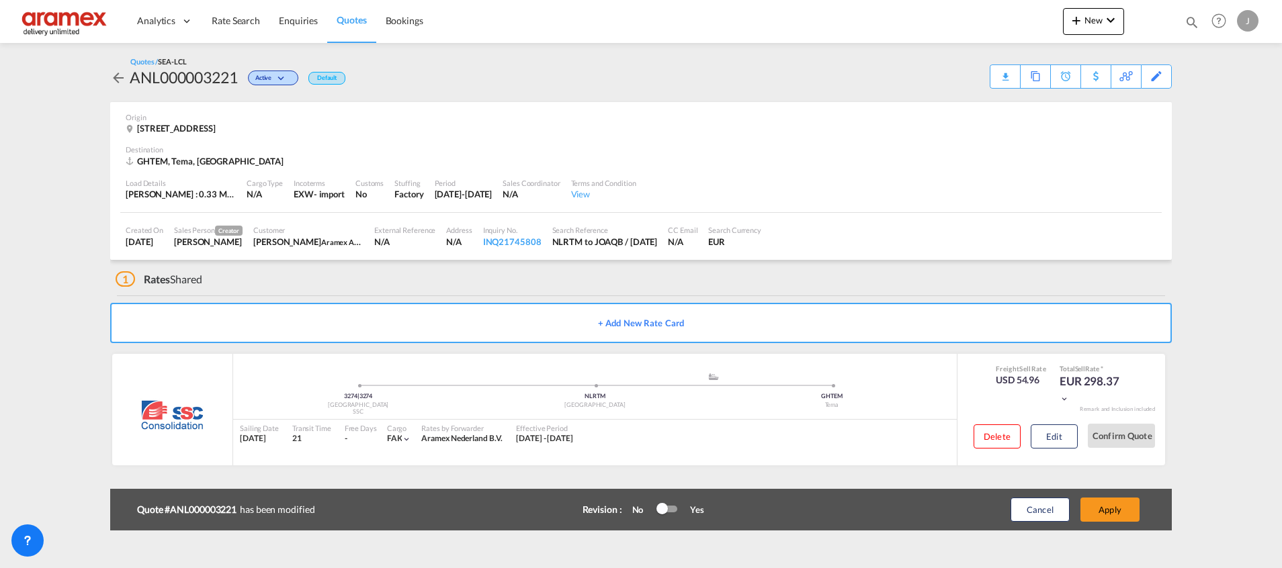
scroll to position [191, 0]
click at [1112, 504] on button "Apply" at bounding box center [1109, 510] width 59 height 24
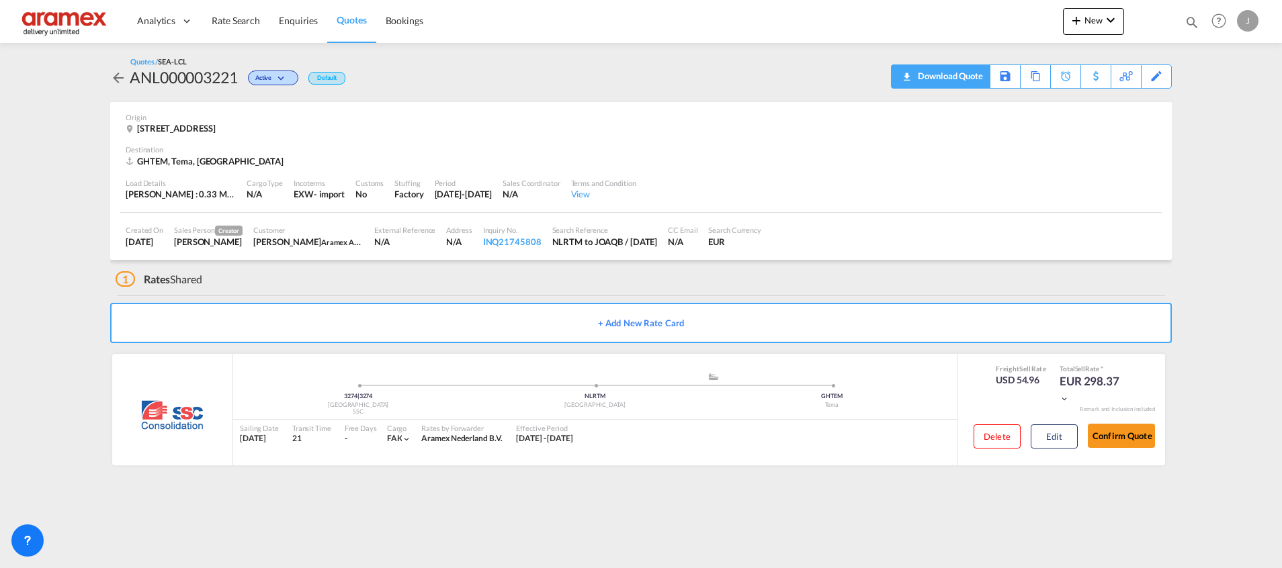
click at [969, 75] on div "Download Quote" at bounding box center [948, 75] width 69 height 21
click at [942, 75] on div "Download Quote" at bounding box center [948, 75] width 69 height 21
